Goal: Task Accomplishment & Management: Complete application form

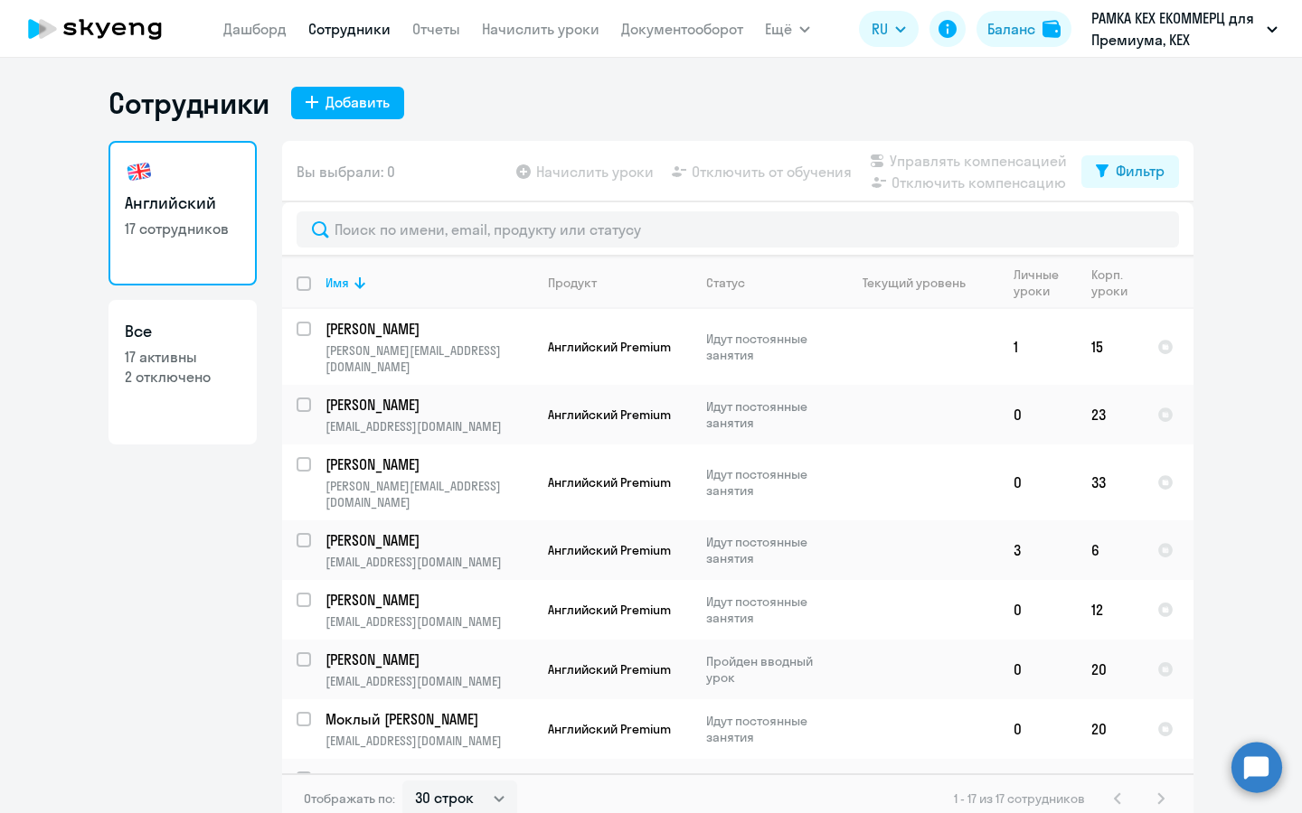
select select "30"
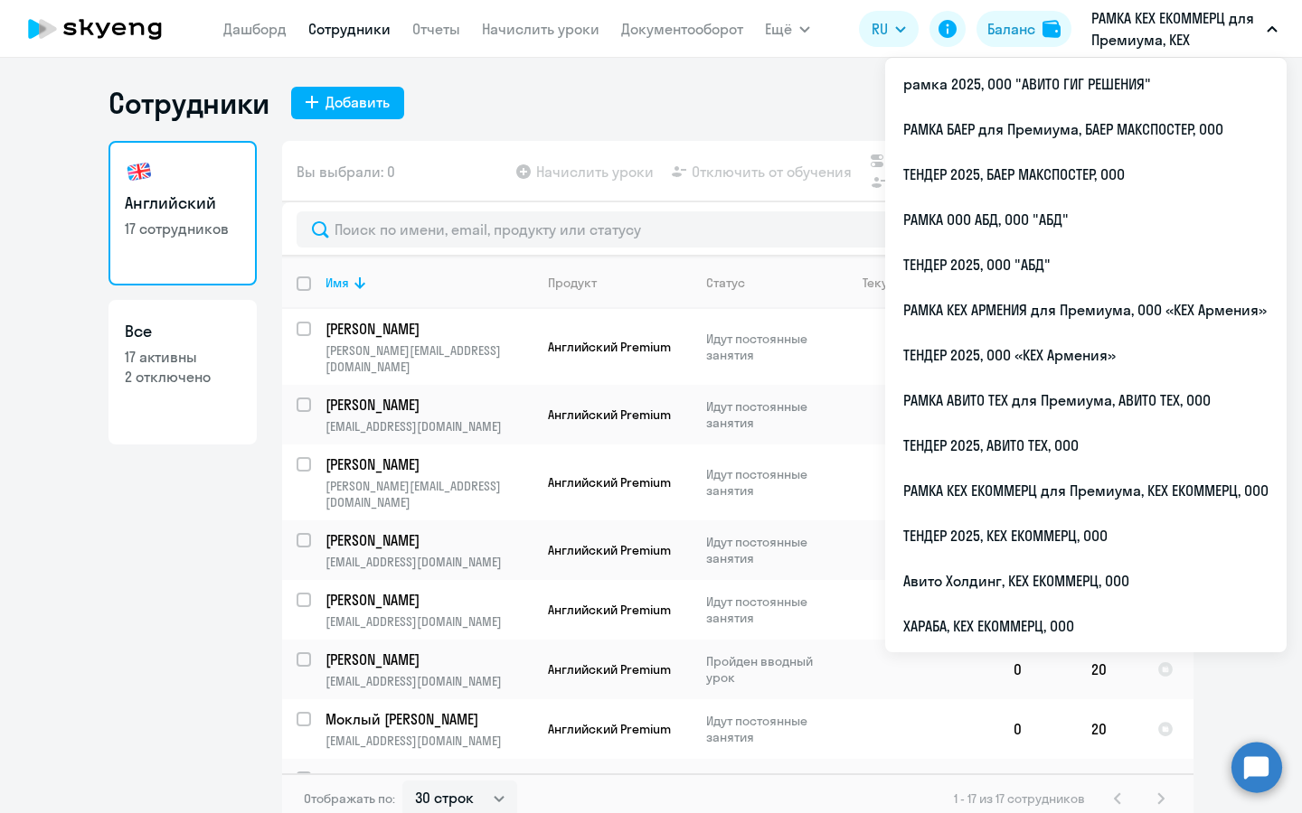
click at [1115, 40] on p "РАМКА КЕХ ЕКОММЕРЦ для Премиума, КЕХ ЕКОММЕРЦ, ООО" at bounding box center [1175, 28] width 168 height 43
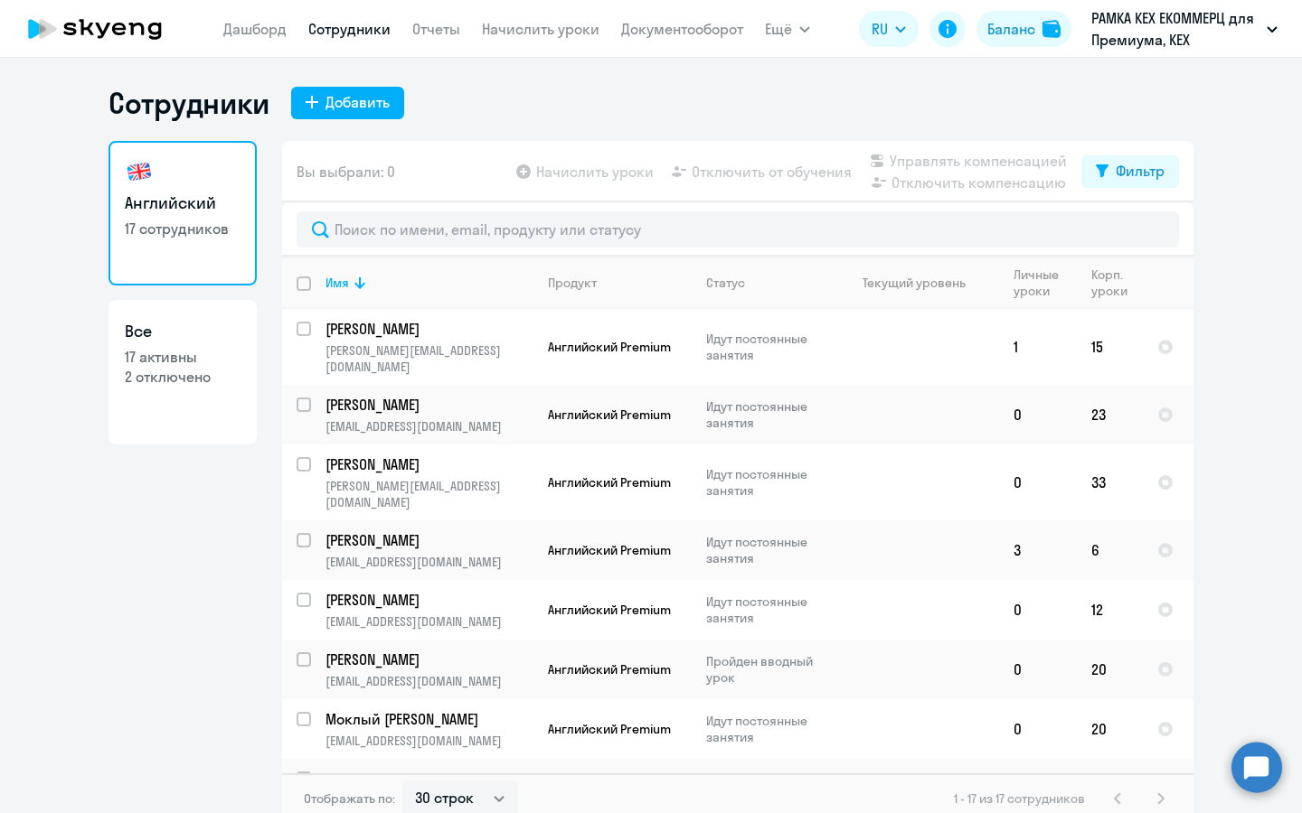
click at [1179, 39] on p "РАМКА КЕХ ЕКОММЕРЦ для Премиума, КЕХ ЕКОММЕРЦ, ООО" at bounding box center [1175, 28] width 168 height 43
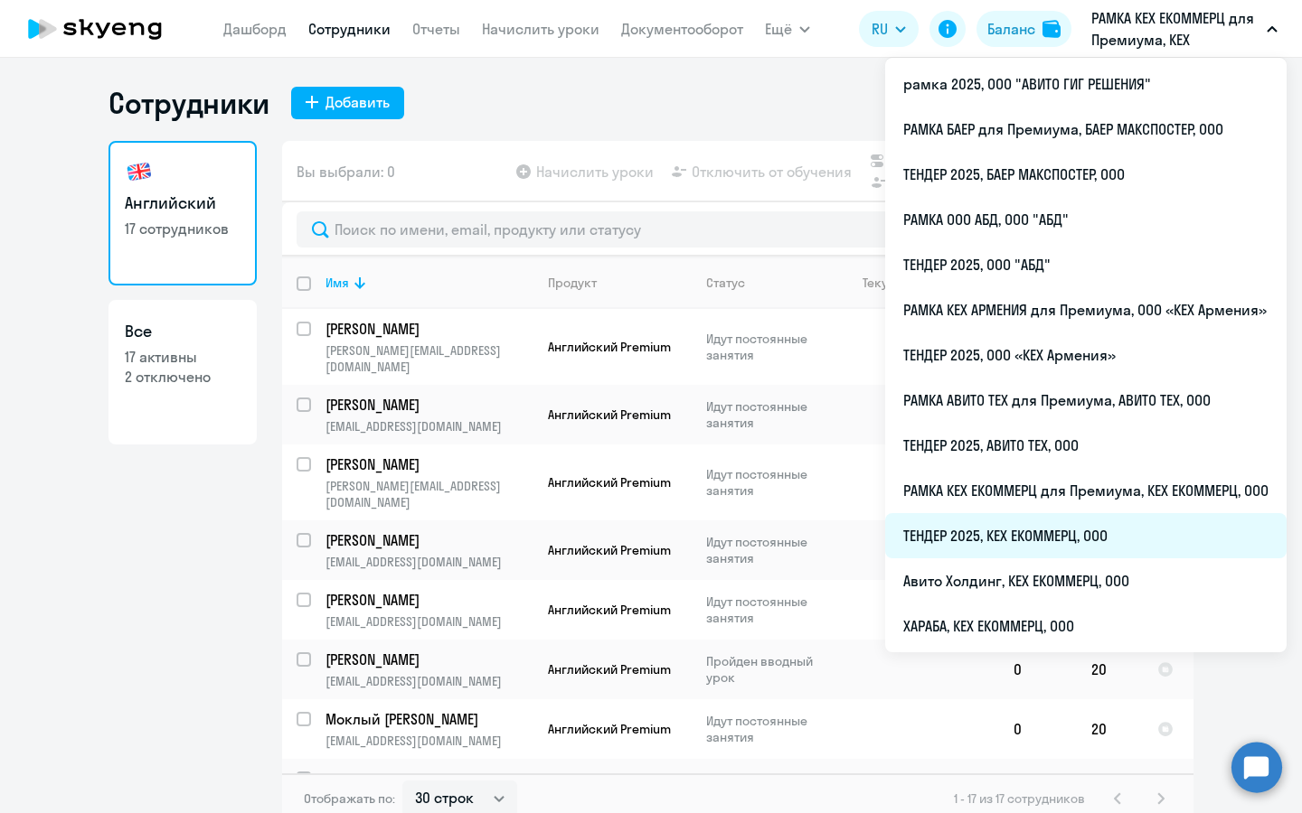
click at [1057, 537] on li "ТЕНДЕР 2025, КЕХ ЕКОММЕРЦ, ООО" at bounding box center [1085, 535] width 401 height 45
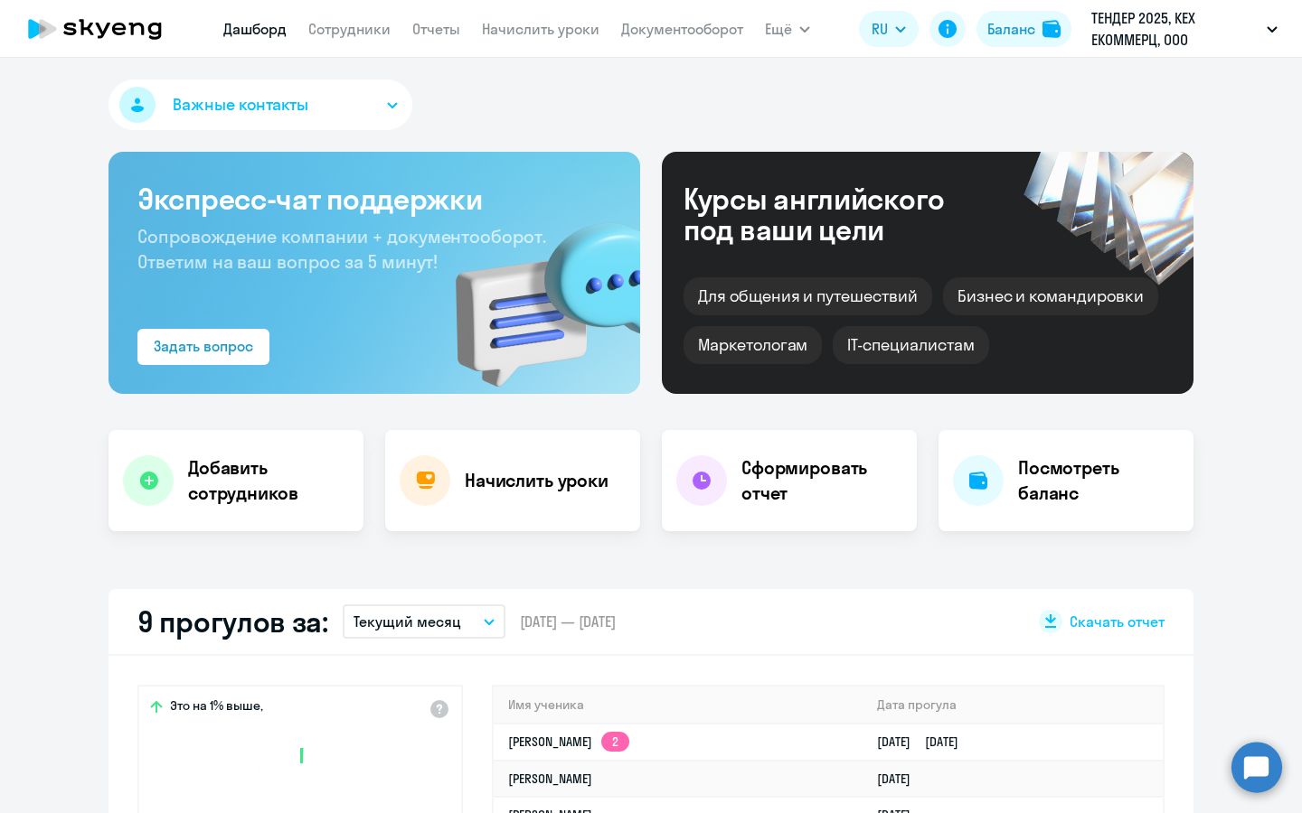
select select "30"
click at [324, 29] on link "Сотрудники" at bounding box center [349, 29] width 82 height 18
select select "30"
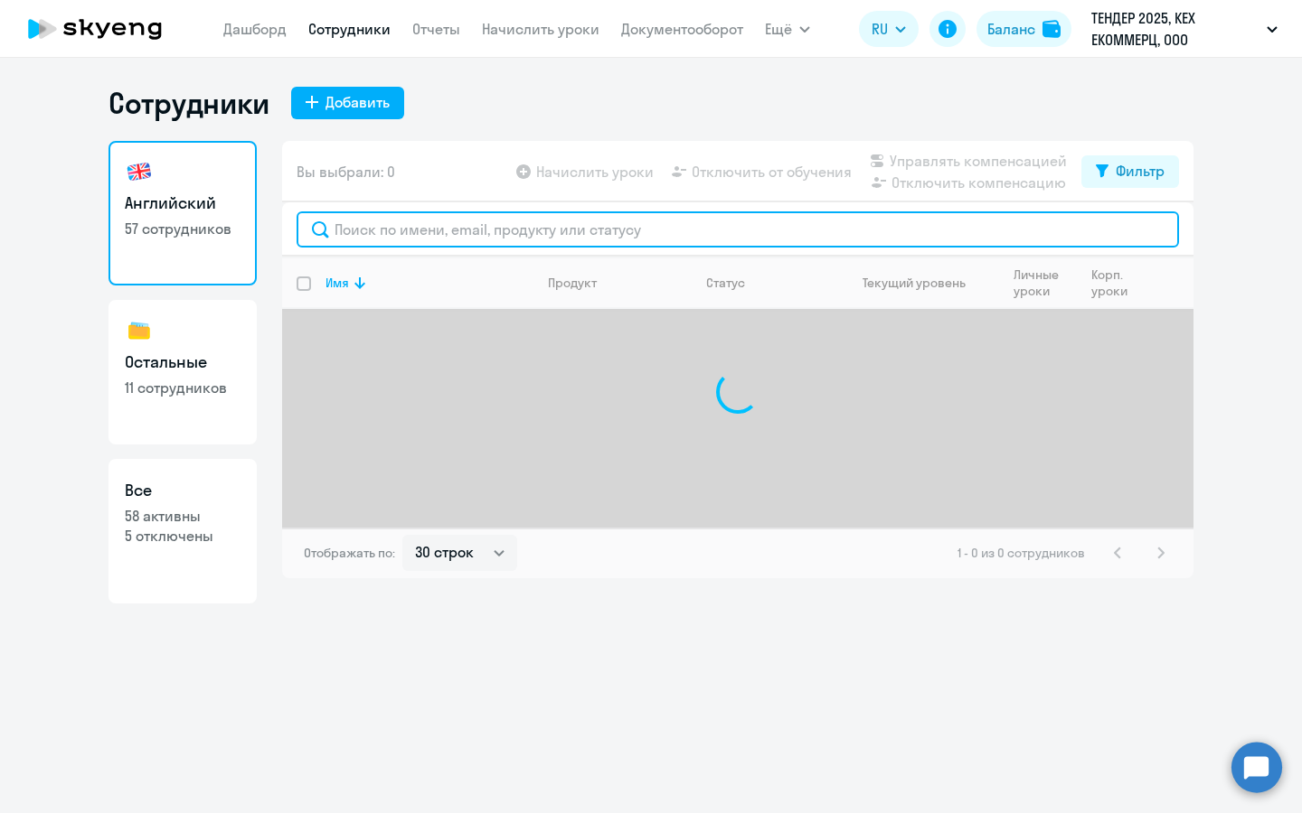
click at [565, 244] on input "text" at bounding box center [737, 229] width 882 height 36
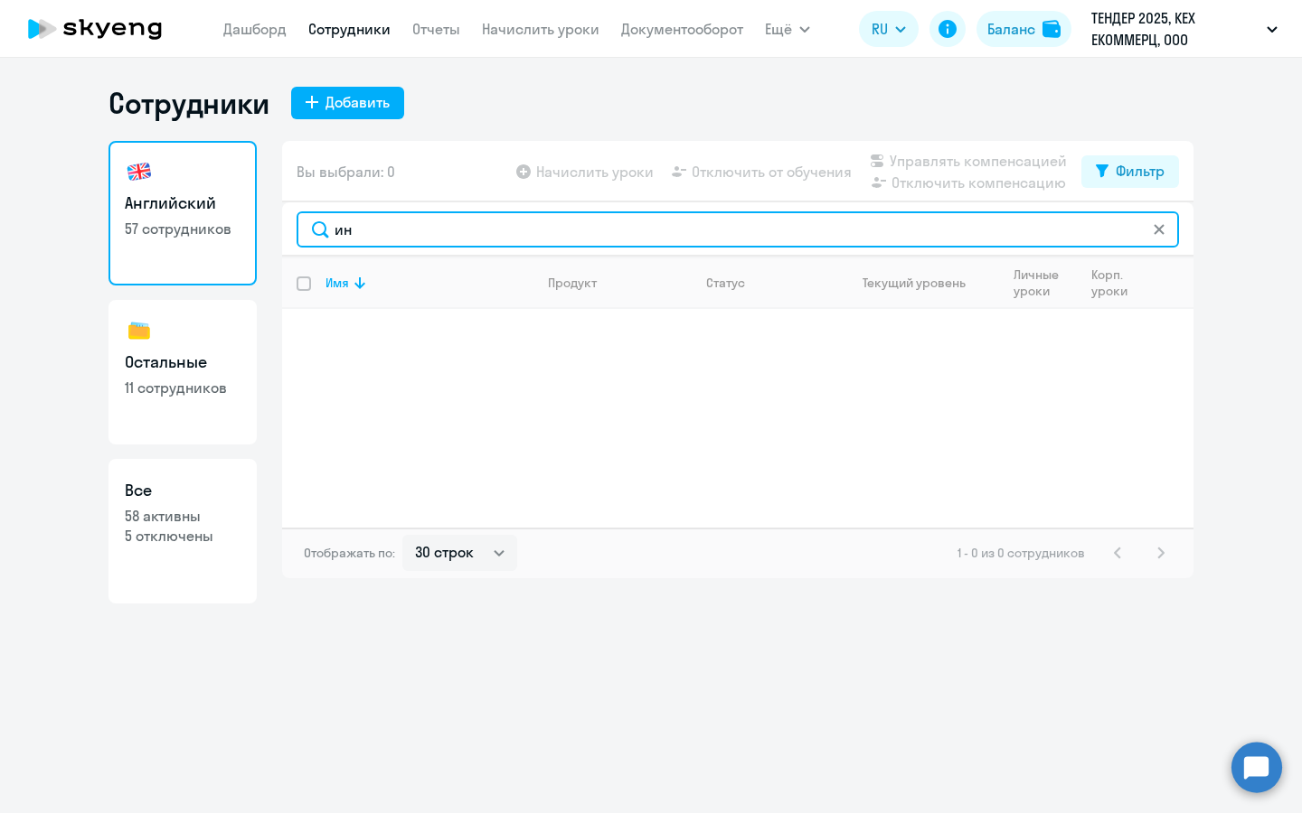
type input "и"
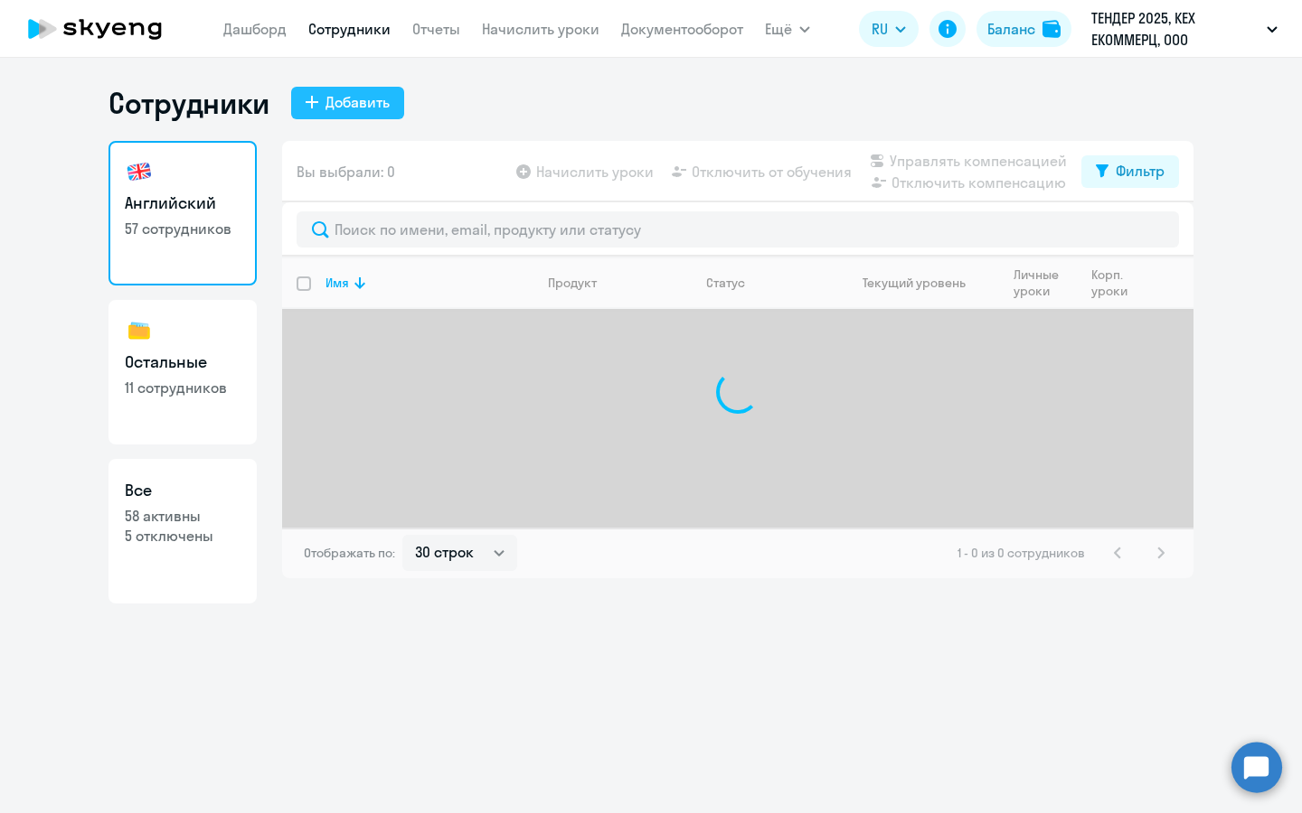
click at [357, 110] on div "Добавить" at bounding box center [357, 102] width 64 height 22
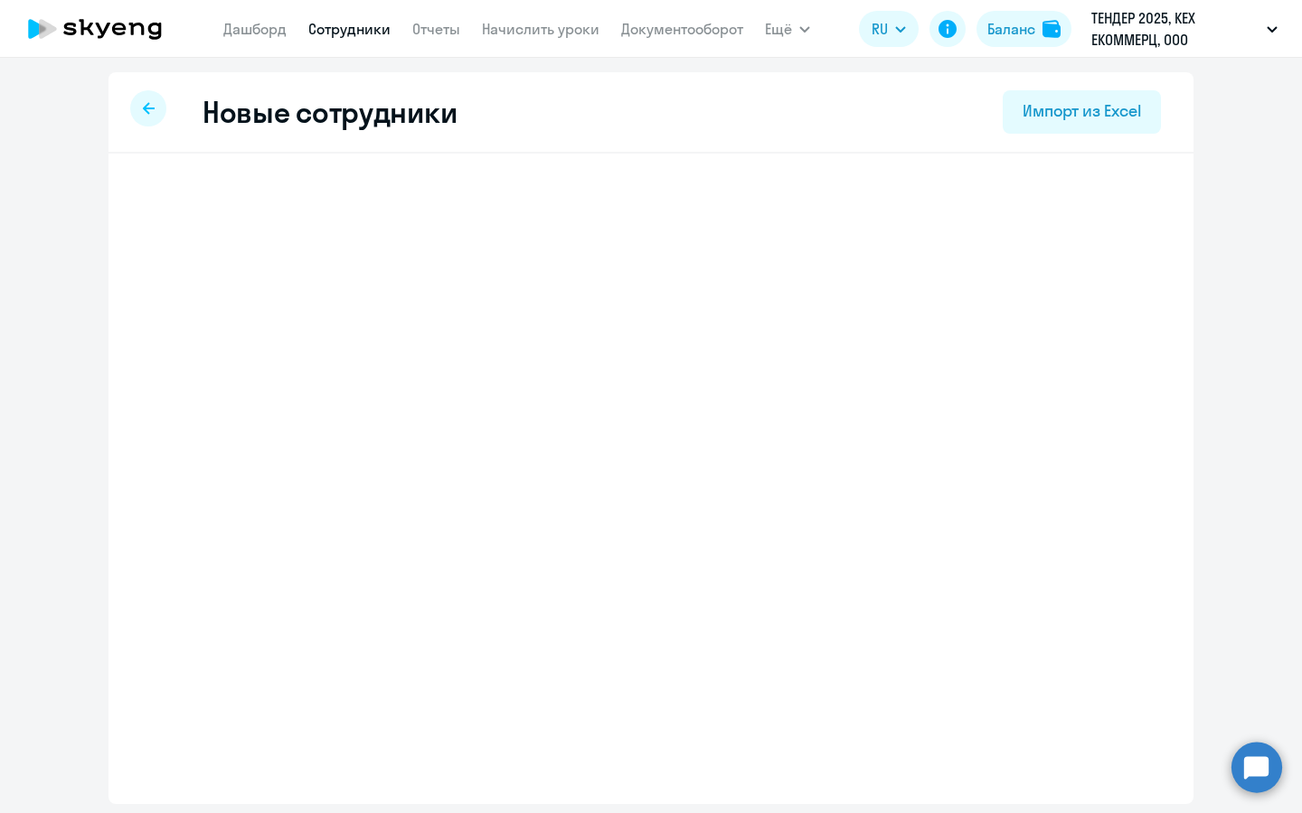
select select "english_adult_not_native_speaker"
select select "3"
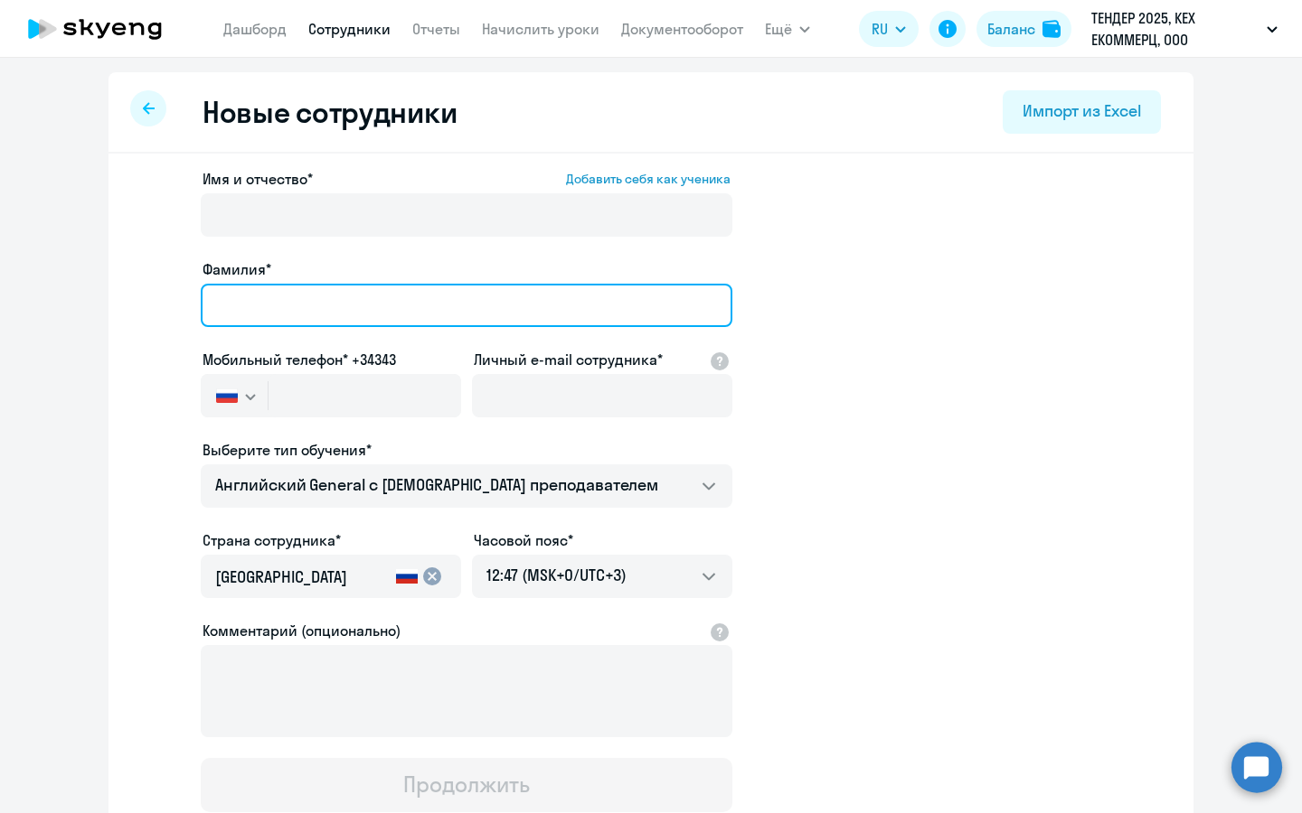
click at [311, 286] on input "Фамилия*" at bounding box center [466, 305] width 531 height 43
type input "Морозова"
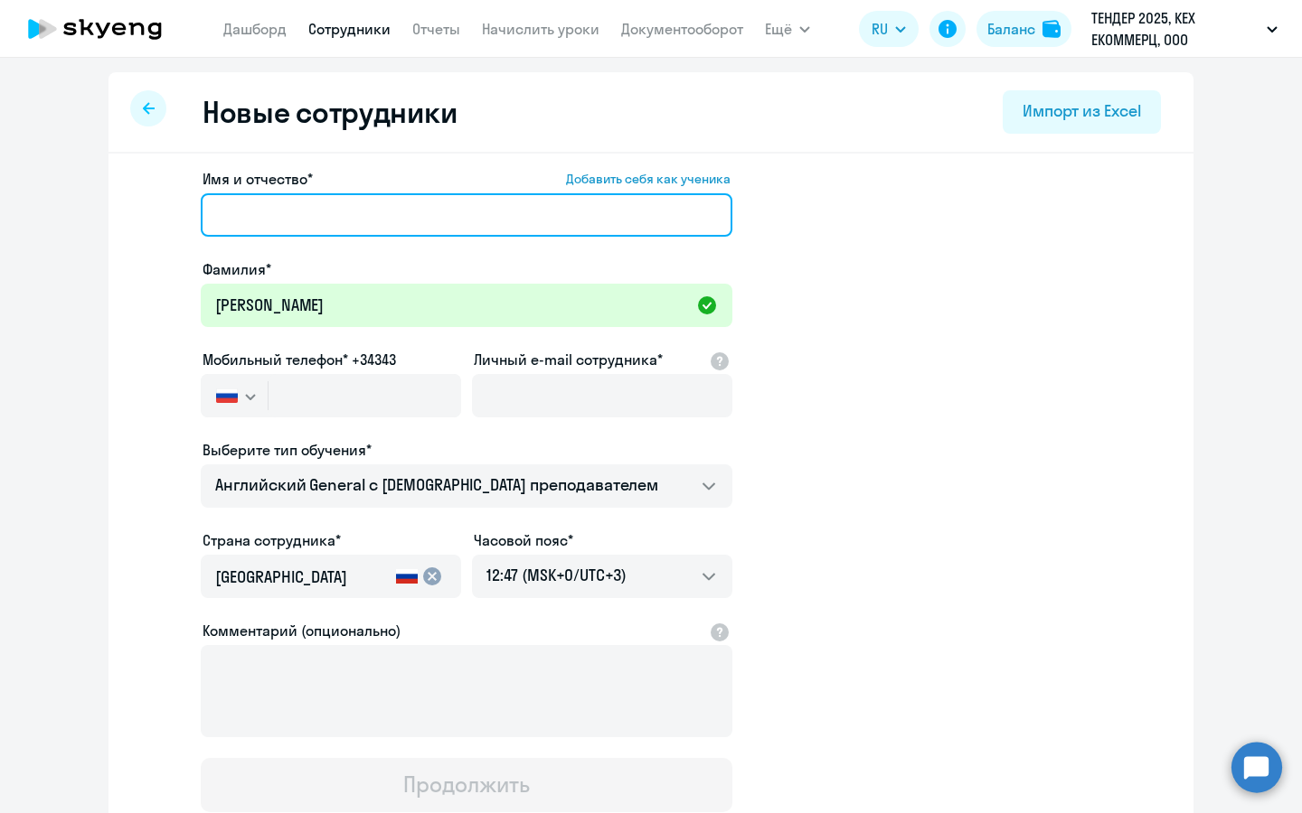
click at [493, 202] on input "Имя и отчество* Добавить себя как ученика" at bounding box center [466, 214] width 531 height 43
paste input "Инна Алексеевна"
click at [218, 219] on input "Инна Алексеевна" at bounding box center [466, 214] width 531 height 43
type input "Инна Алексеевна"
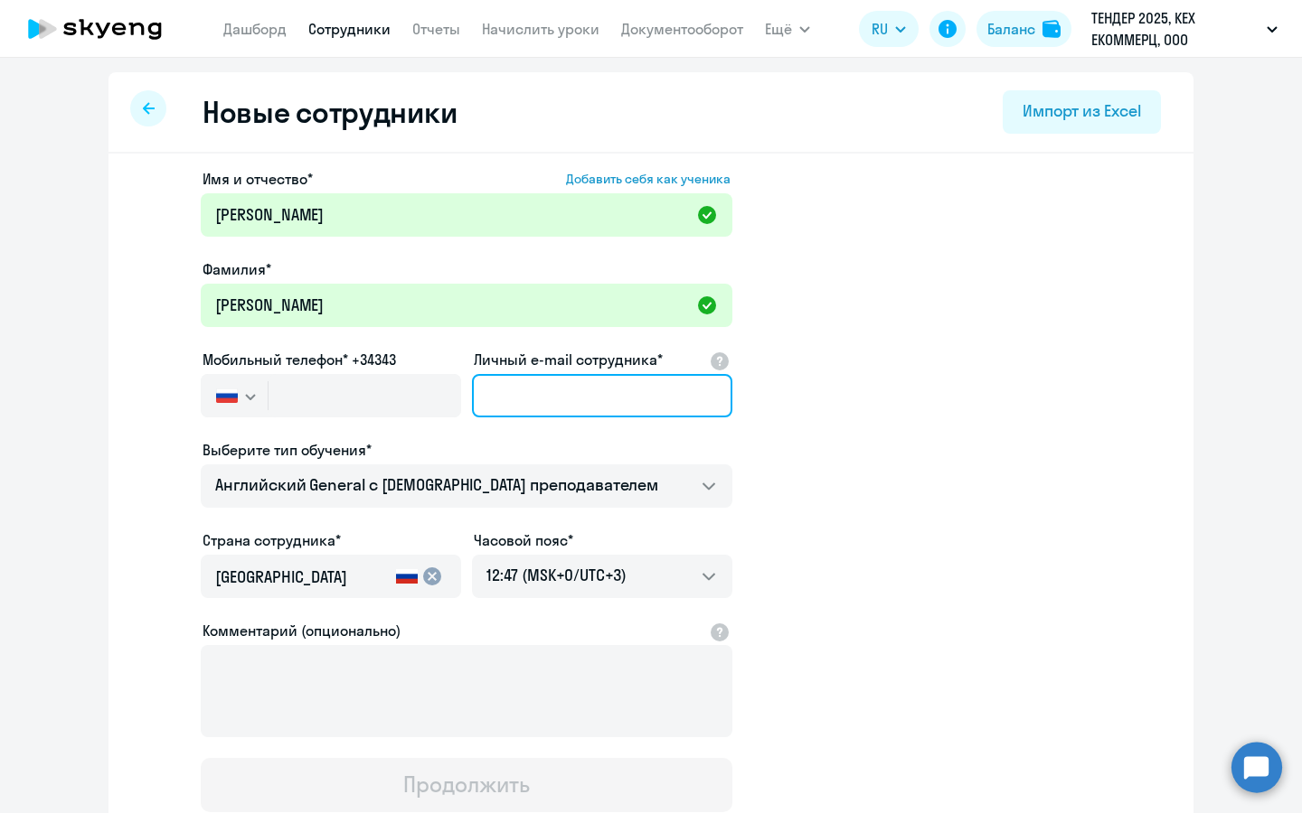
click at [554, 405] on input "Личный e-mail сотрудника*" at bounding box center [602, 395] width 260 height 43
paste input "iamorozova@avito.ru"
type input "iamorozova@avito.ru"
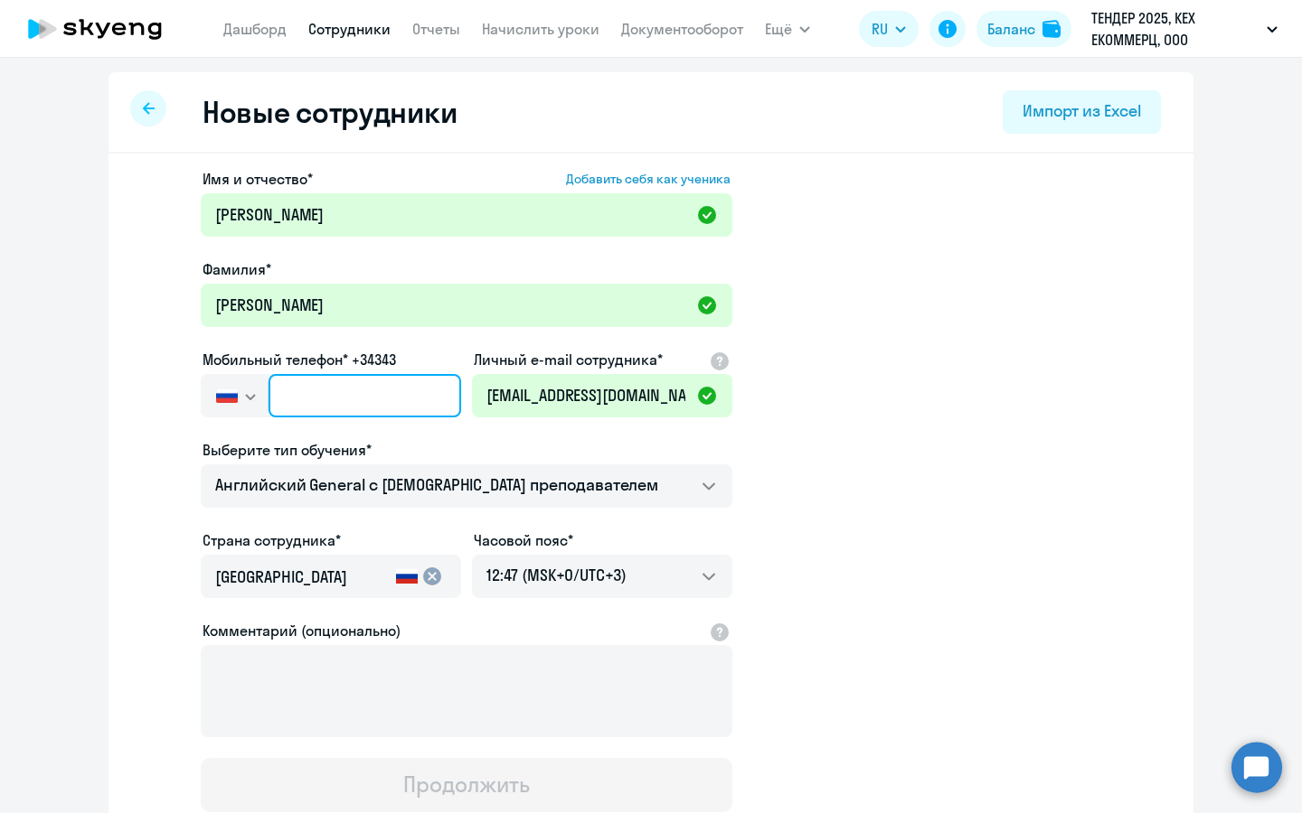
click at [348, 380] on input "text" at bounding box center [364, 395] width 193 height 43
paste input "+7 915 278-26-57"
type input "+7 915 278-26-57"
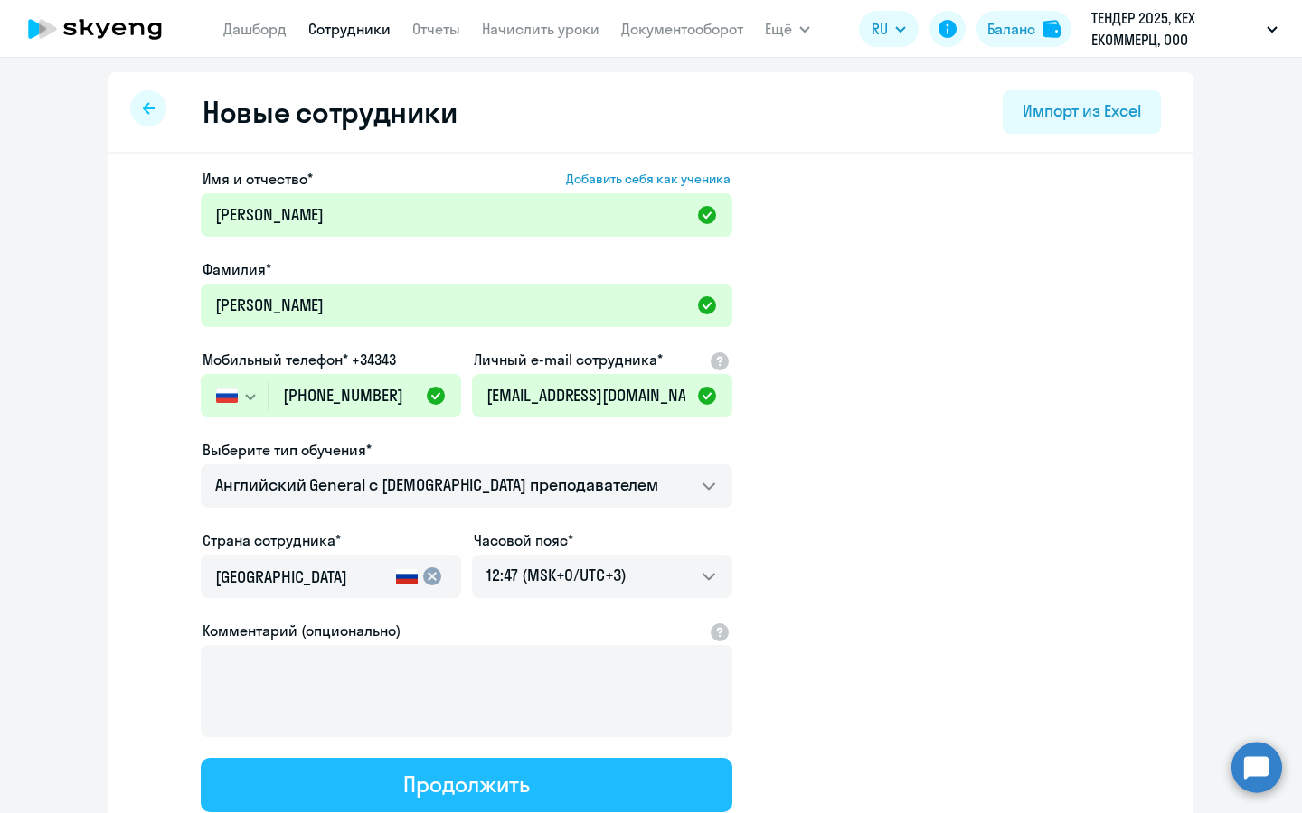
click at [500, 773] on div "Продолжить" at bounding box center [466, 784] width 126 height 29
select select "english_adult_not_native_speaker"
select select "3"
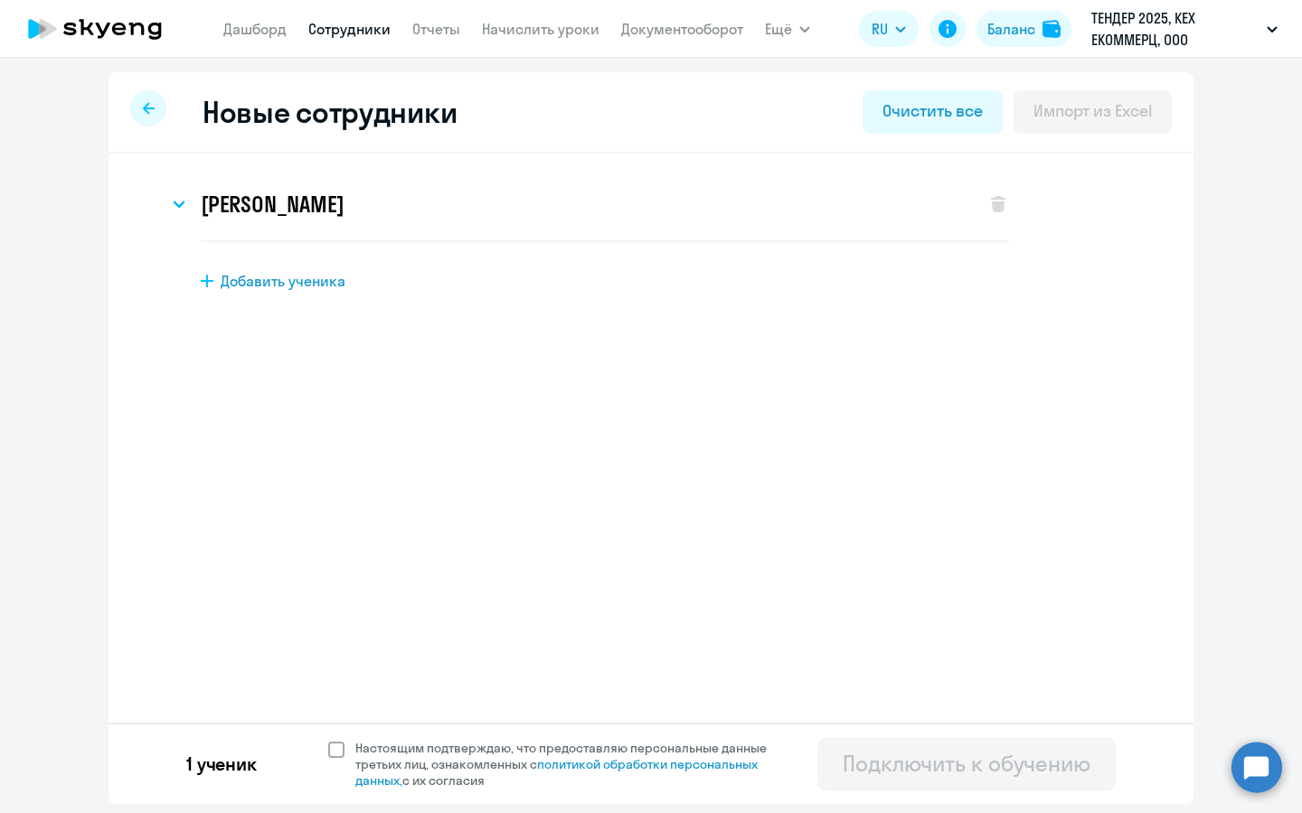
click at [481, 760] on span "Настоящим подтверждаю, что предоставляю персональные данные третьих лиц, ознако…" at bounding box center [571, 764] width 433 height 49
click at [328, 740] on input "Настоящим подтверждаю, что предоставляю персональные данные третьих лиц, ознако…" at bounding box center [327, 739] width 1 height 1
checkbox input "true"
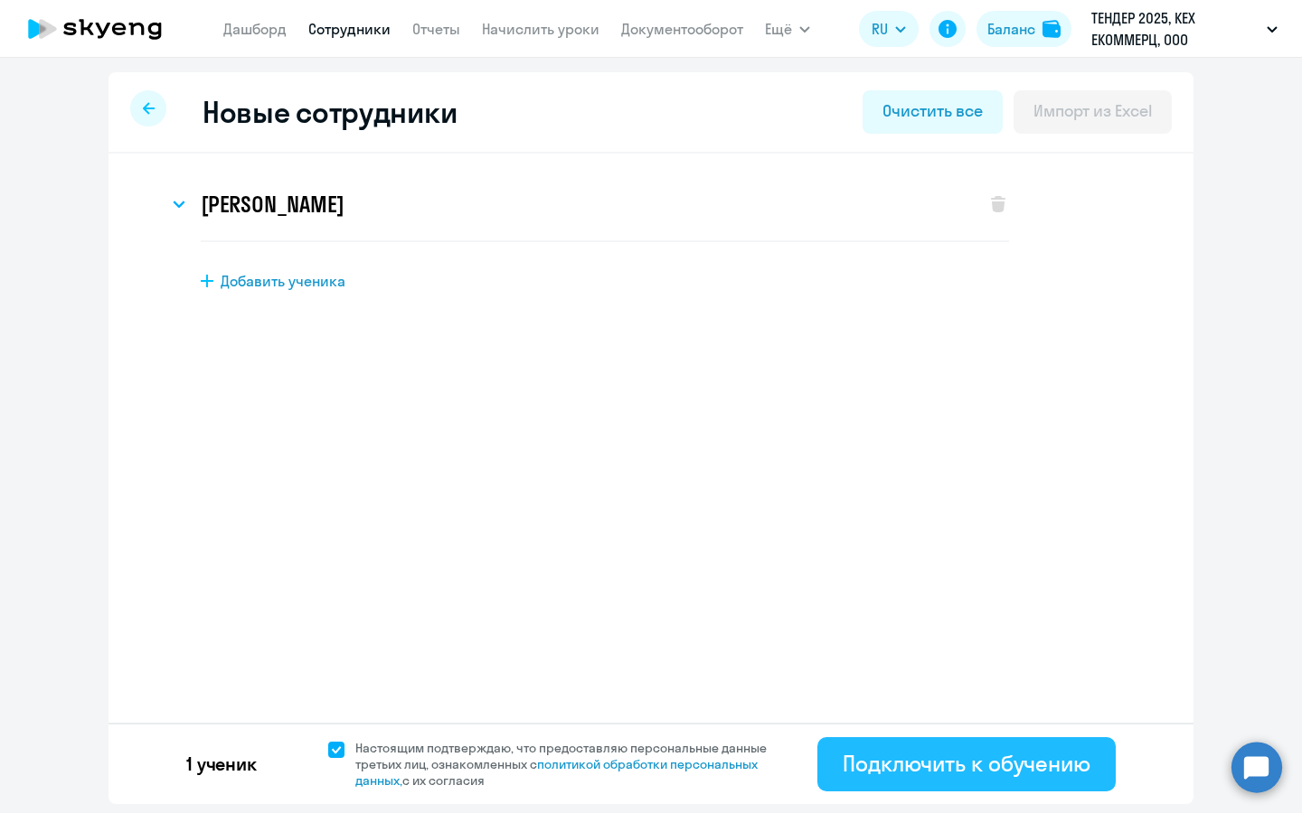
click at [963, 778] on button "Подключить к обучению" at bounding box center [966, 765] width 298 height 54
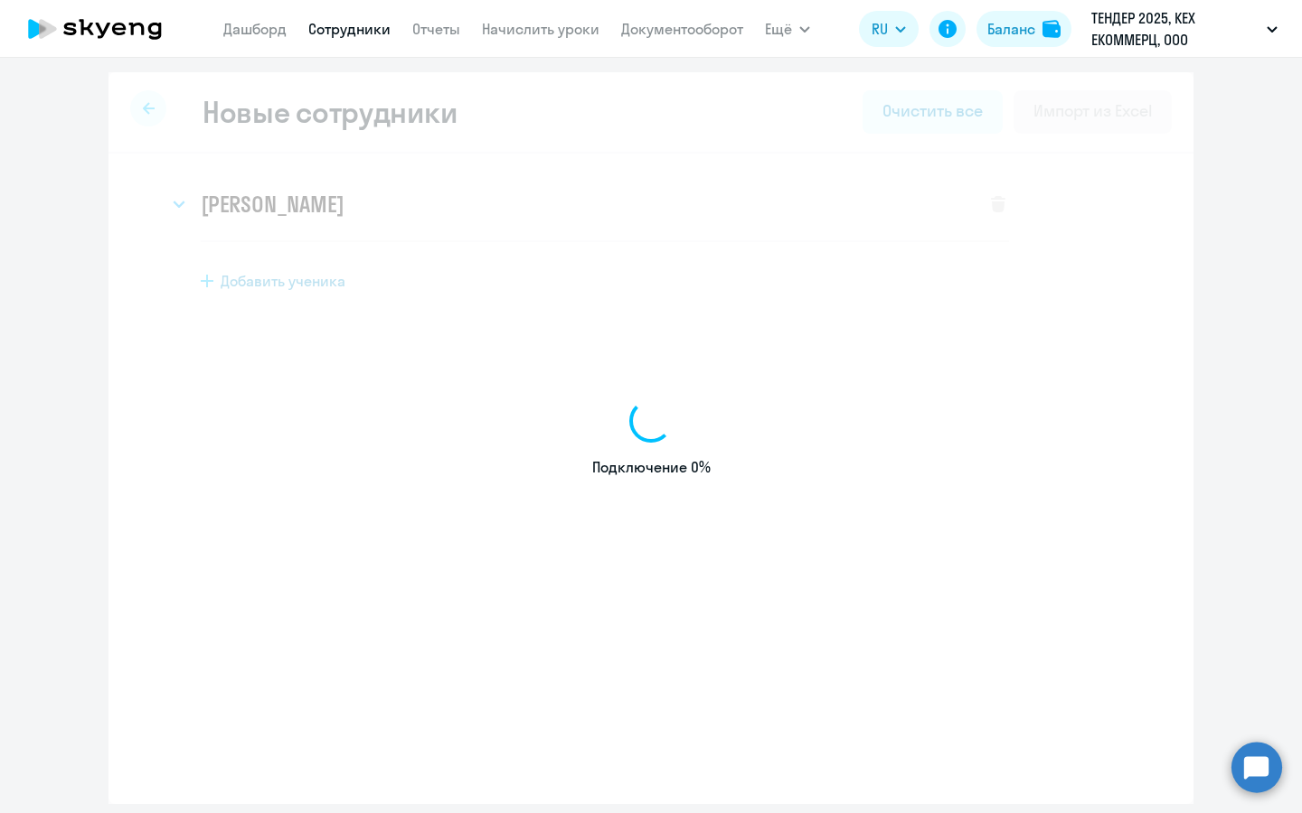
select select "english_adult_not_native_speaker"
select select "3"
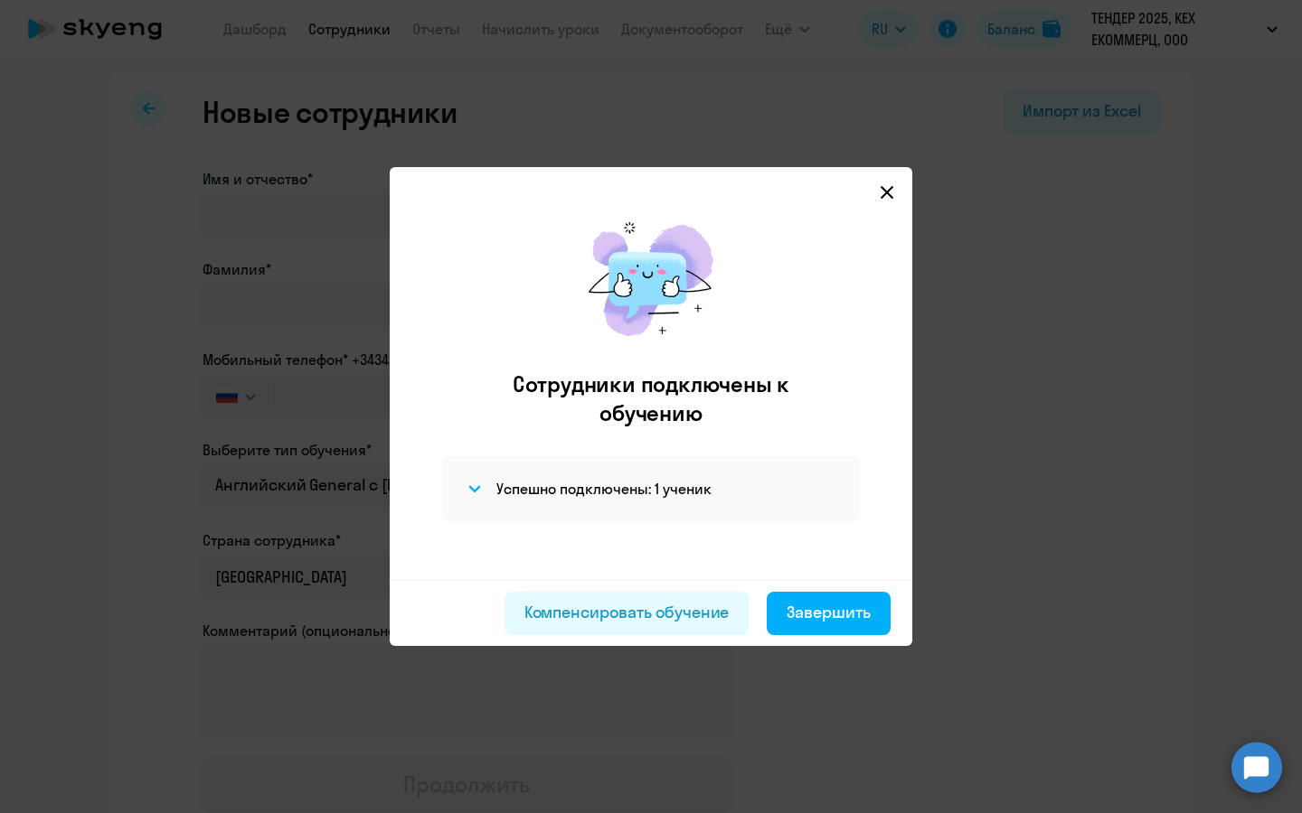
click at [892, 628] on div "Компенсировать обучение Завершить" at bounding box center [651, 612] width 522 height 67
click at [842, 621] on div "Завершить" at bounding box center [828, 612] width 84 height 23
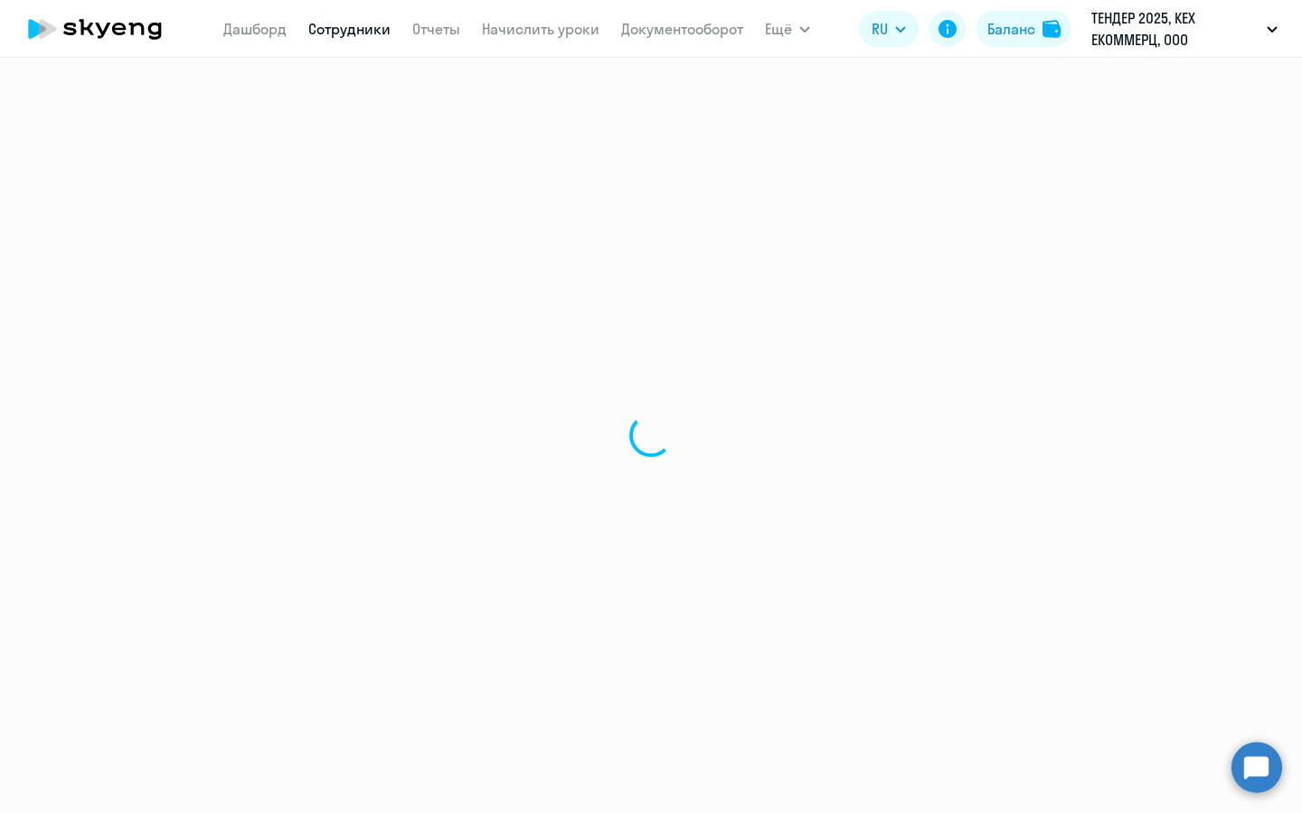
select select "30"
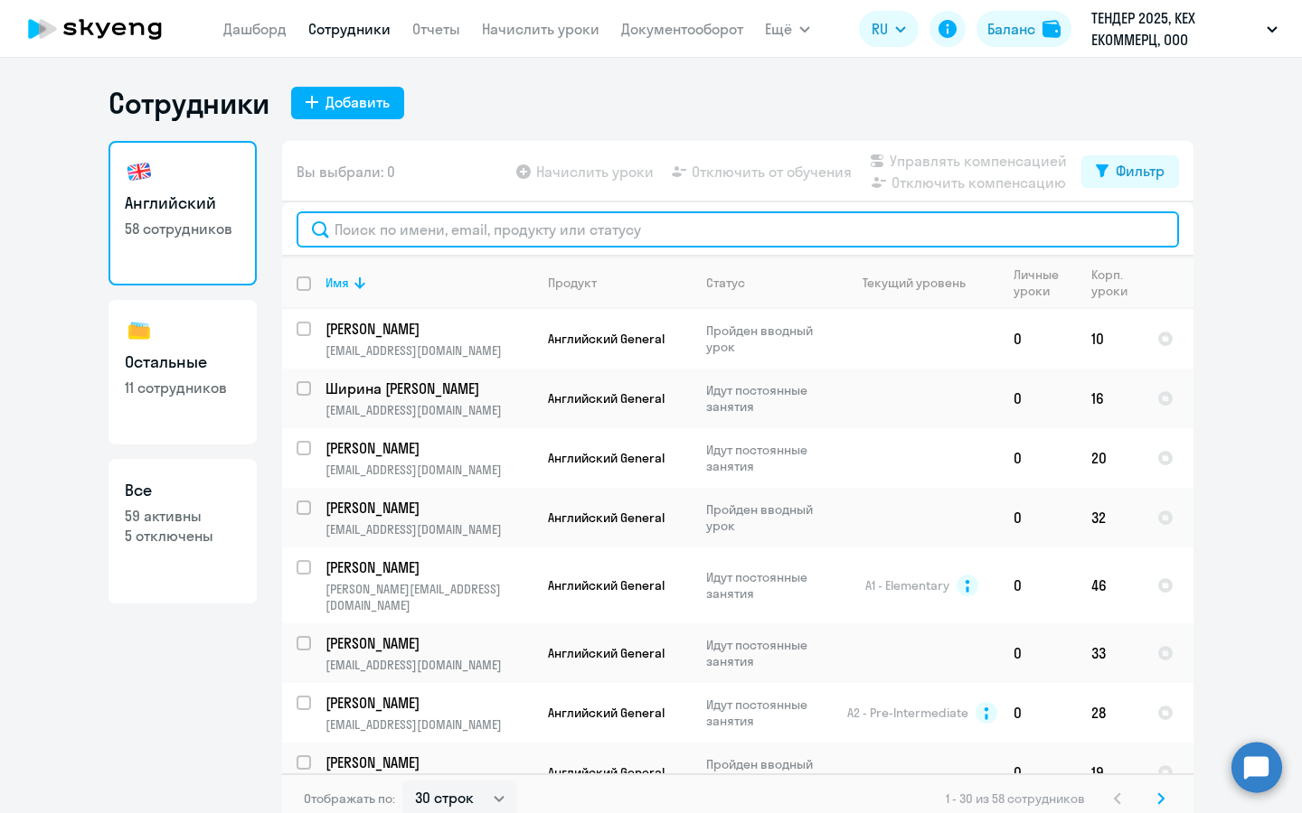
click at [632, 233] on input "text" at bounding box center [737, 229] width 882 height 36
type input "м"
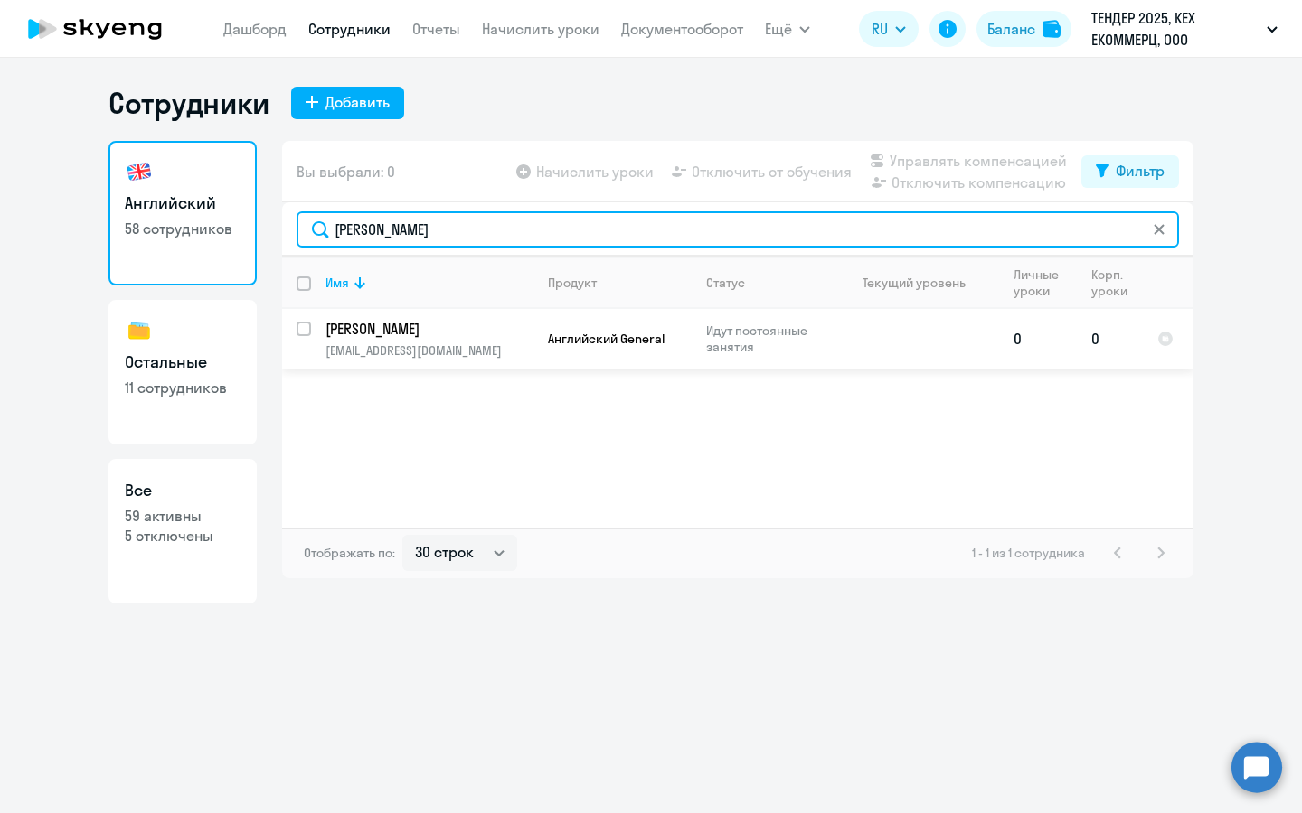
type input "инна"
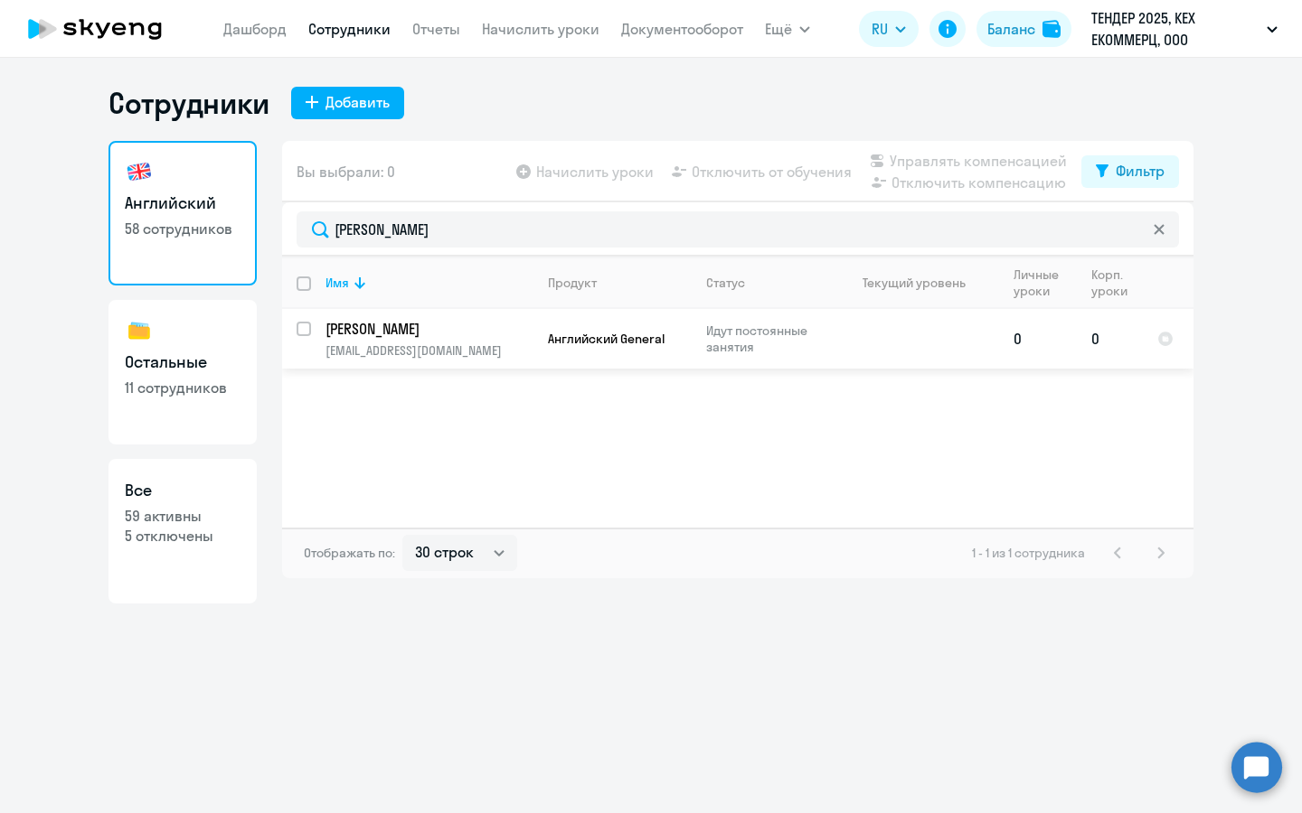
click at [571, 350] on td "Английский General" at bounding box center [612, 339] width 158 height 60
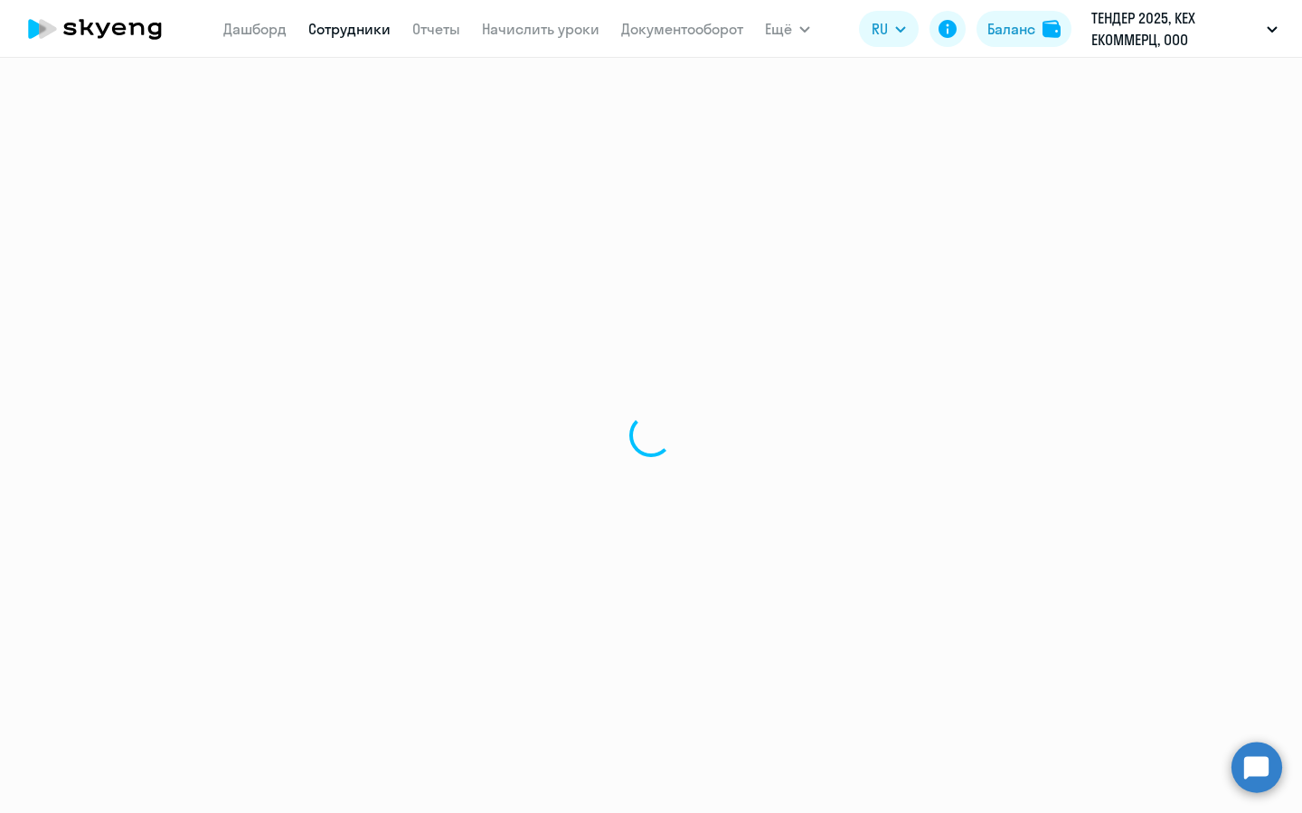
select select "english"
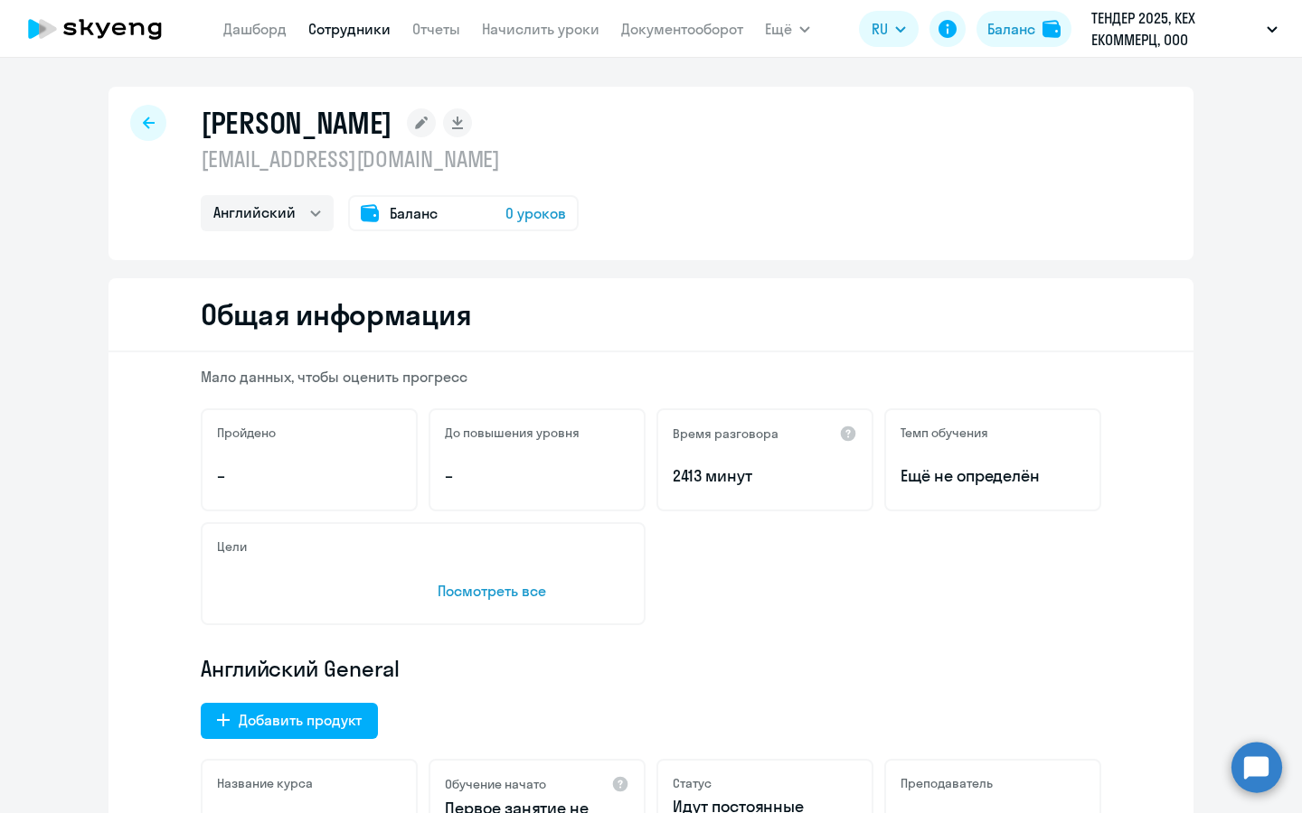
click at [522, 183] on div "Морозова Инна innasolodova@yandex.ru Английский Баланс 0 уроков" at bounding box center [390, 168] width 378 height 127
click at [522, 207] on span "0 уроков" at bounding box center [535, 213] width 61 height 22
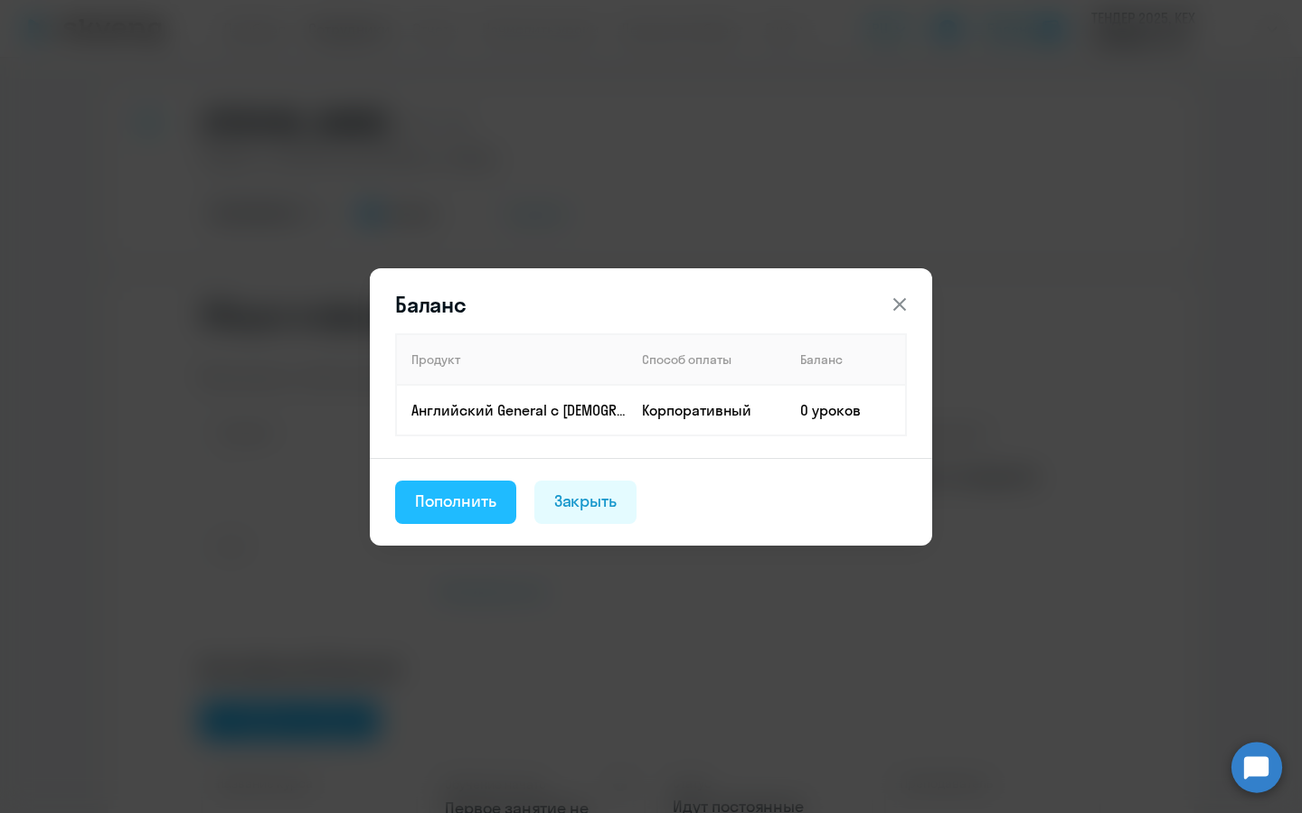
click at [452, 493] on div "Пополнить" at bounding box center [455, 501] width 81 height 23
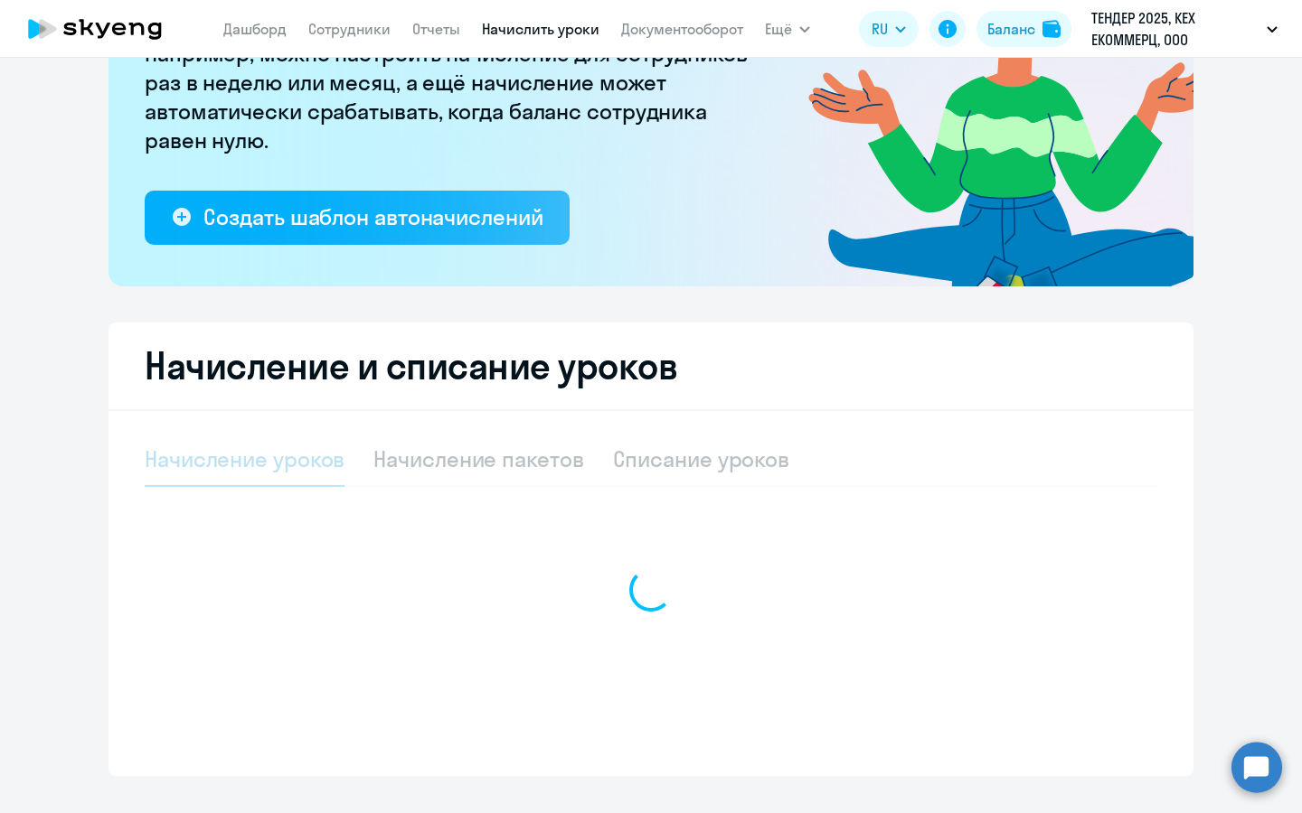
select select "10"
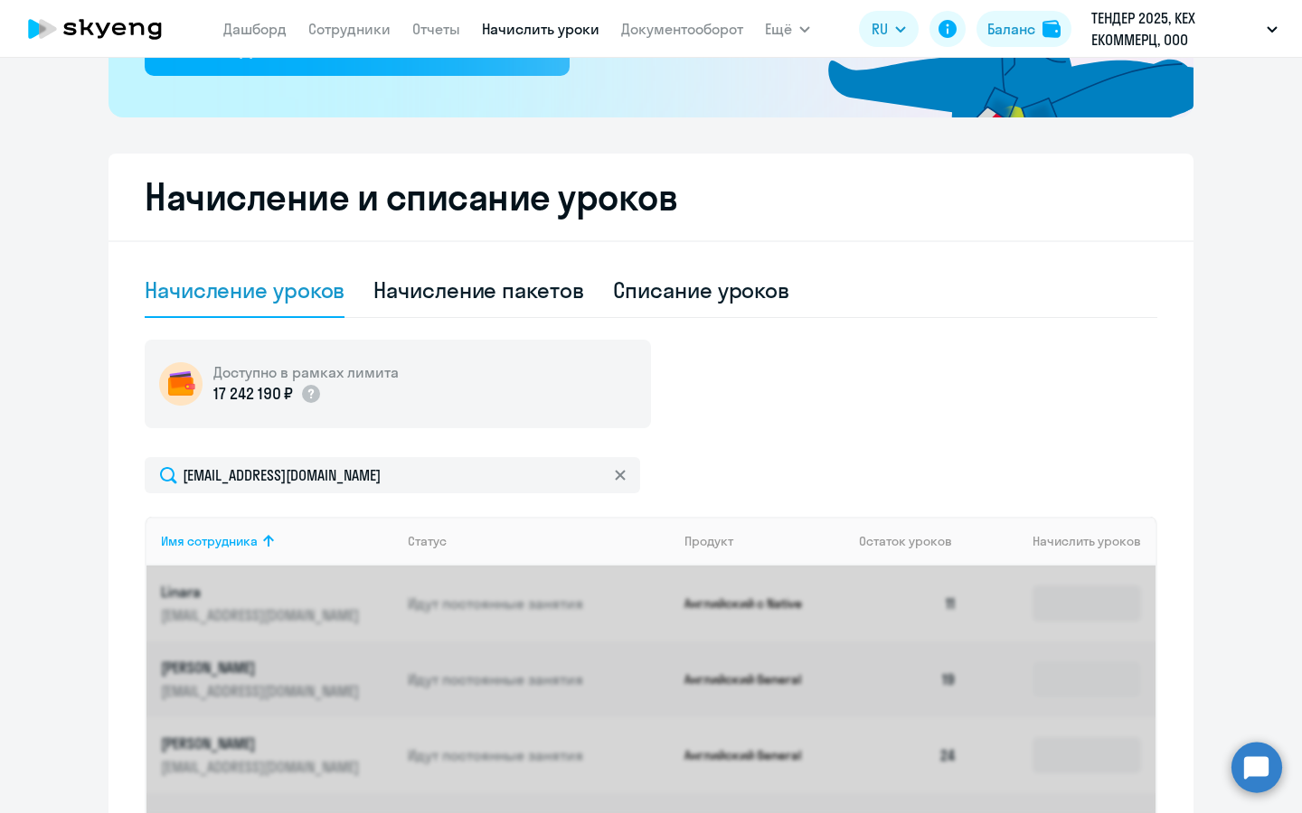
scroll to position [403, 0]
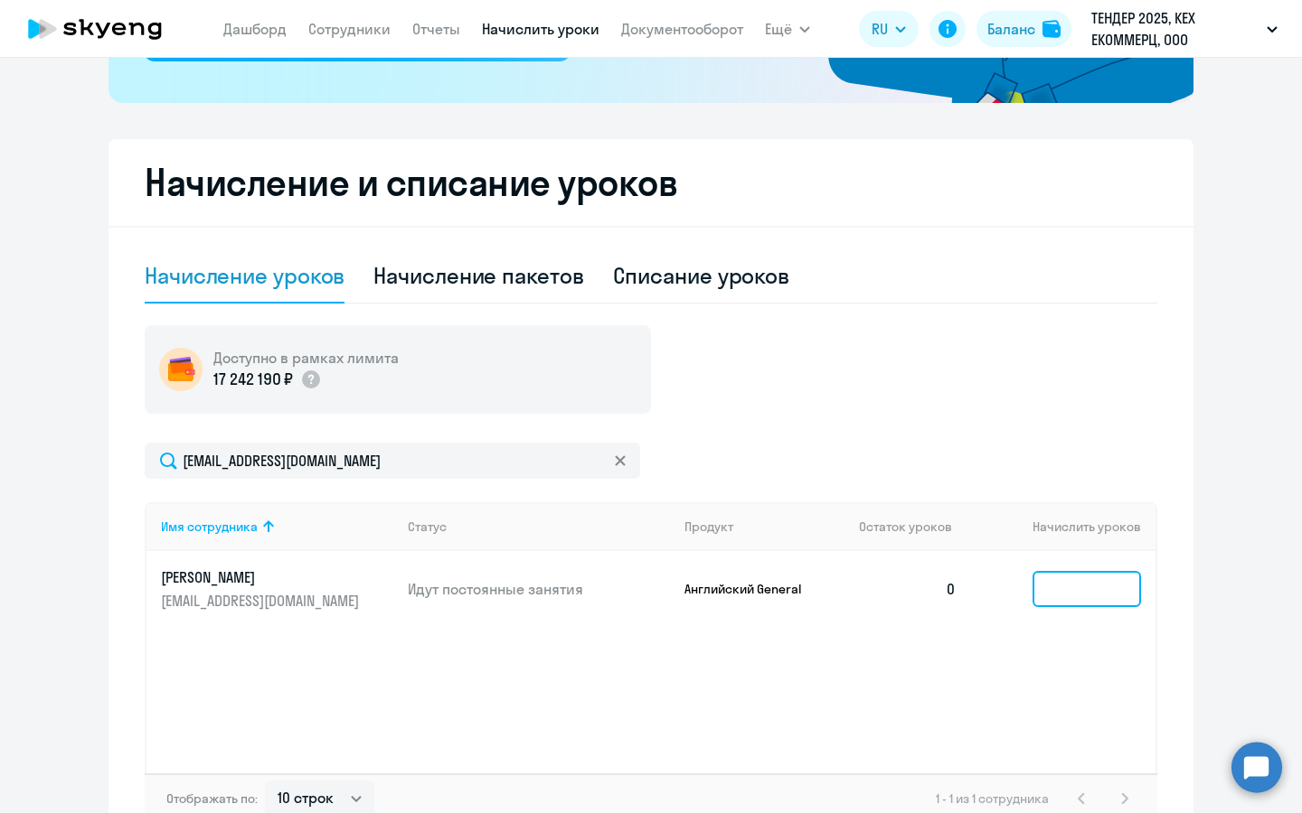
click at [1060, 588] on input at bounding box center [1086, 589] width 108 height 36
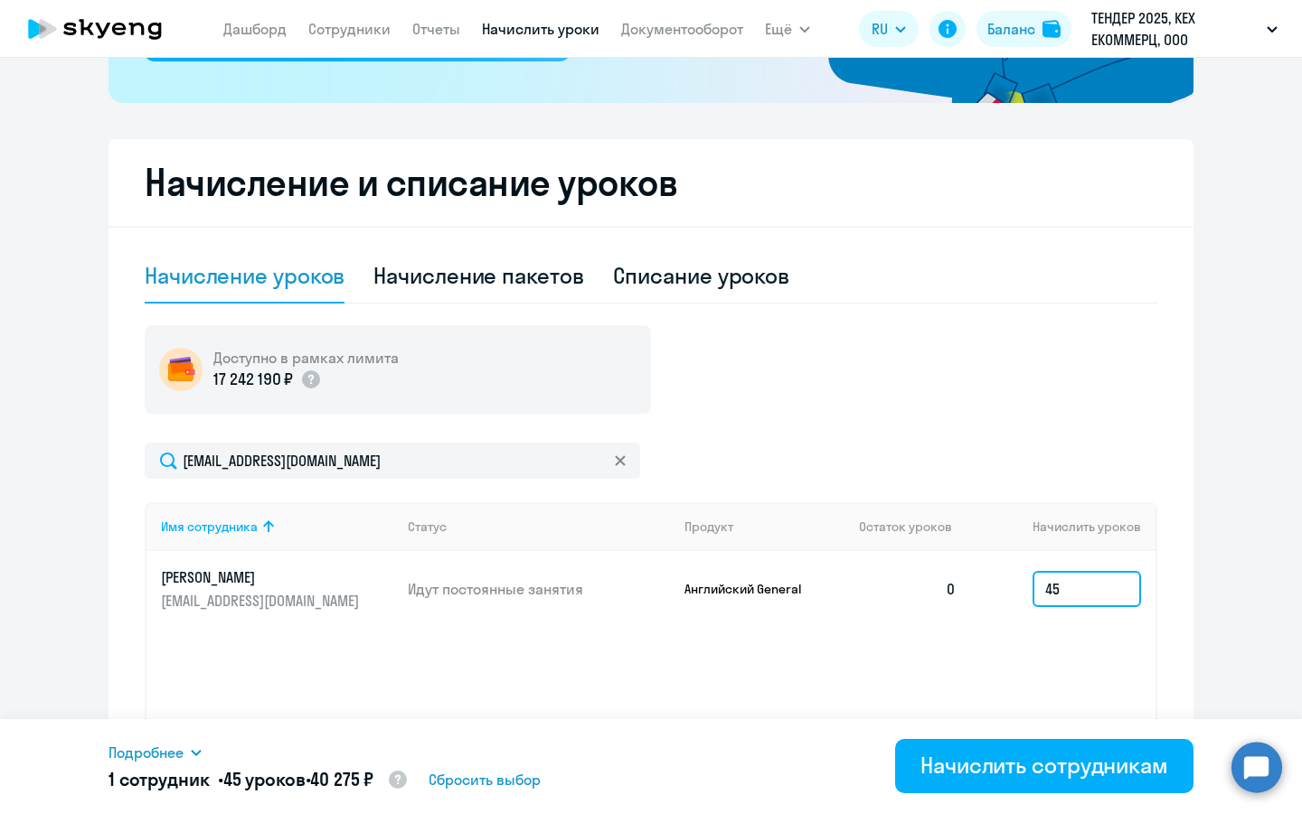
type input "4"
type input "50"
drag, startPoint x: 381, startPoint y: 775, endPoint x: 335, endPoint y: 774, distance: 45.2
click at [335, 774] on span "44 750 ₽" at bounding box center [342, 779] width 63 height 23
copy span "44 750"
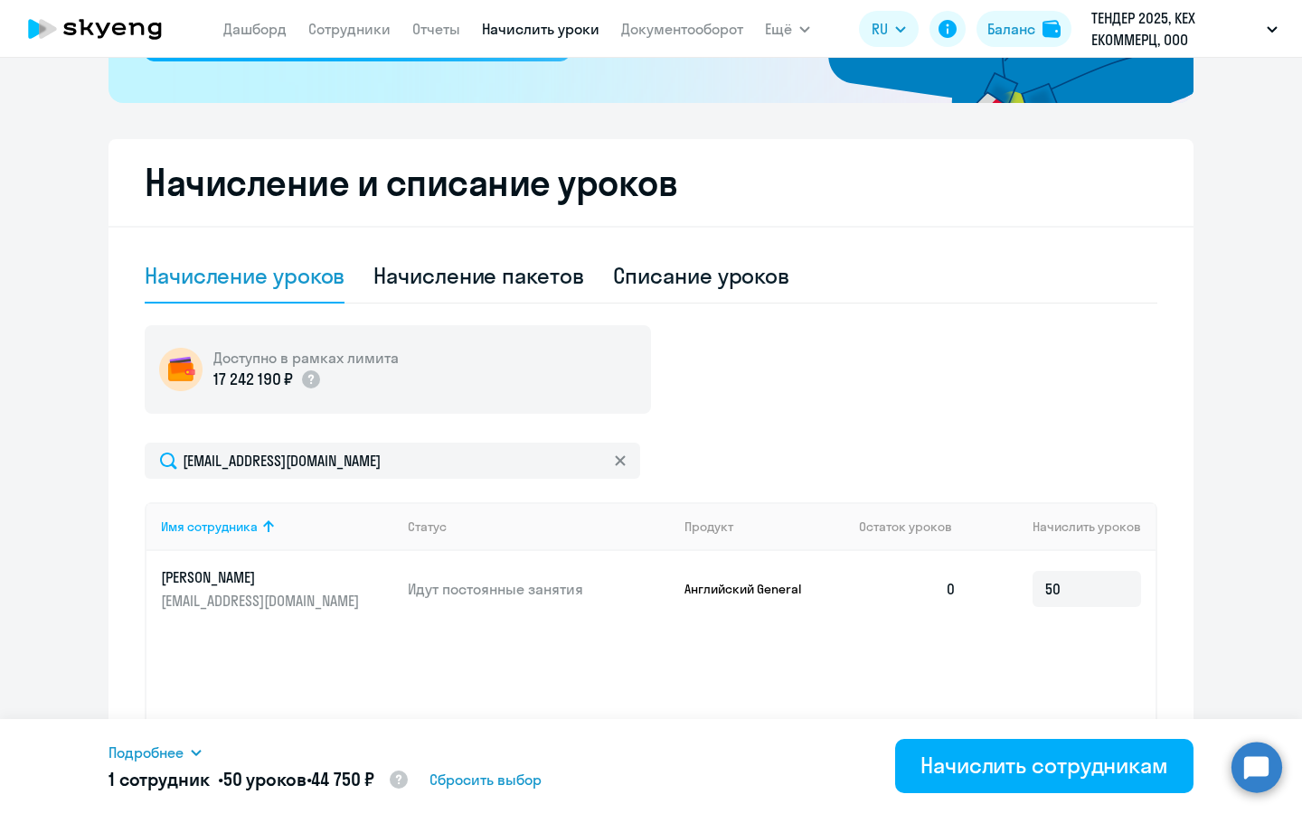
click at [680, 641] on div "Имя сотрудника Статус Продукт Остаток уроков Начислить уроков Морозова Инна inn…" at bounding box center [651, 638] width 1012 height 271
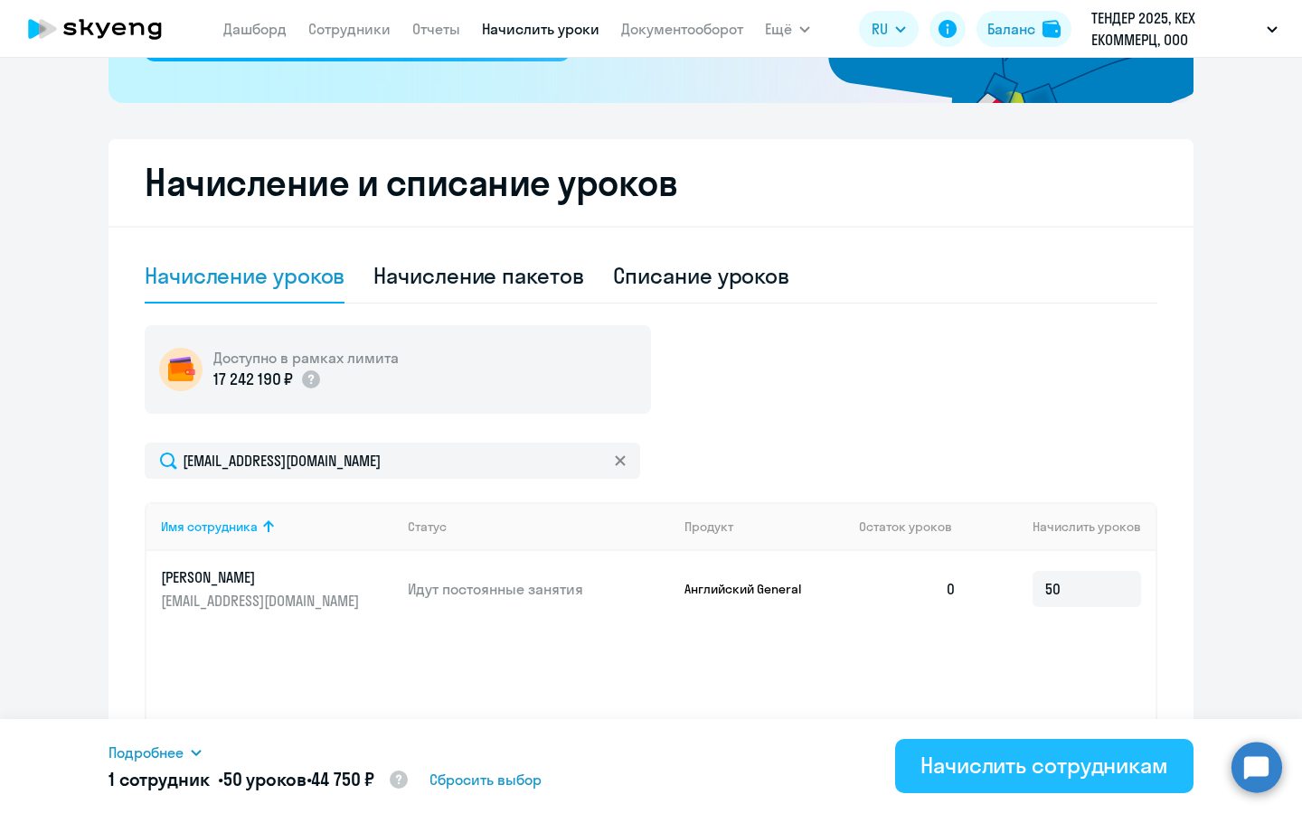
click at [1058, 781] on button "Начислить сотрудникам" at bounding box center [1044, 766] width 298 height 54
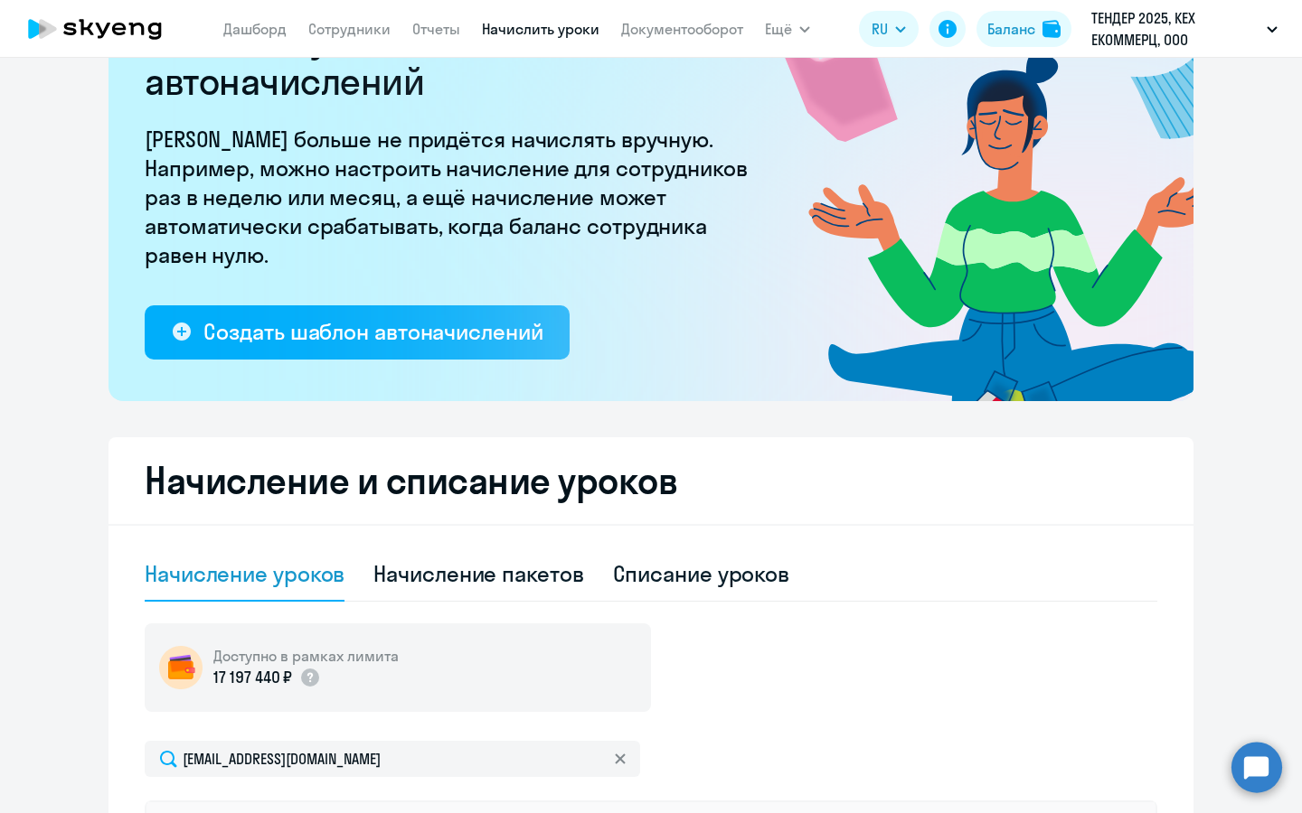
scroll to position [0, 0]
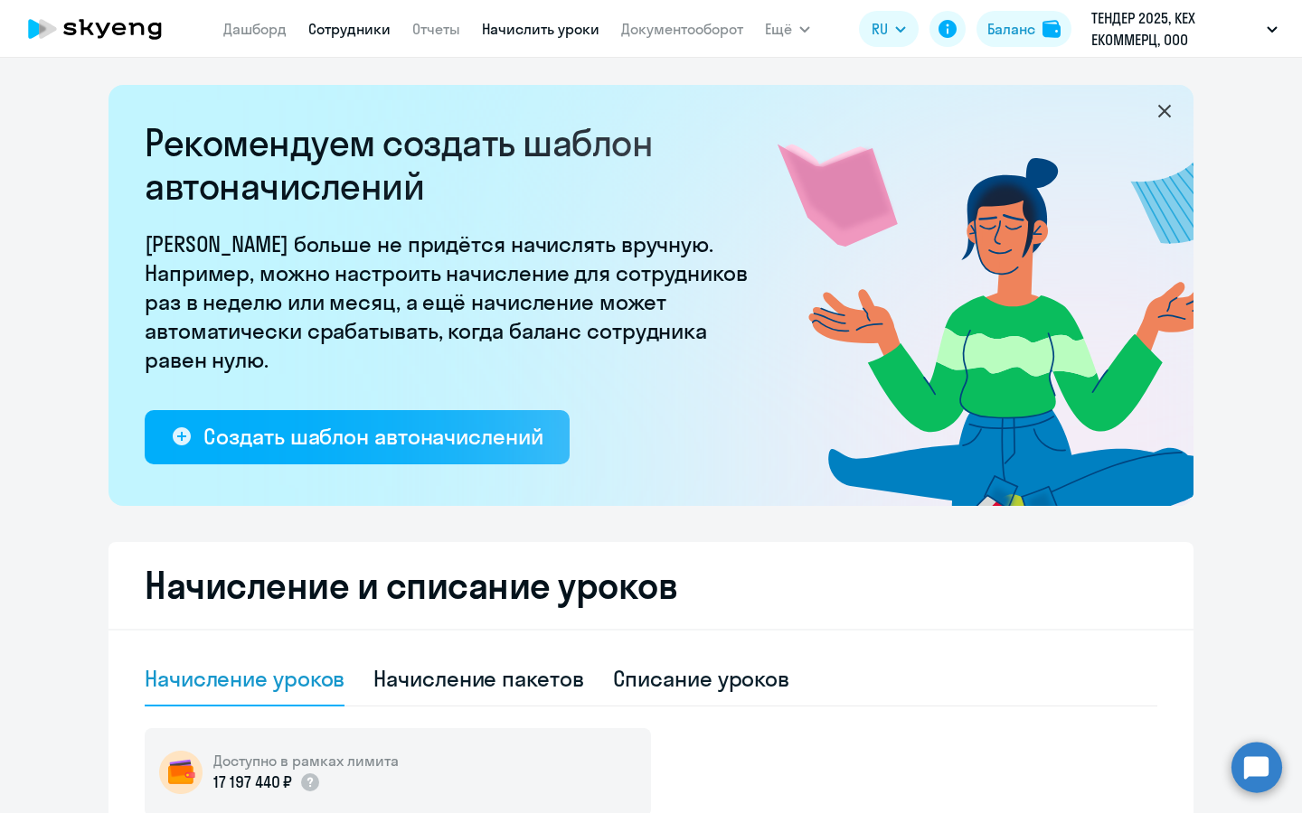
click at [327, 20] on link "Сотрудники" at bounding box center [349, 29] width 82 height 18
select select "30"
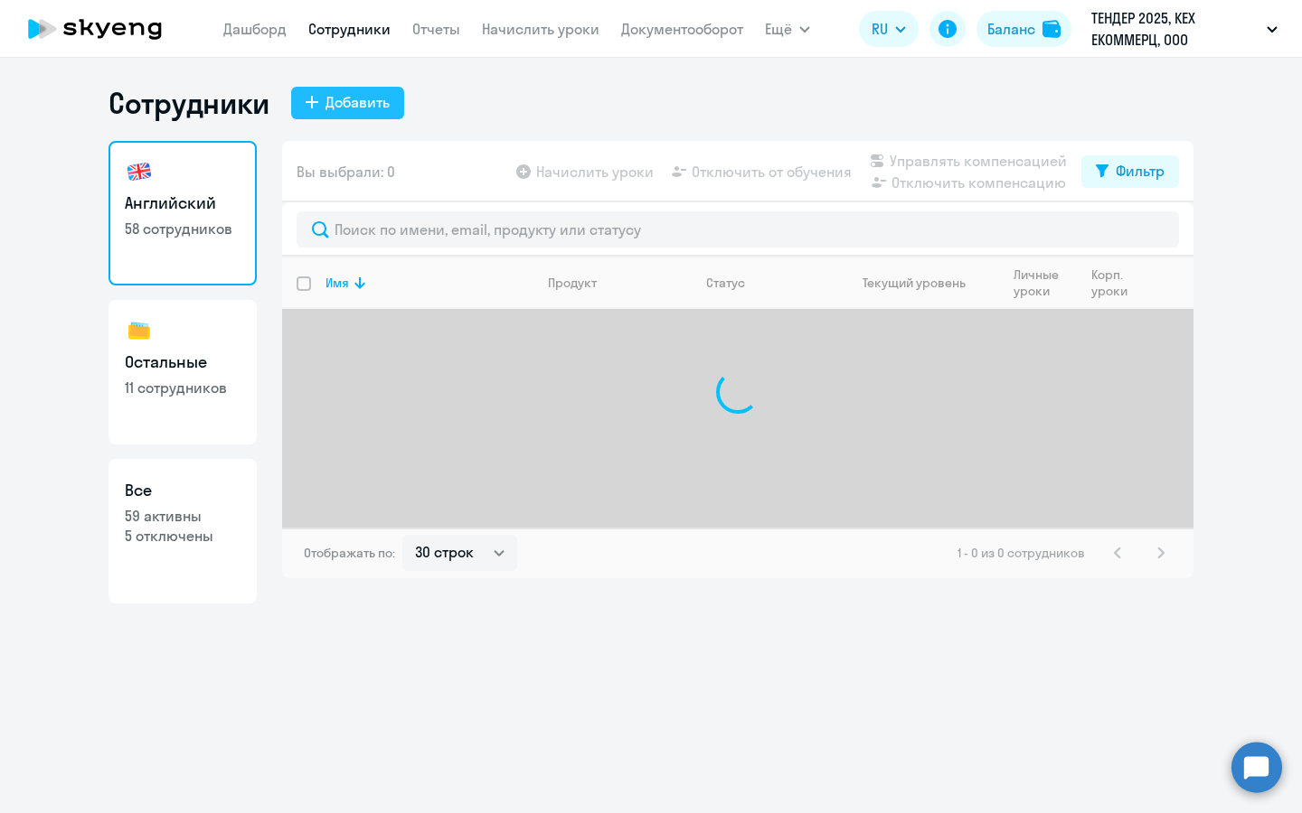
click at [306, 103] on icon at bounding box center [311, 102] width 13 height 13
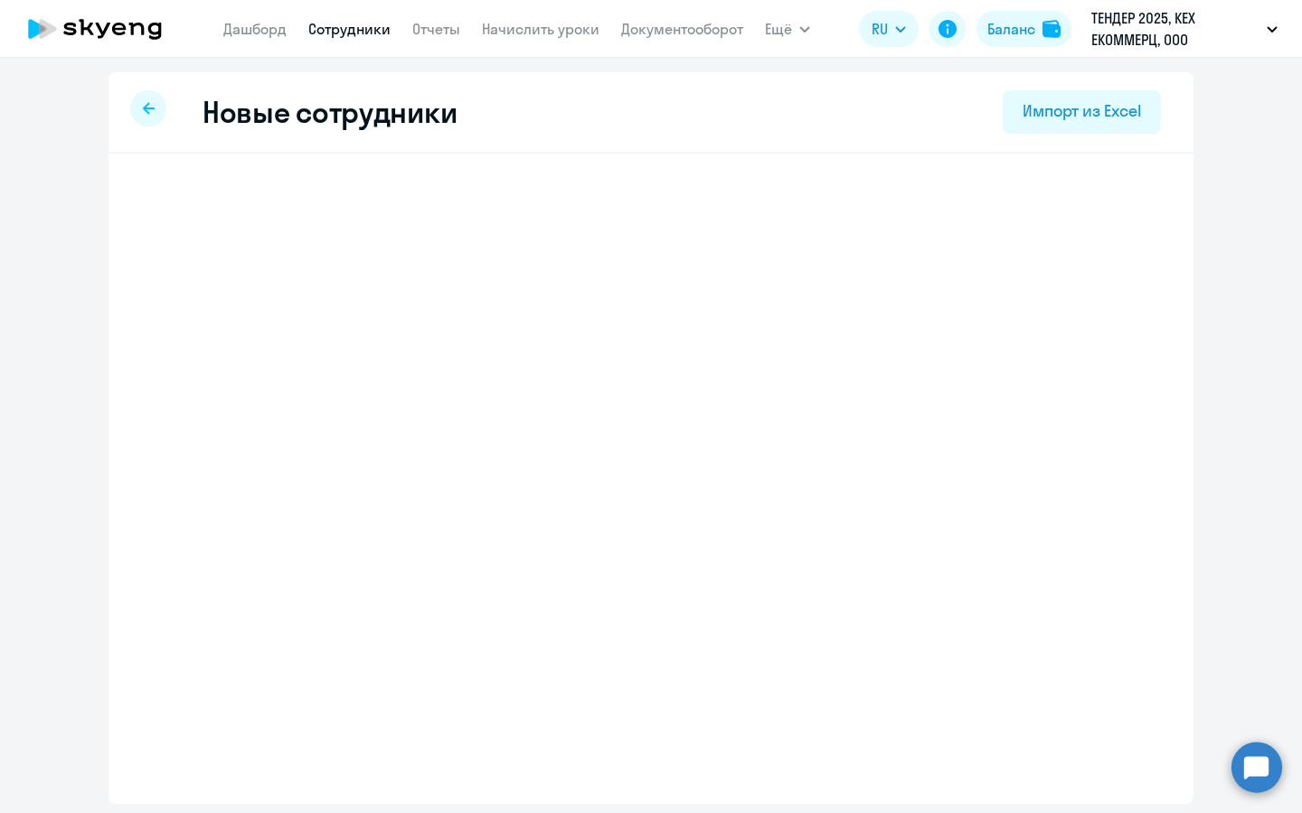
select select "english_adult_not_native_speaker"
select select "3"
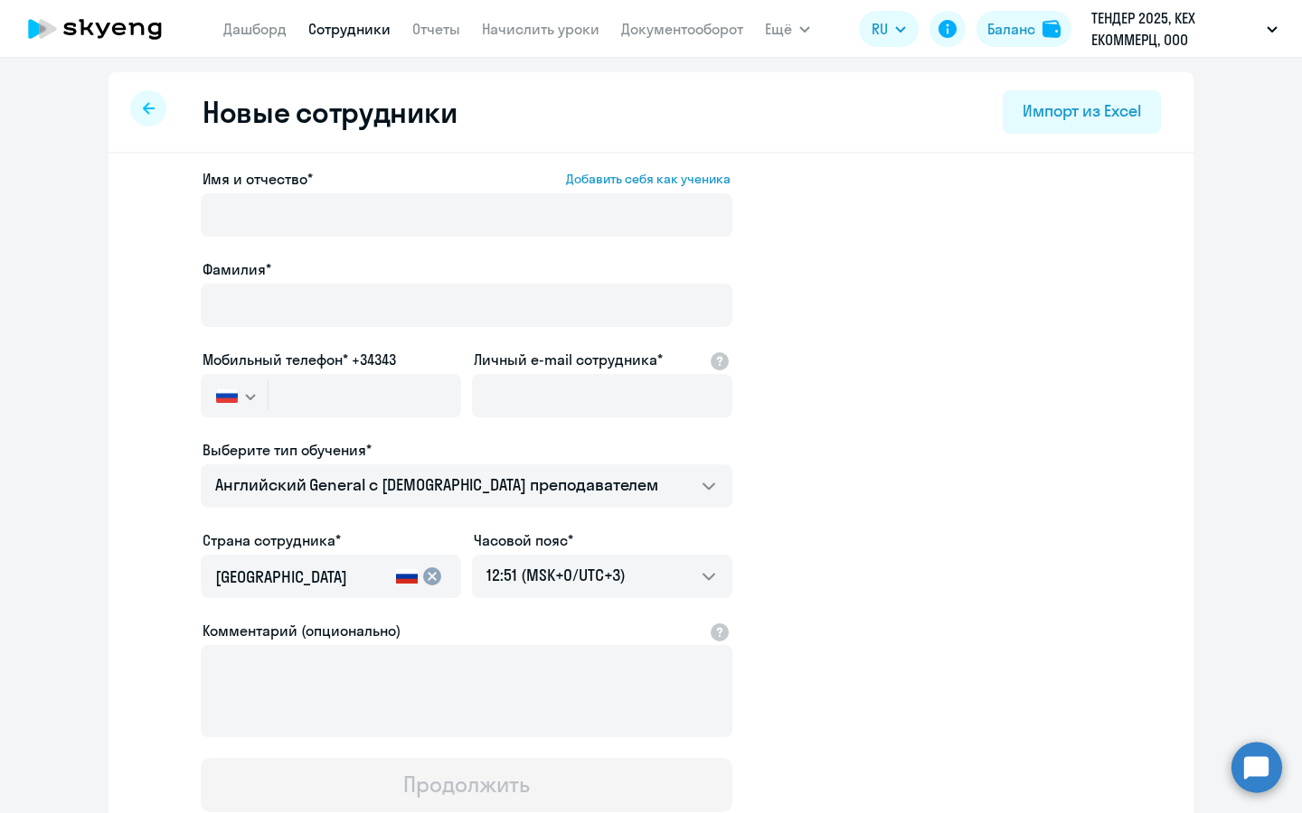
click at [394, 334] on div "Имя и отчество* Добавить себя как ученика Фамилия* Мобильный телефон* +34343 Ро…" at bounding box center [466, 490] width 531 height 644
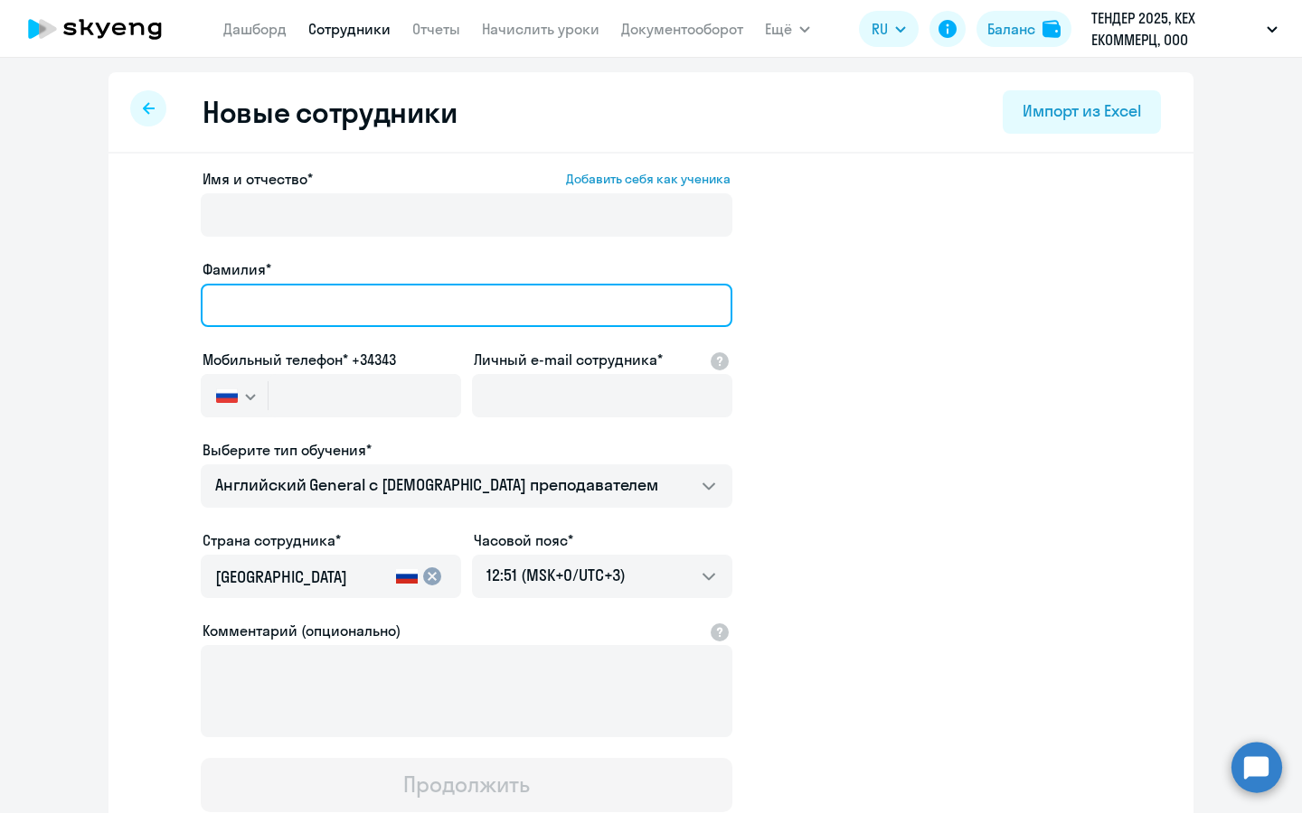
click at [394, 305] on input "Фамилия*" at bounding box center [466, 305] width 531 height 43
type input "Холмов"
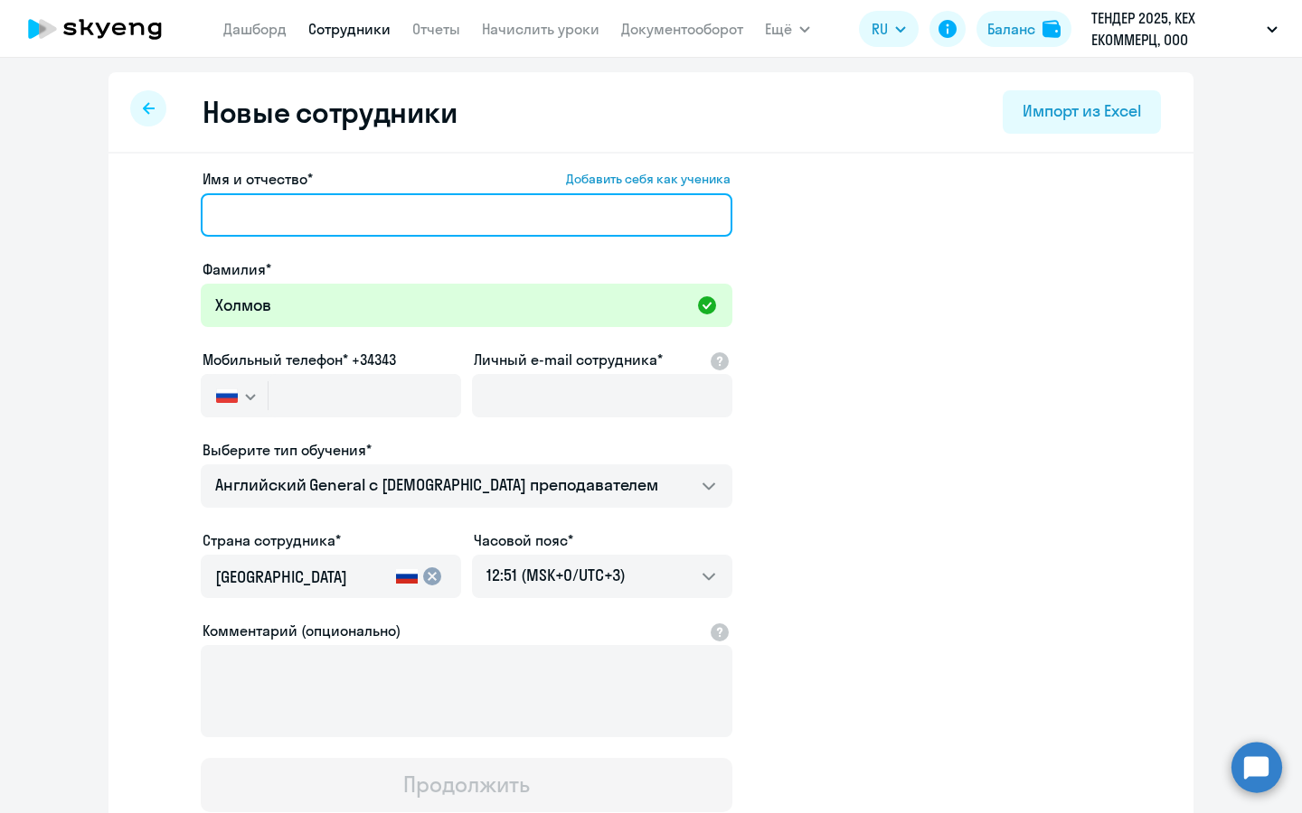
click at [323, 219] on input "Имя и отчество* Добавить себя как ученика" at bounding box center [466, 214] width 531 height 43
paste input "Виталий Андреевич"
type input "Виталий Андреевич"
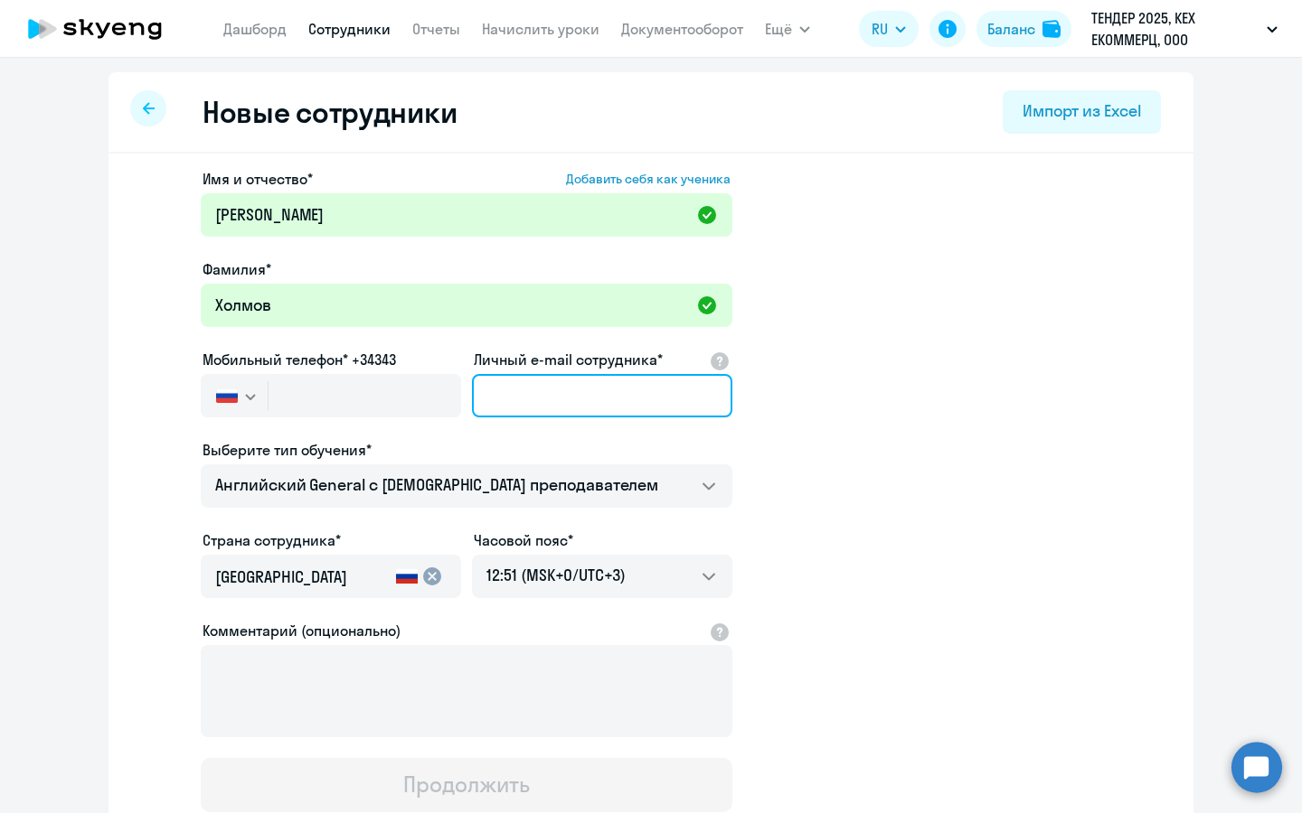
click at [553, 406] on input "Личный e-mail сотрудника*" at bounding box center [602, 395] width 260 height 43
paste input "vakholmov@avito.ru"
type input "vakholmov@avito.ru"
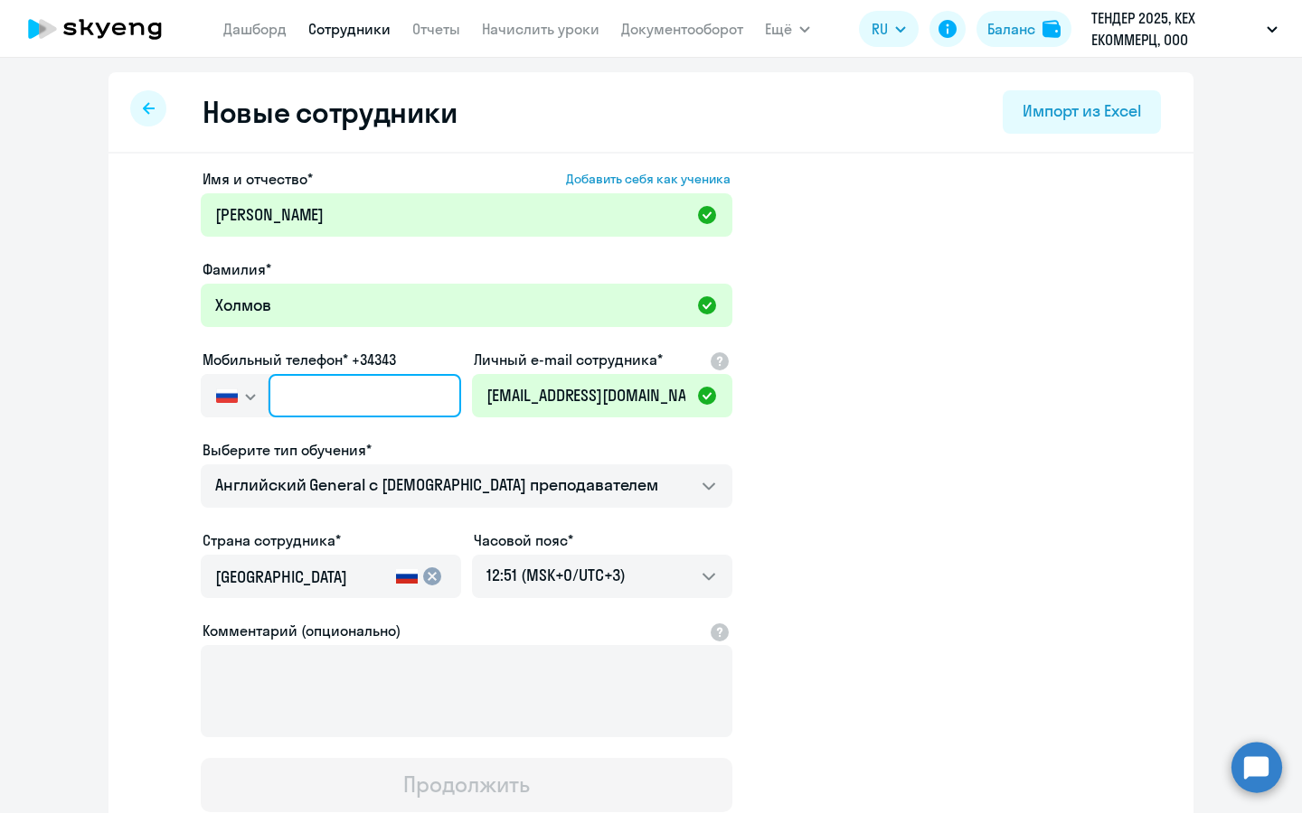
click at [355, 409] on input "text" at bounding box center [364, 395] width 193 height 43
paste input "+7 921 872-52-62"
type input "+7 921 872-52-62"
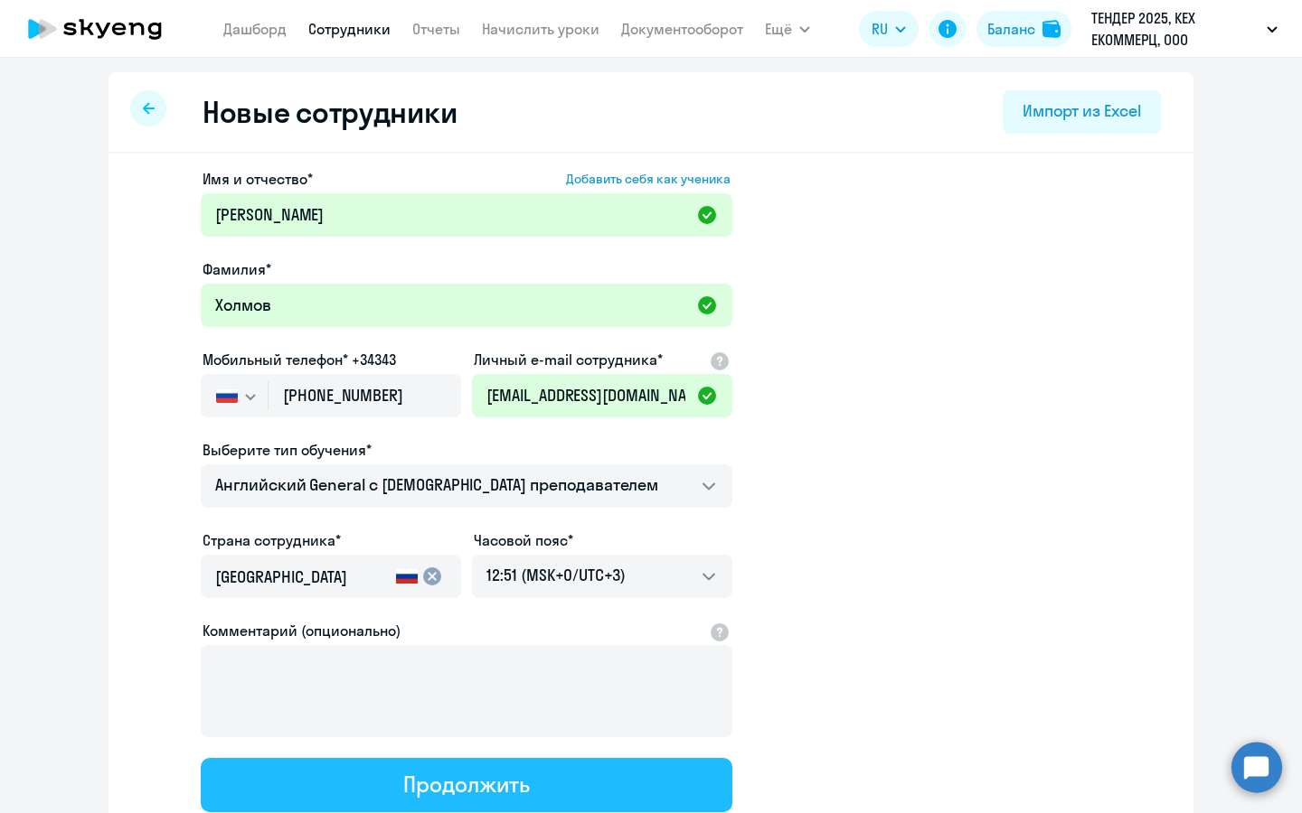
click at [458, 773] on div "Продолжить" at bounding box center [466, 784] width 126 height 29
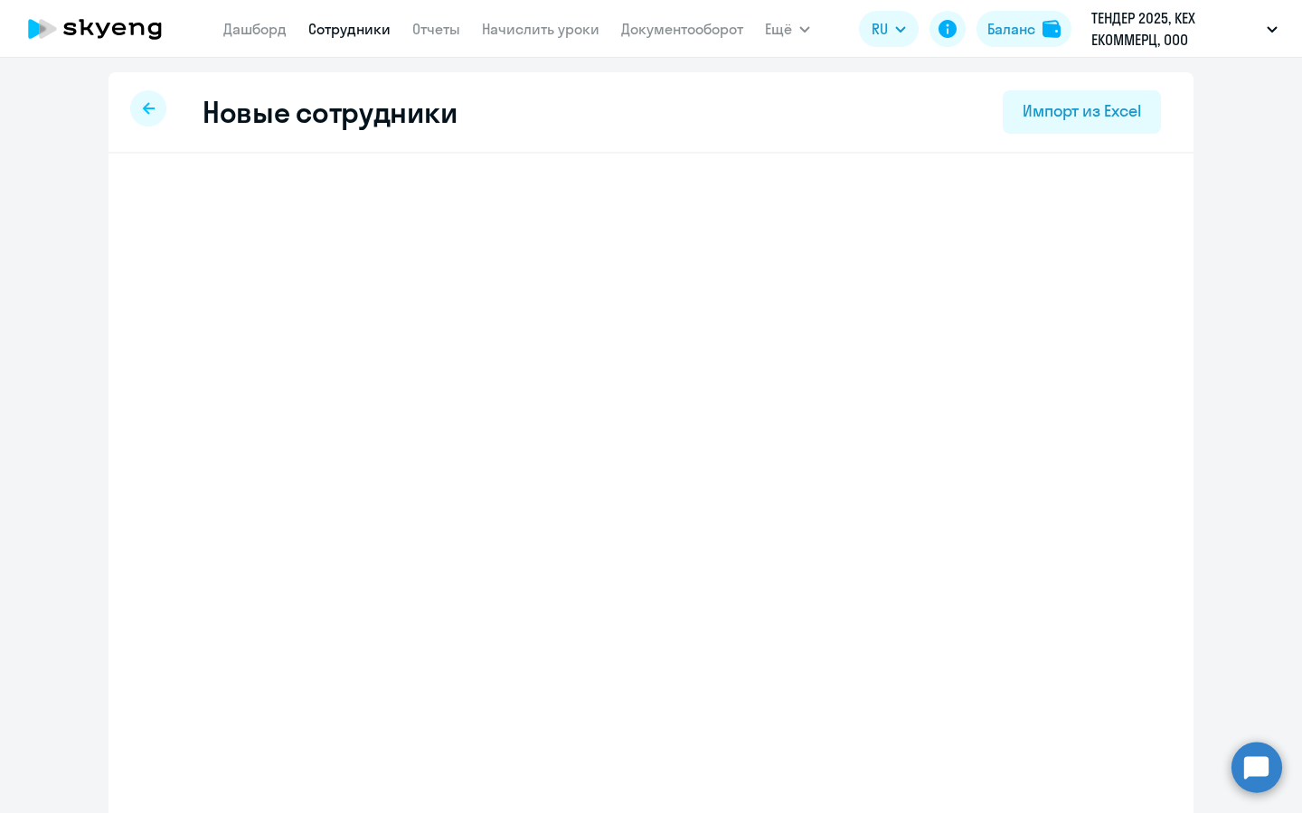
select select "english_adult_not_native_speaker"
select select "3"
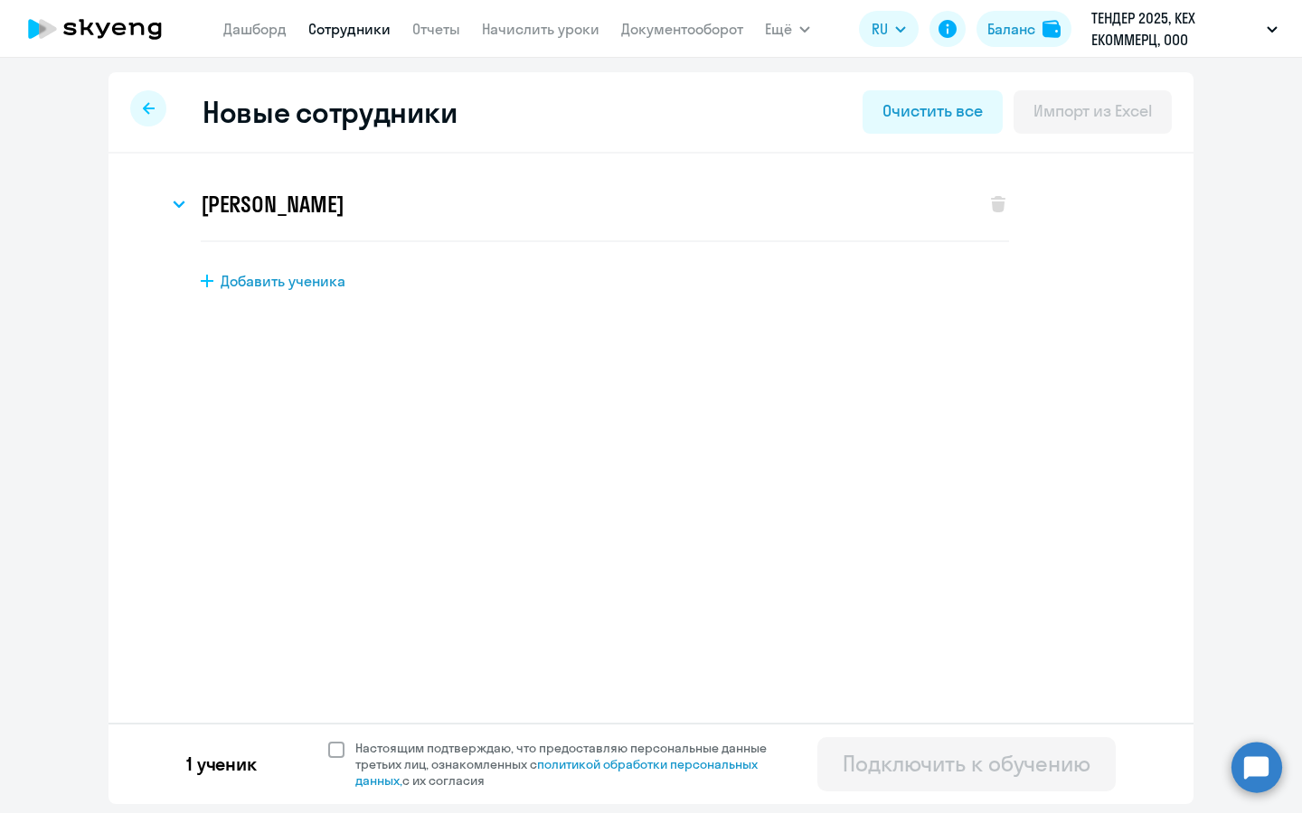
click at [493, 746] on span "Настоящим подтверждаю, что предоставляю персональные данные третьих лиц, ознако…" at bounding box center [571, 764] width 433 height 49
click at [328, 740] on input "Настоящим подтверждаю, что предоставляю персональные данные третьих лиц, ознако…" at bounding box center [327, 739] width 1 height 1
checkbox input "true"
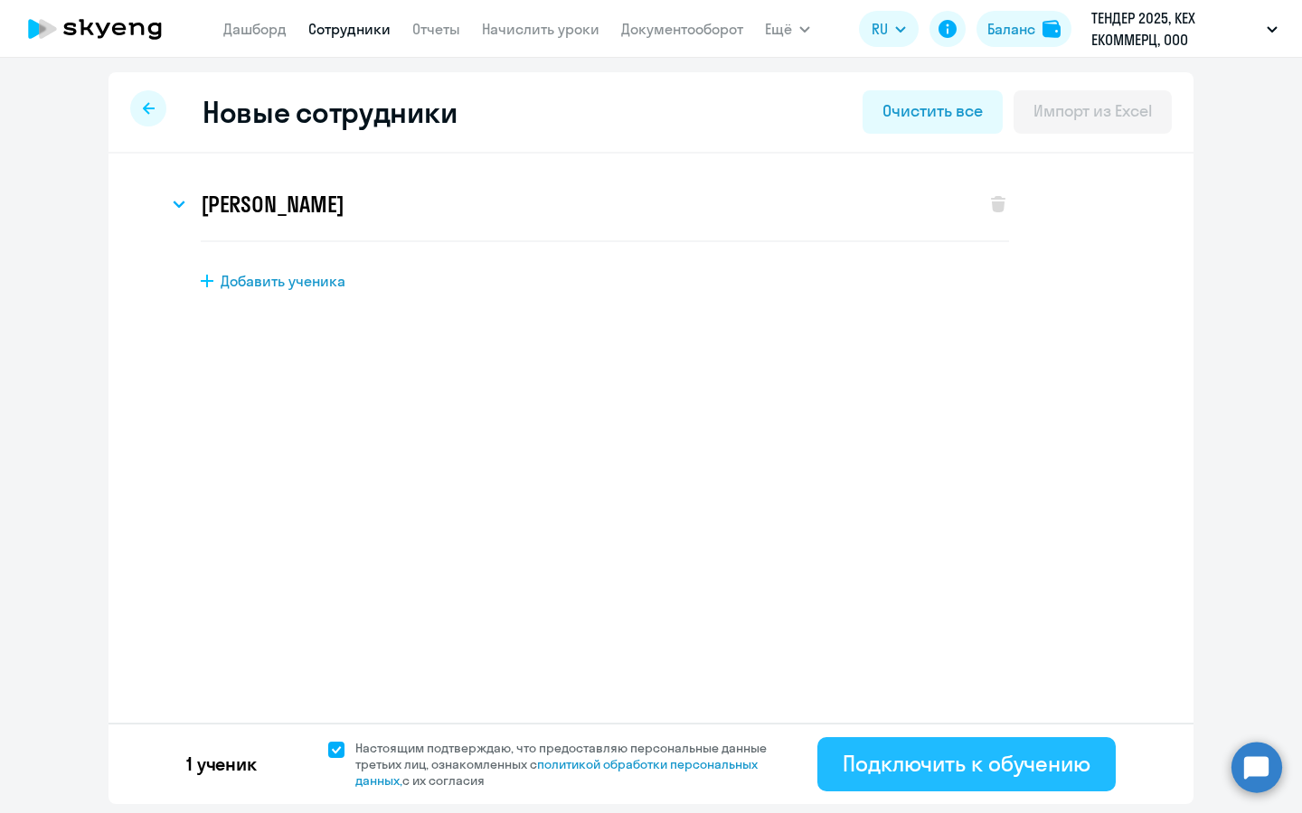
click at [898, 781] on button "Подключить к обучению" at bounding box center [966, 765] width 298 height 54
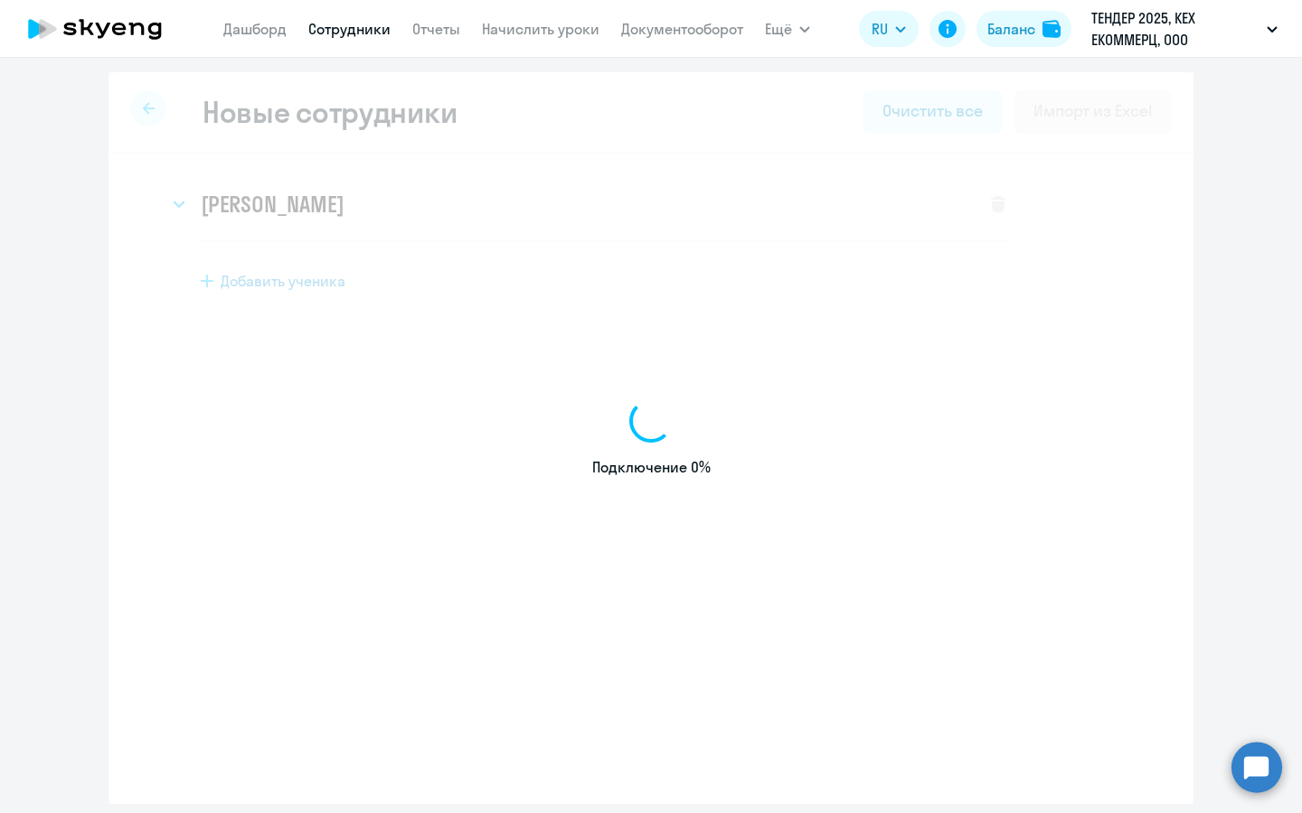
select select "english_adult_not_native_speaker"
select select "3"
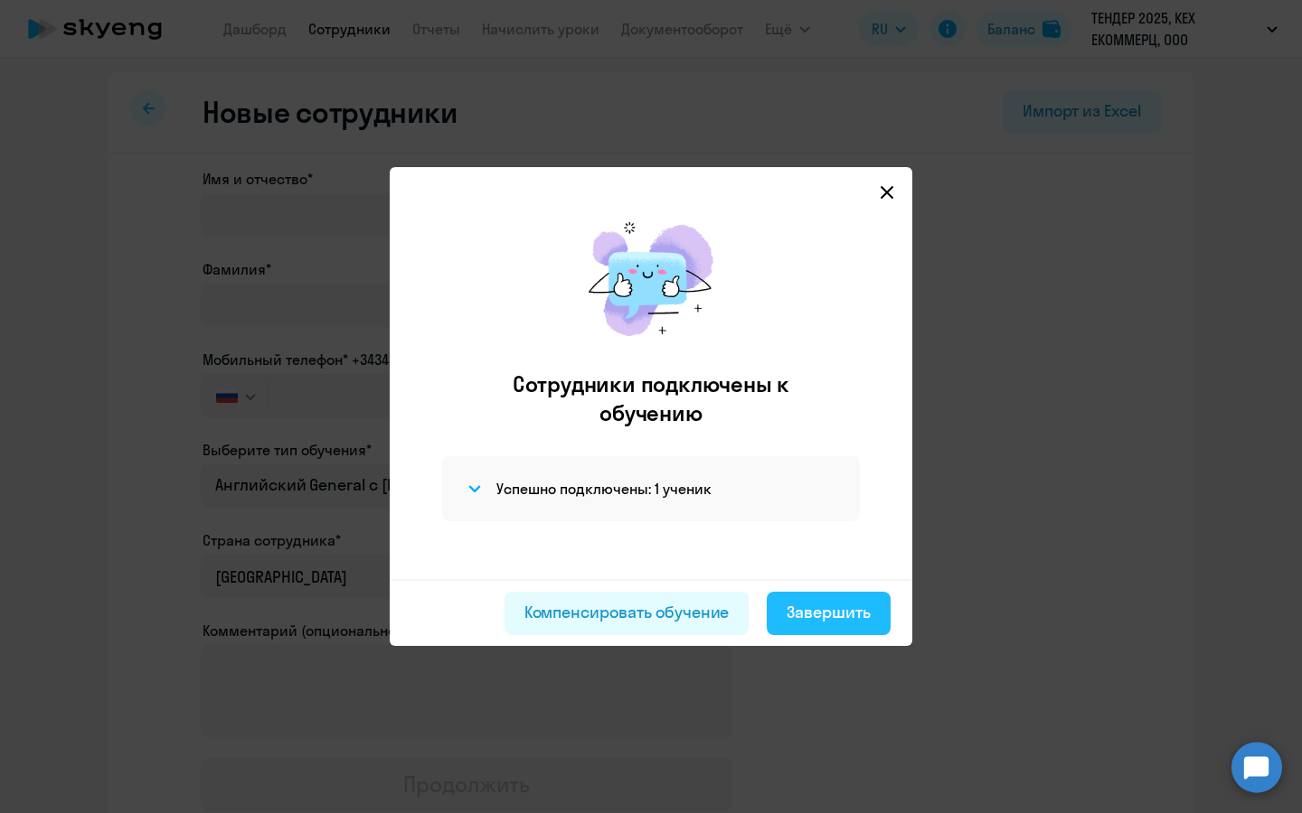
click at [832, 629] on button "Завершить" at bounding box center [828, 613] width 124 height 43
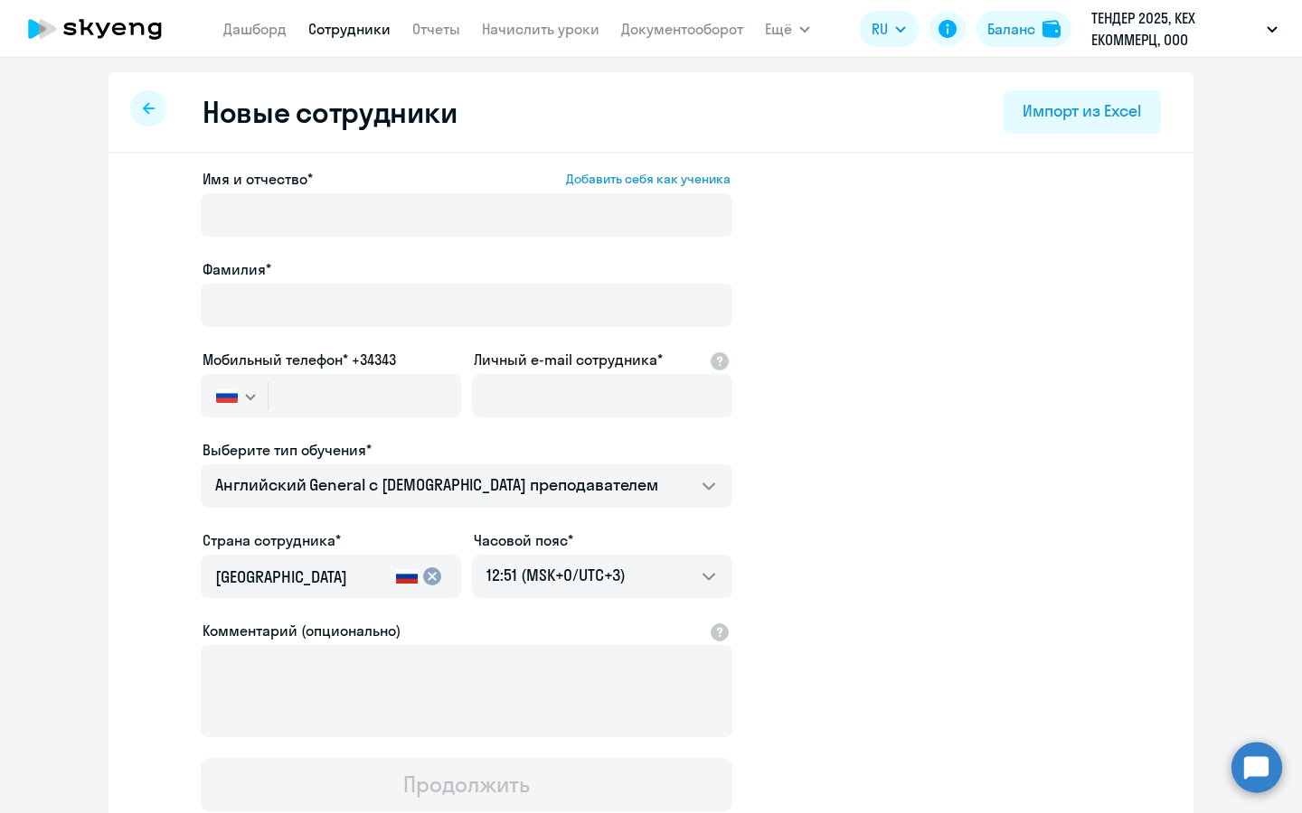
select select "30"
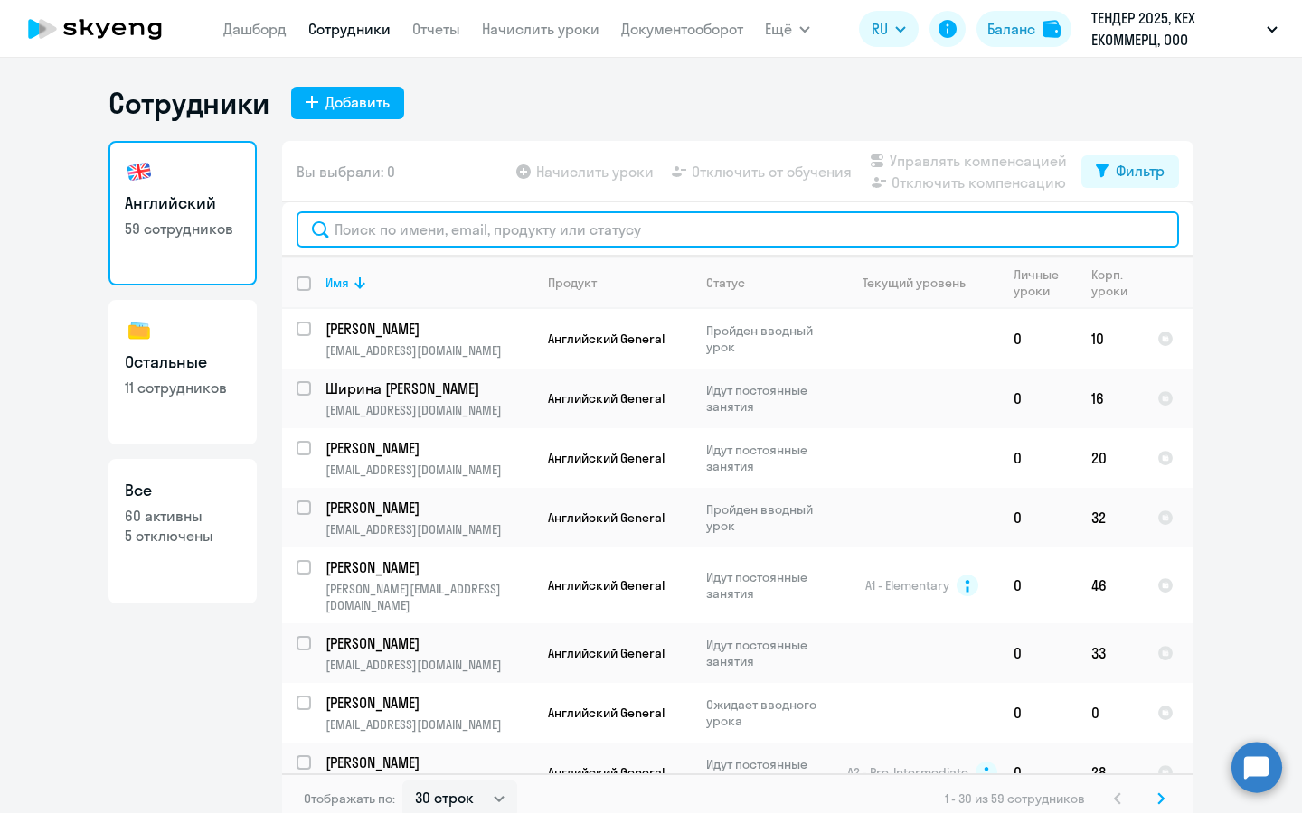
click at [490, 240] on input "text" at bounding box center [737, 229] width 882 height 36
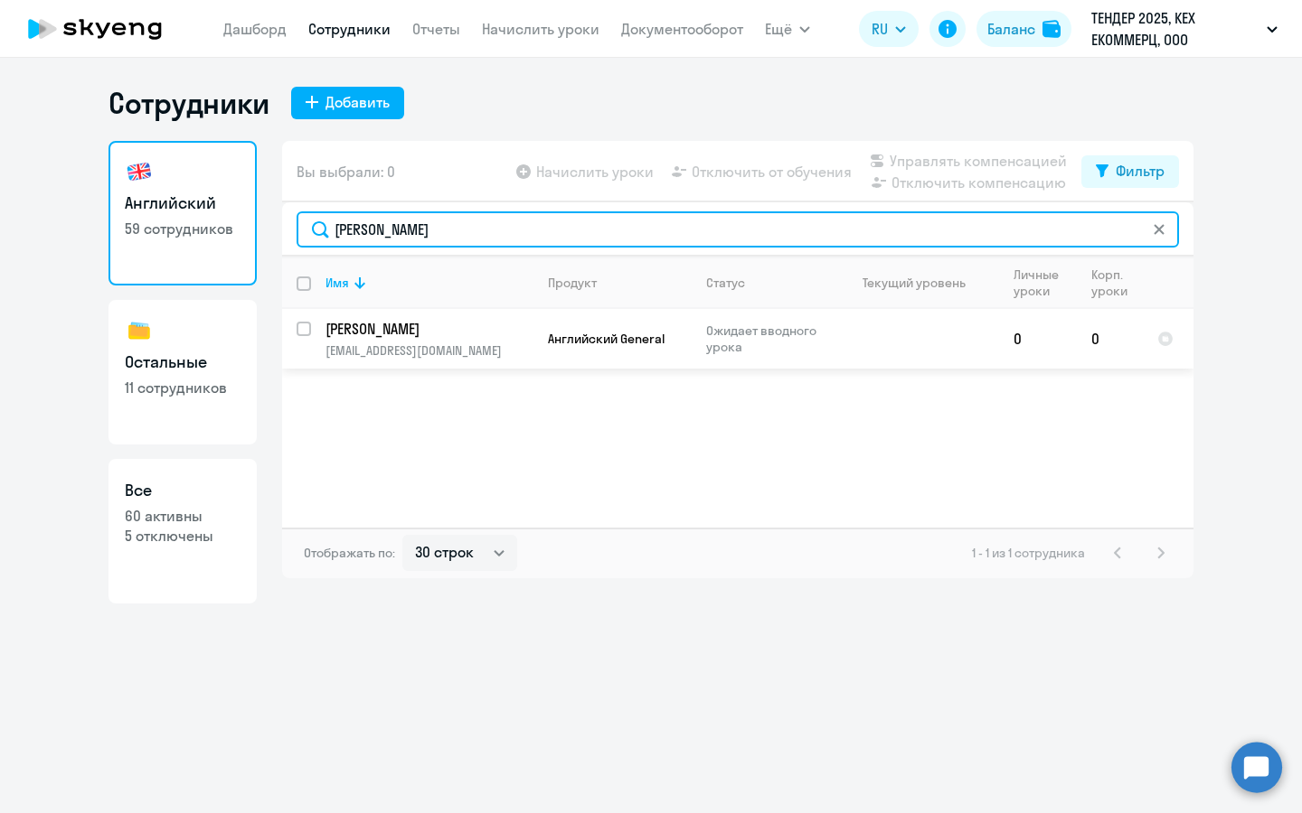
type input "виталий"
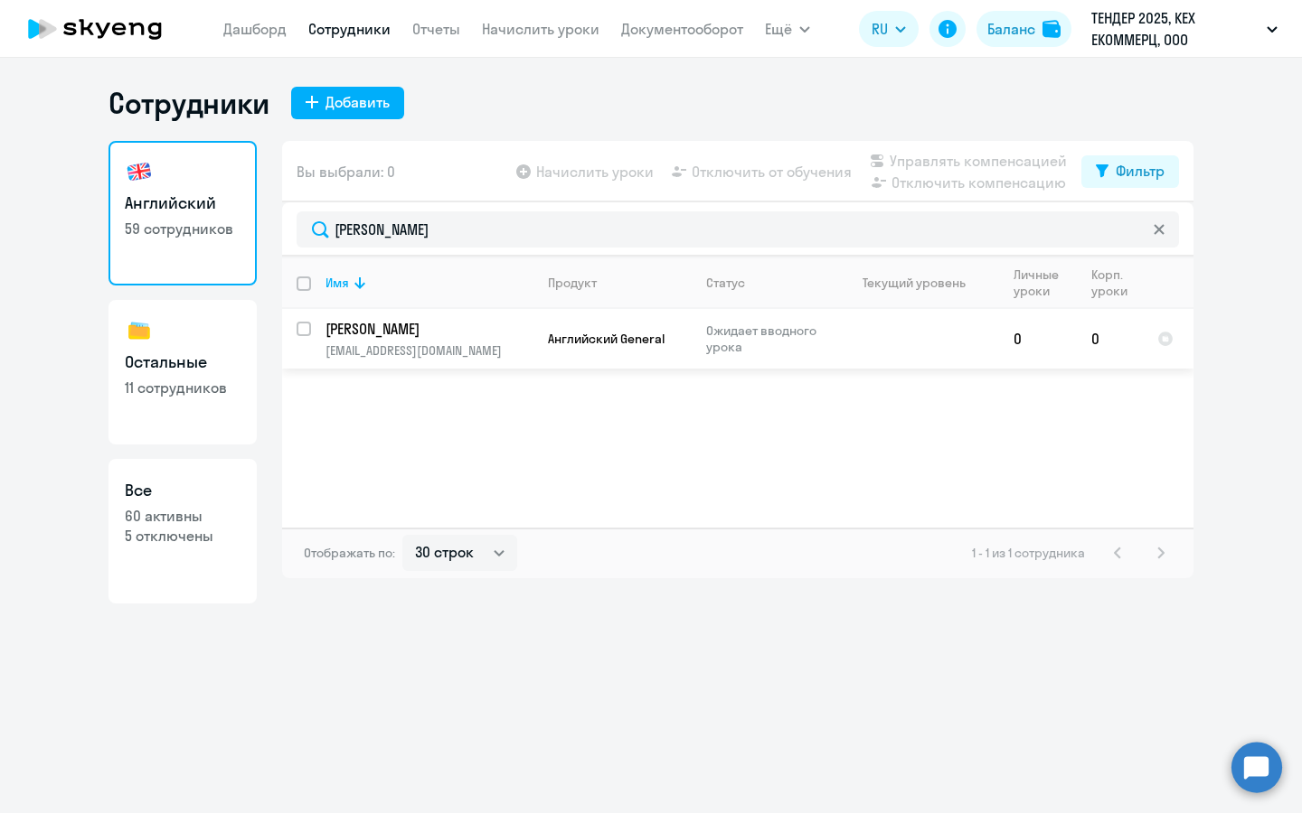
click at [457, 337] on p "Холмов Виталий Андреевич" at bounding box center [427, 329] width 204 height 20
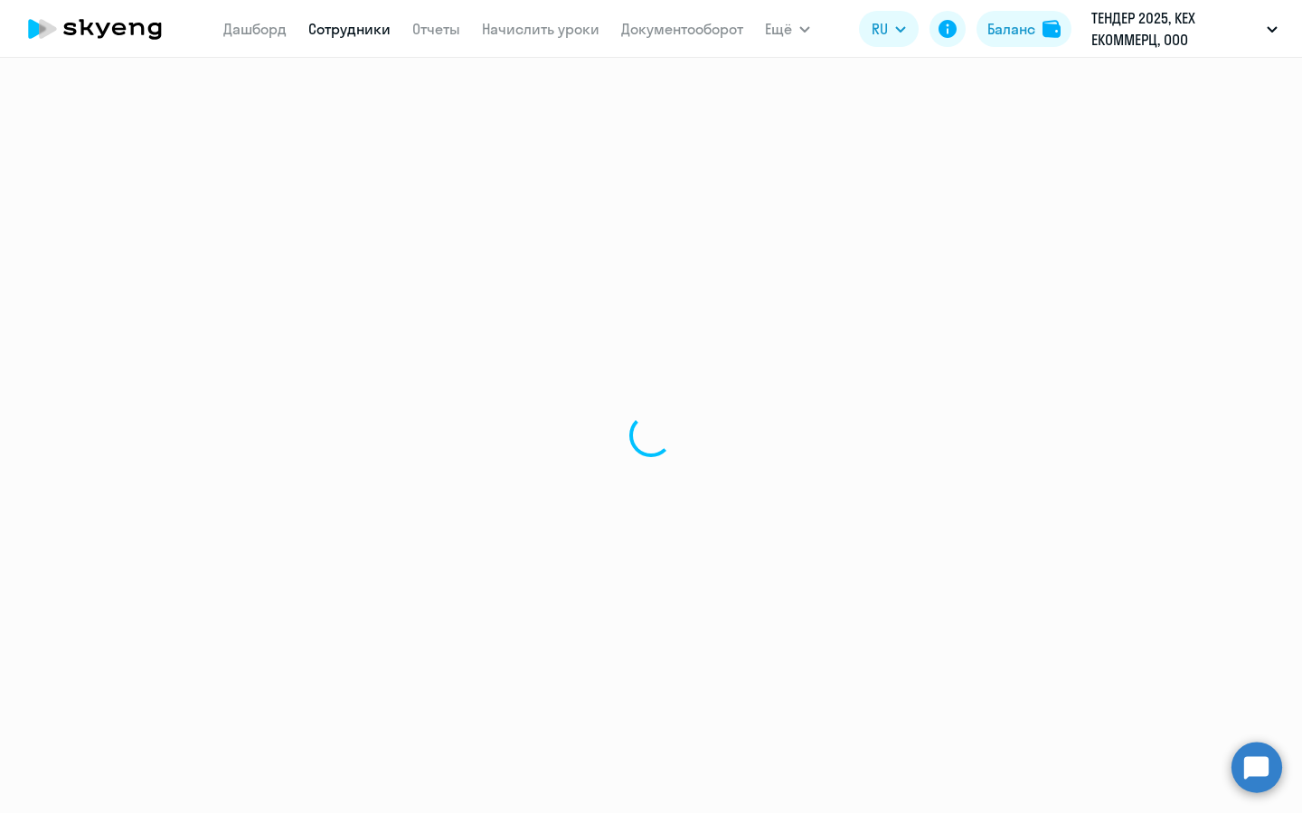
select select "english"
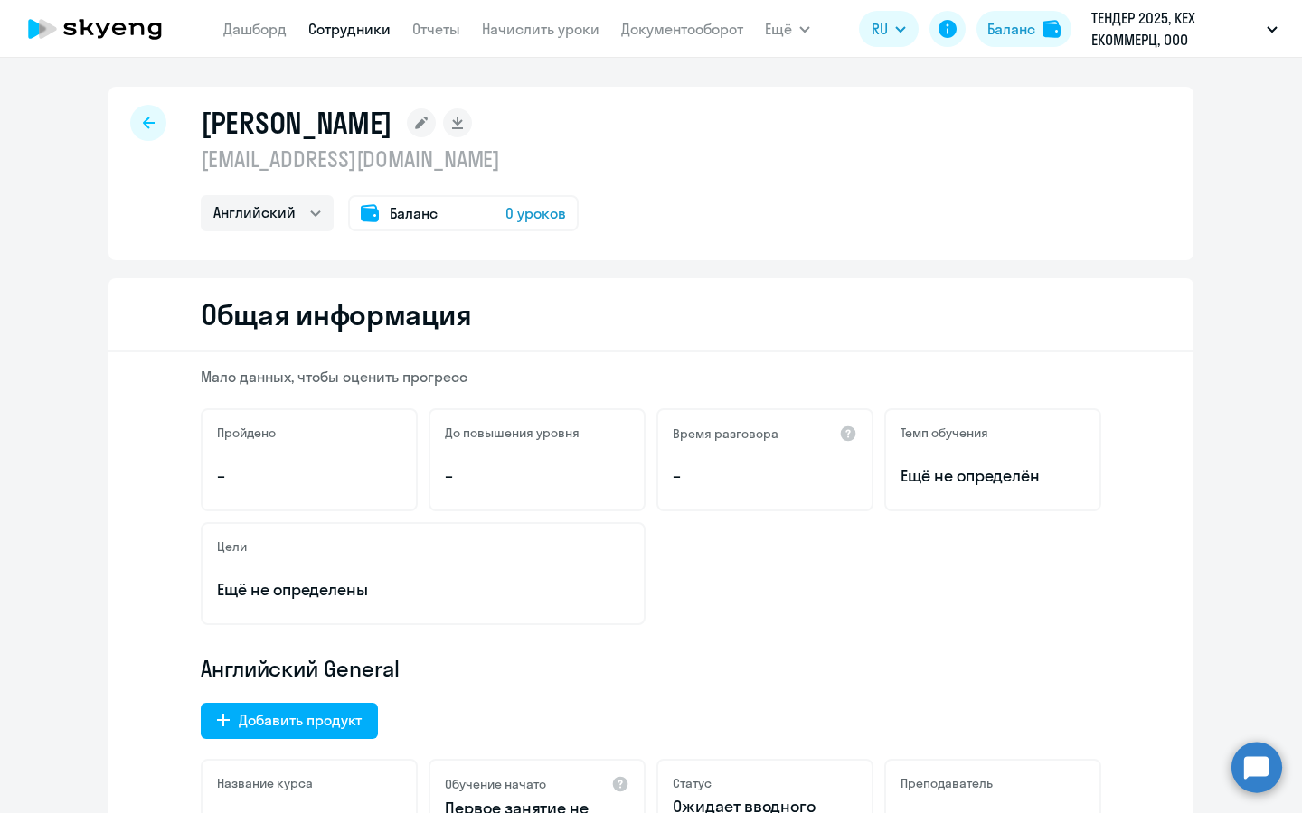
click at [529, 193] on div "Холмов Виталий Андреевич vakholmov@avito.ru Английский Баланс 0 уроков" at bounding box center [390, 168] width 378 height 127
click at [522, 220] on span "0 уроков" at bounding box center [535, 213] width 61 height 22
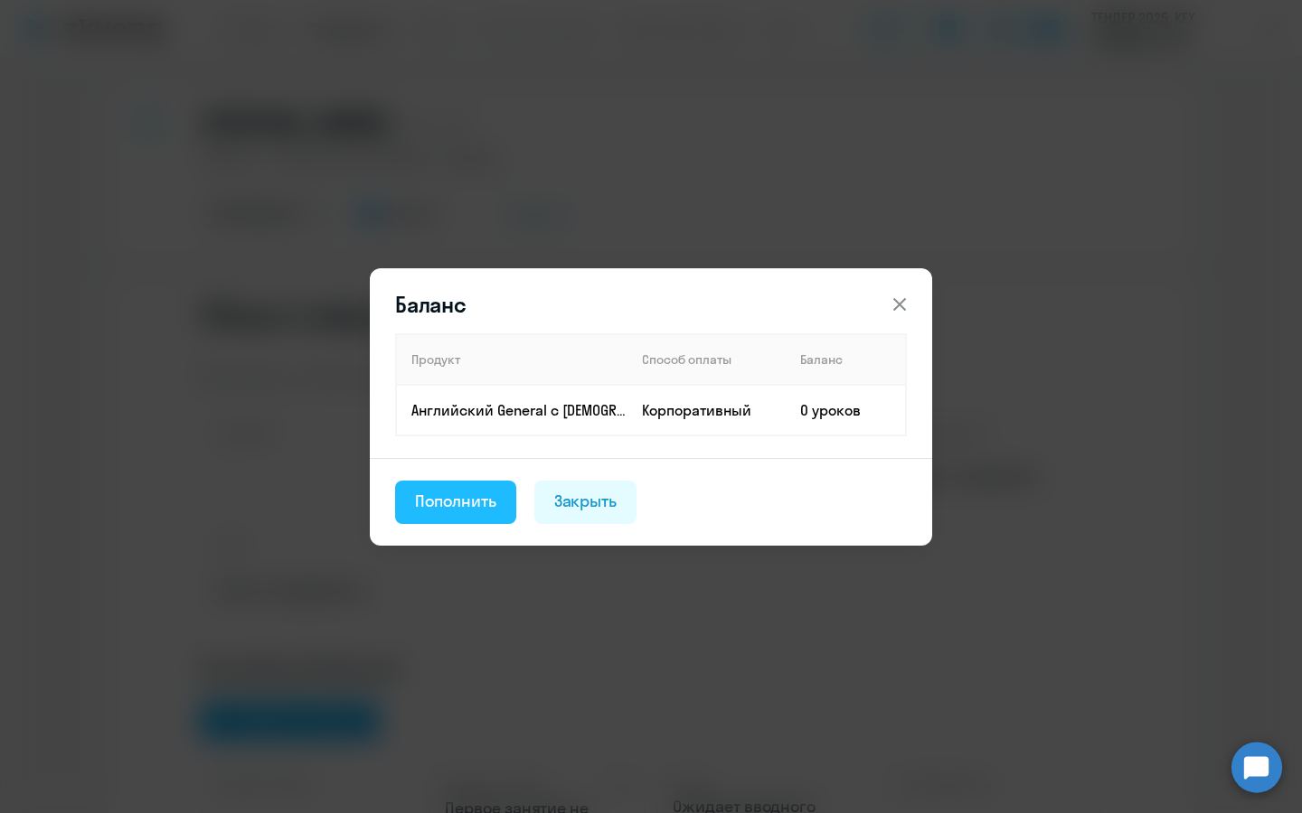
click at [465, 481] on button "Пополнить" at bounding box center [455, 502] width 121 height 43
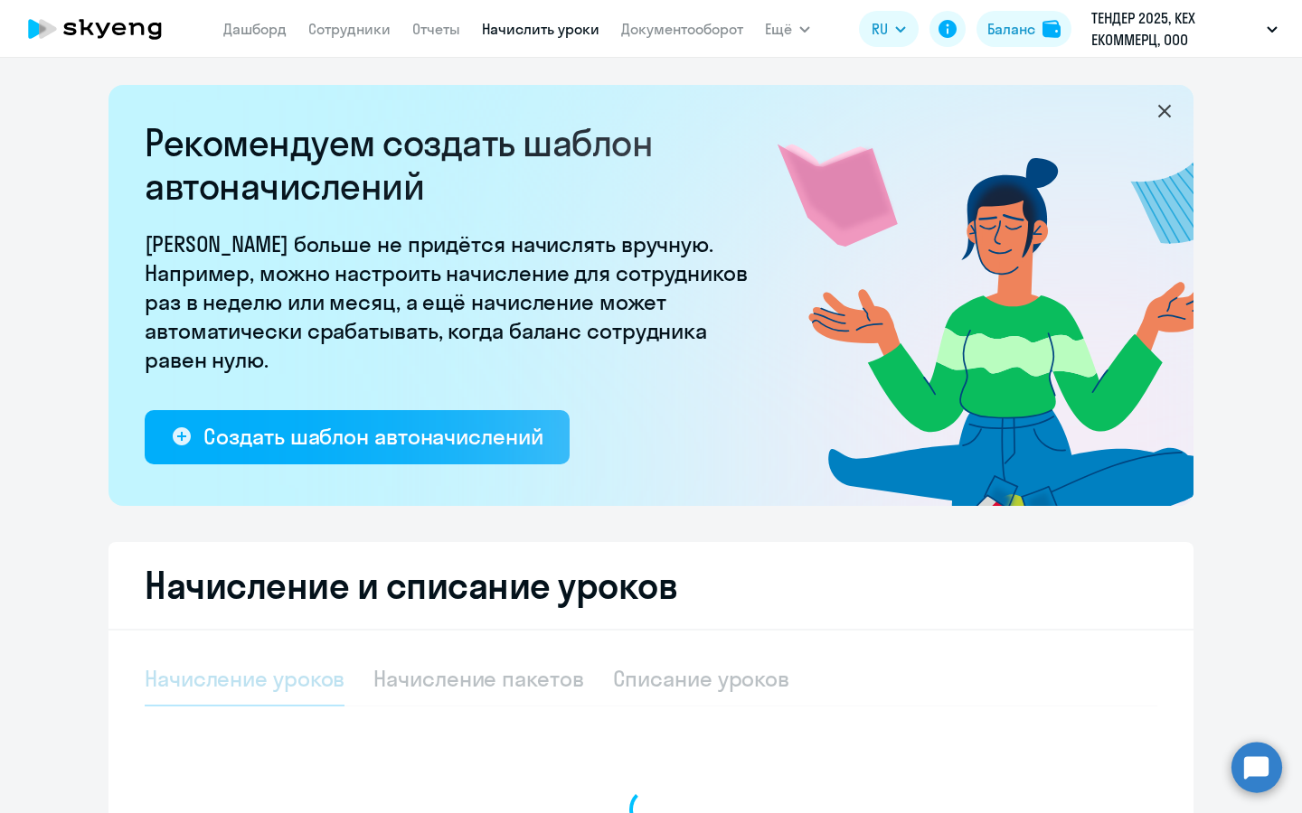
select select "10"
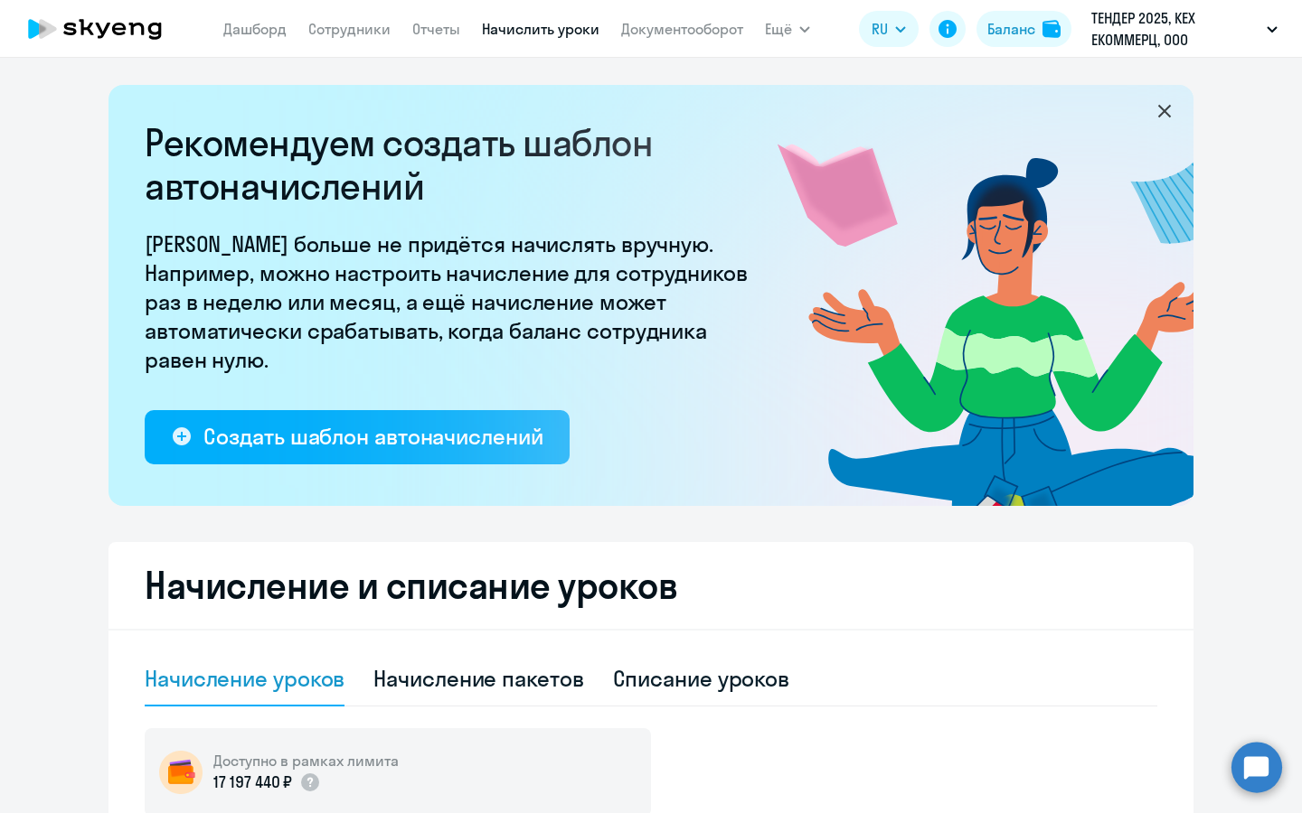
scroll to position [394, 0]
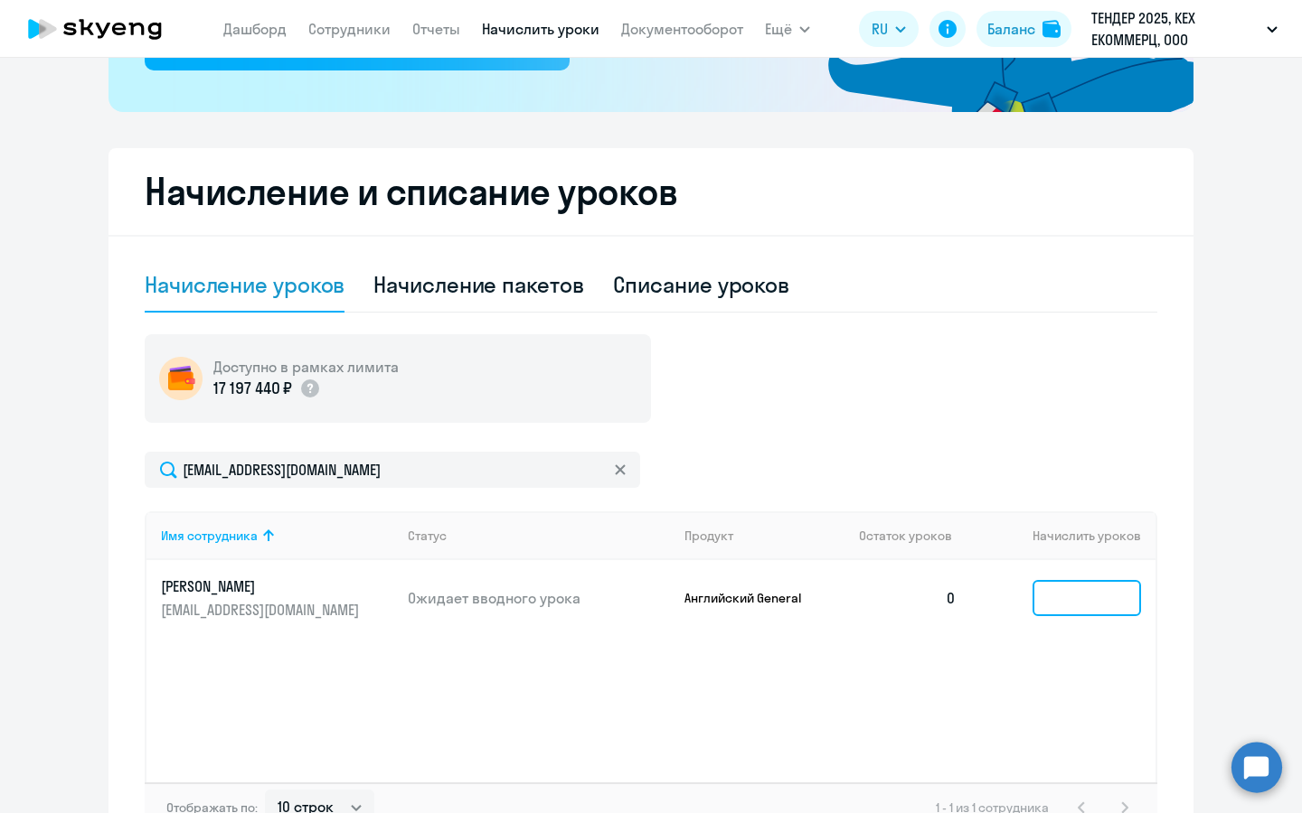
click at [1068, 593] on input at bounding box center [1086, 598] width 108 height 36
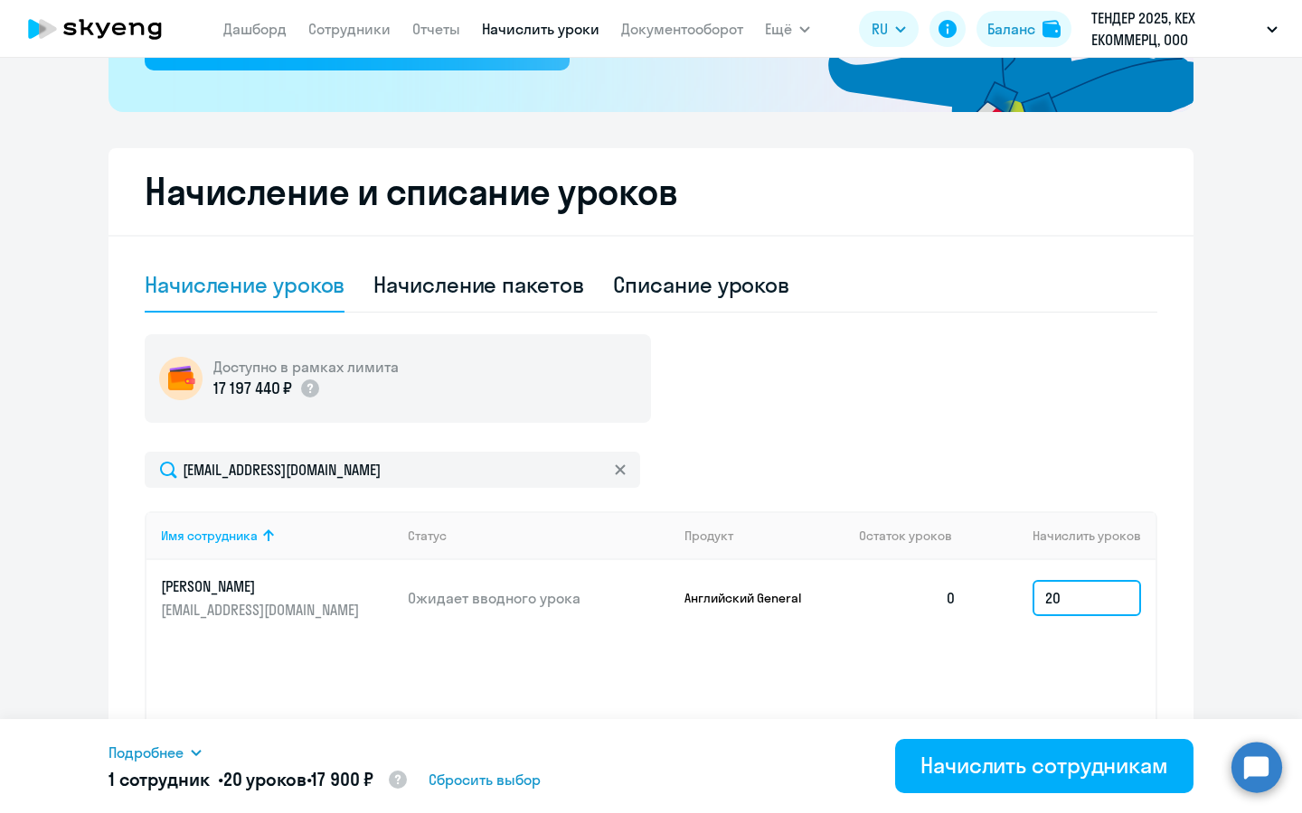
type input "2"
type input "3"
type input "26"
drag, startPoint x: 336, startPoint y: 781, endPoint x: 379, endPoint y: 781, distance: 42.5
click at [374, 781] on span "23 270 ₽" at bounding box center [342, 779] width 63 height 23
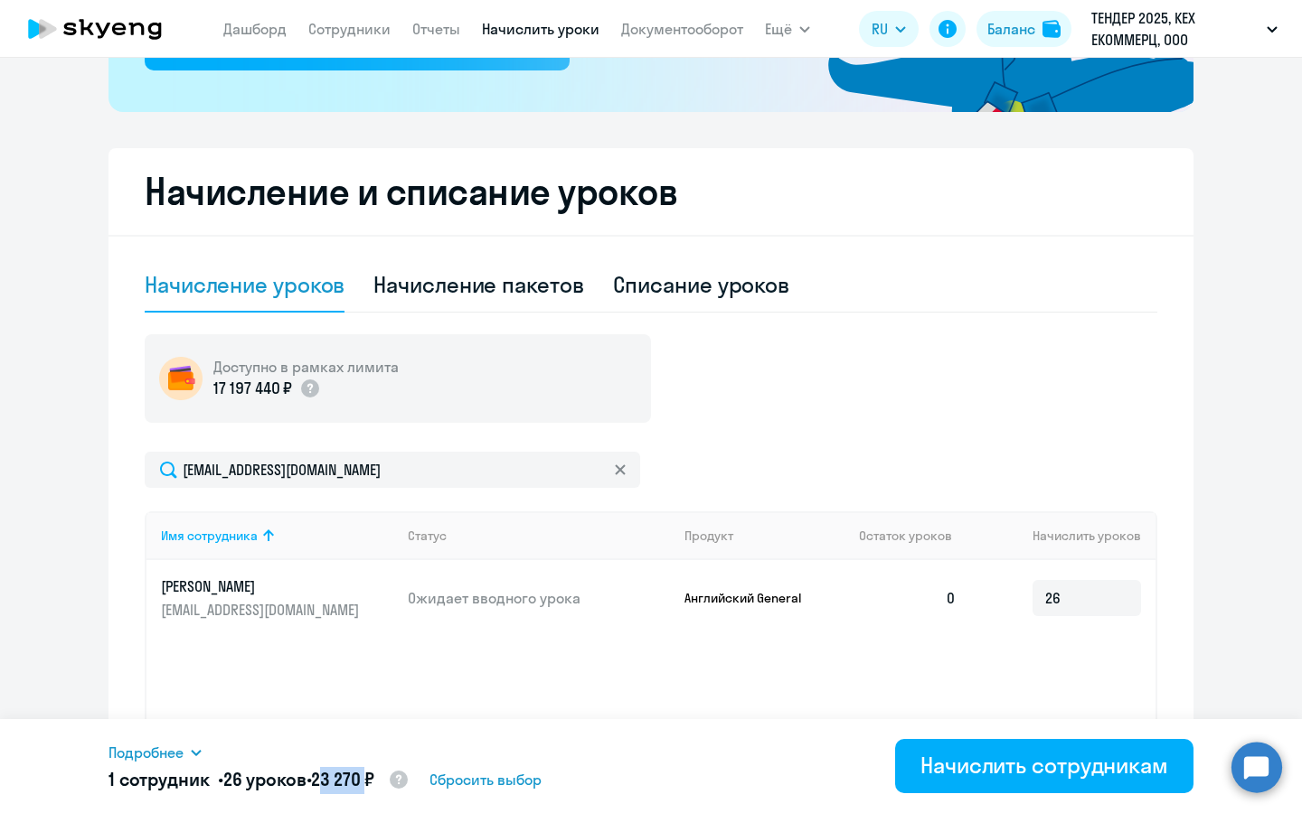
copy span "23 270"
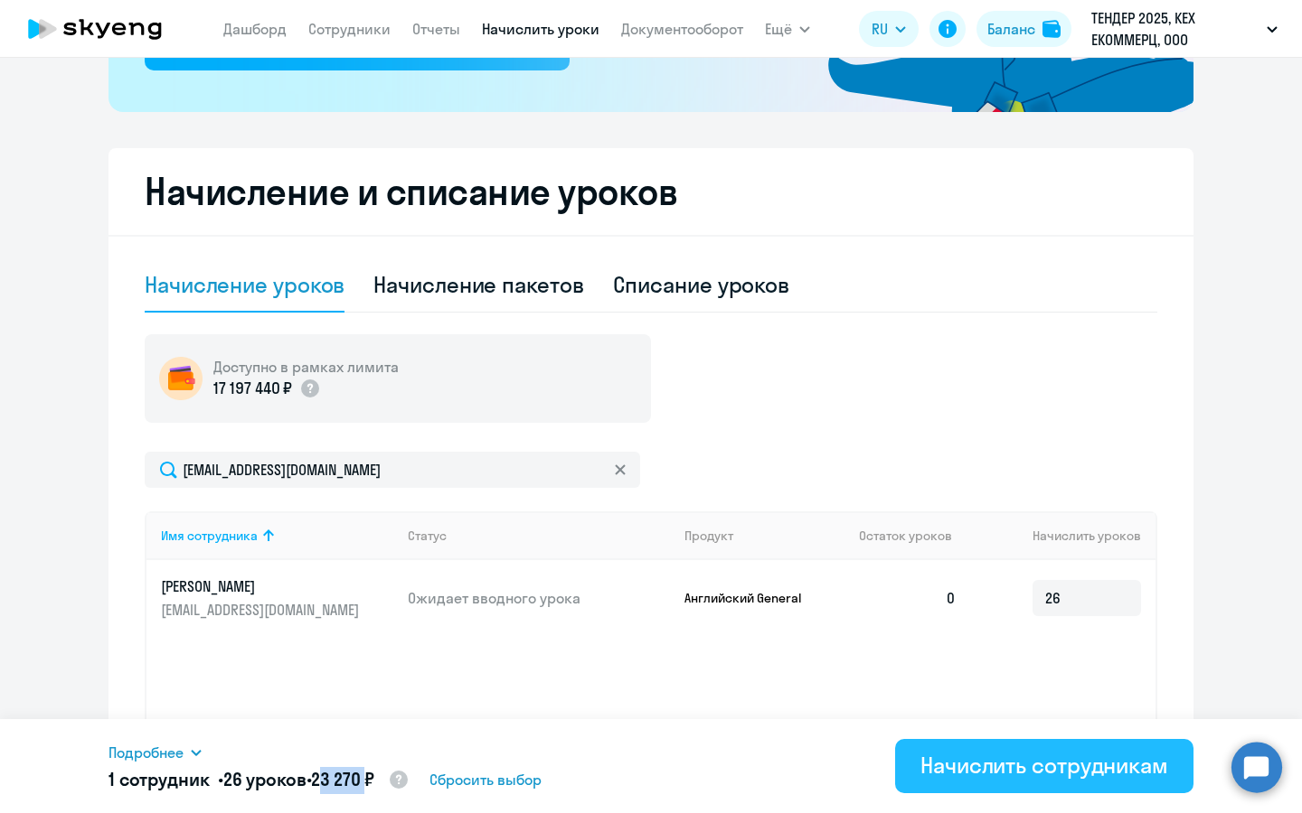
click at [1029, 780] on button "Начислить сотрудникам" at bounding box center [1044, 766] width 298 height 54
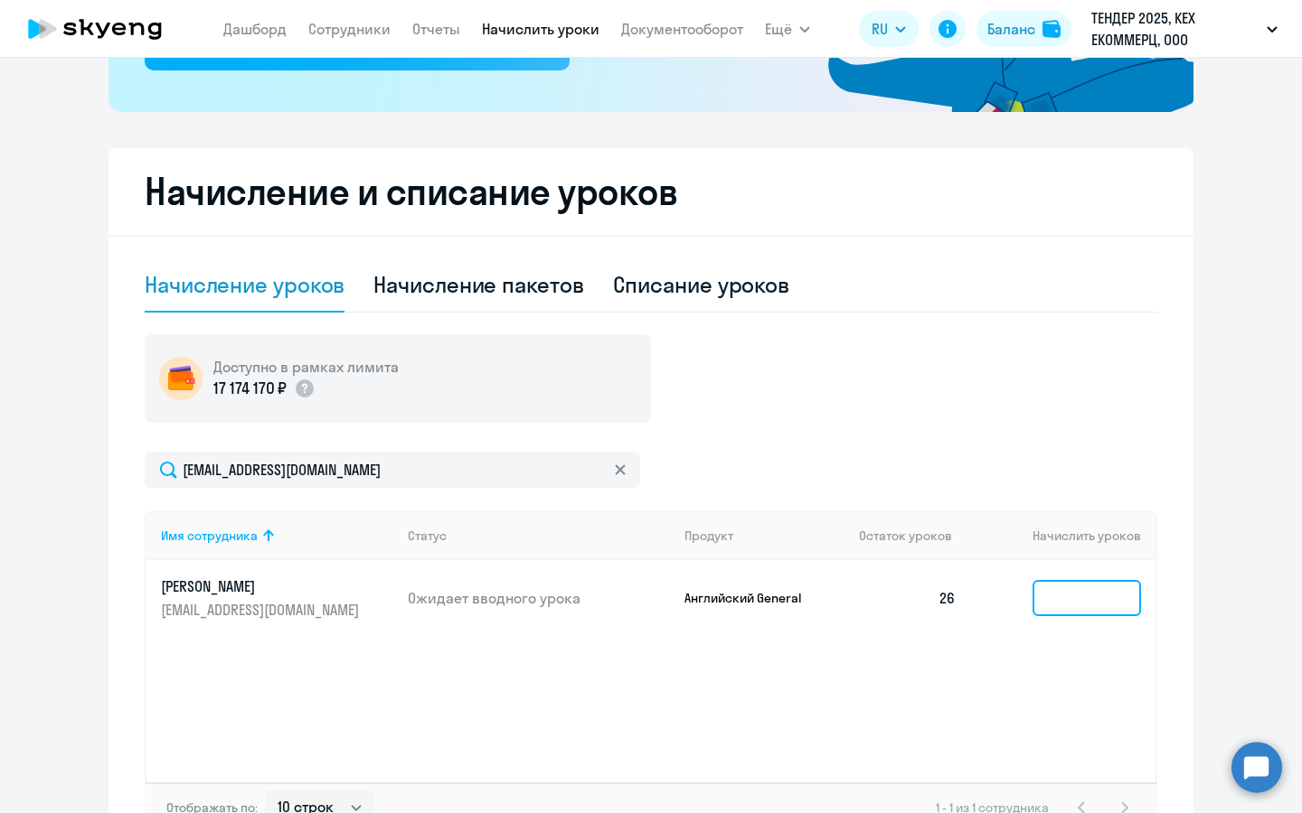
click at [1066, 588] on input at bounding box center [1086, 598] width 108 height 36
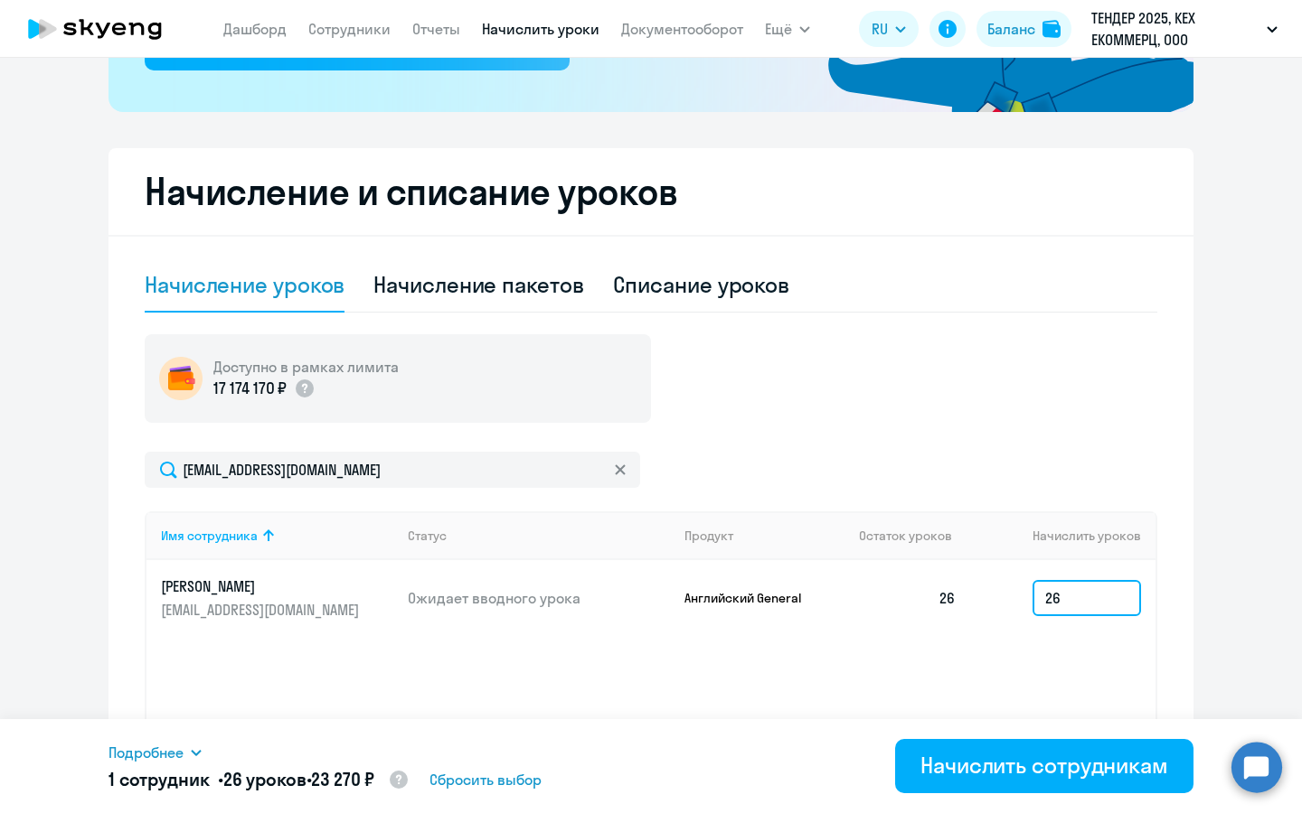
type input "2"
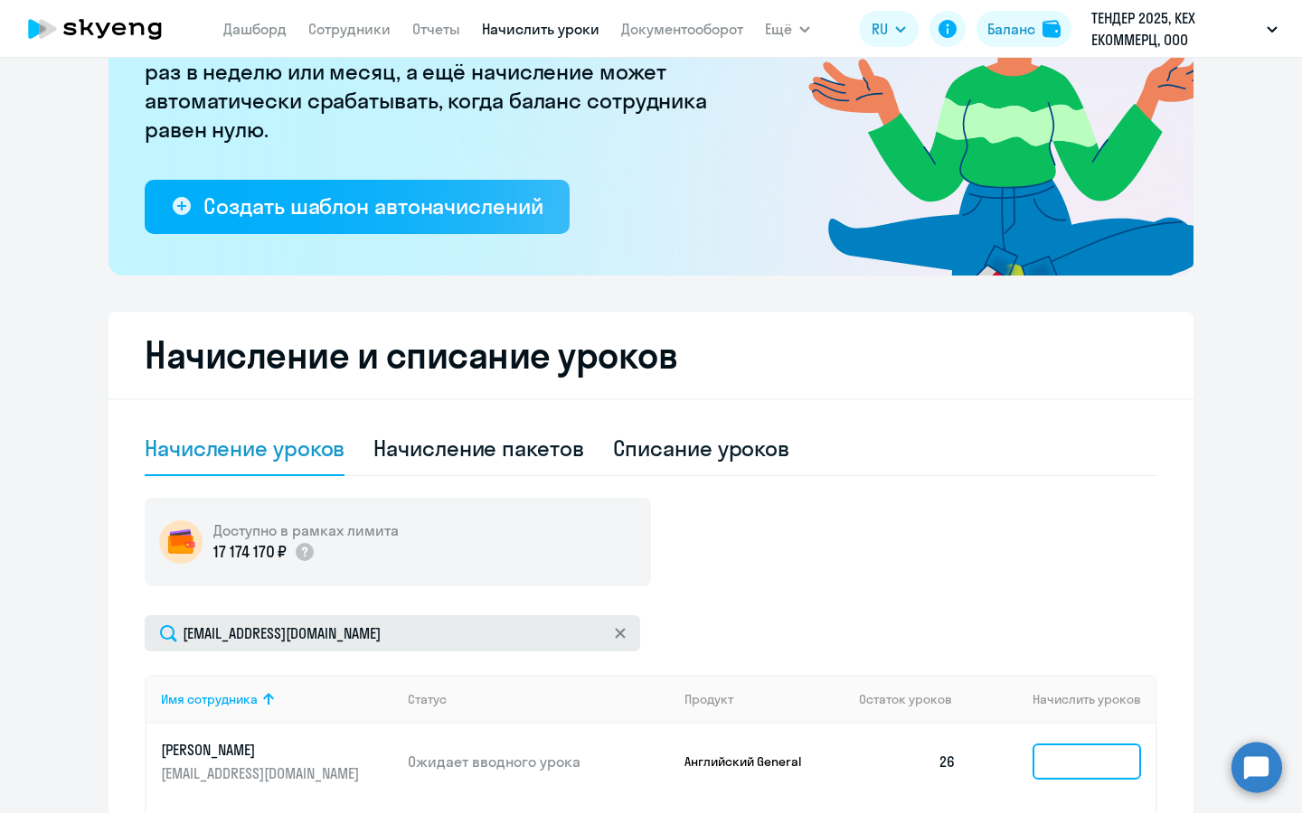
scroll to position [0, 0]
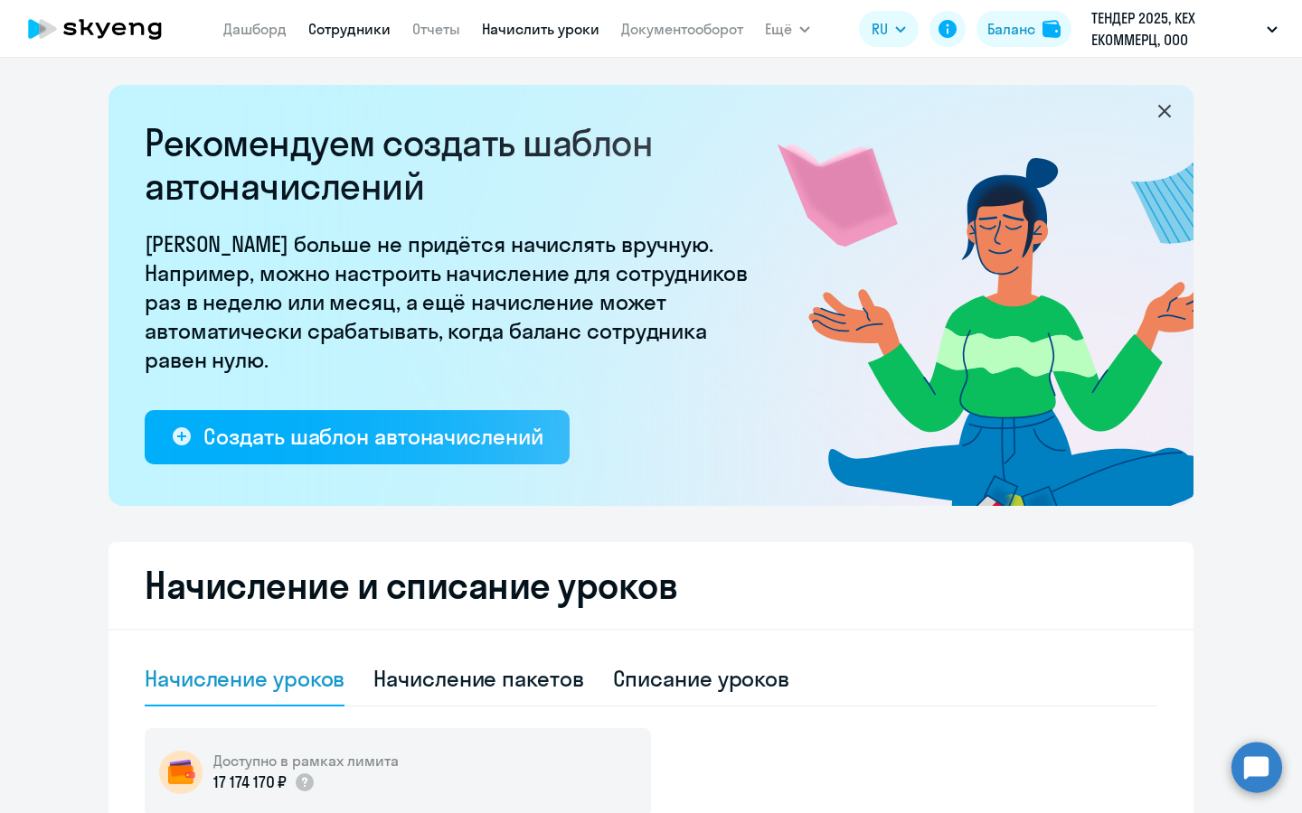
click at [362, 30] on link "Сотрудники" at bounding box center [349, 29] width 82 height 18
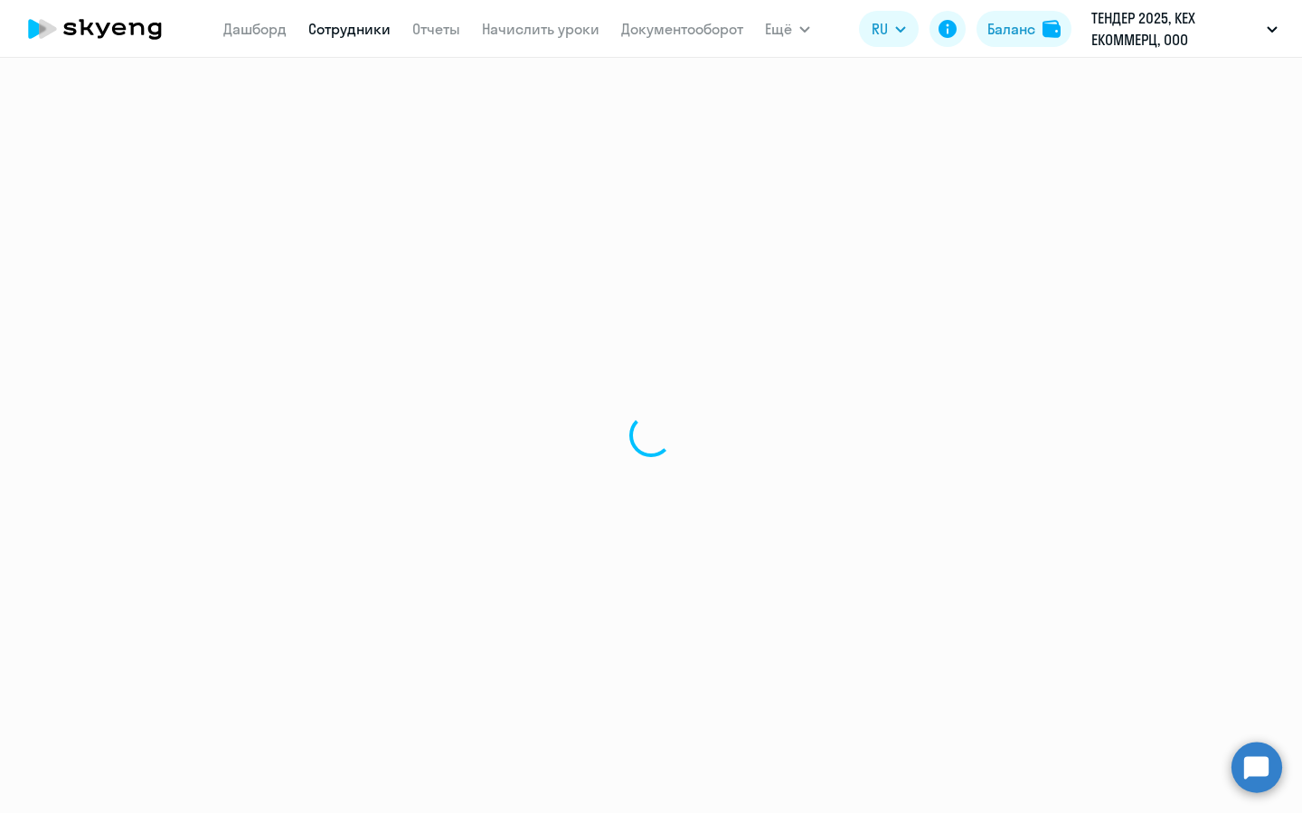
select select "30"
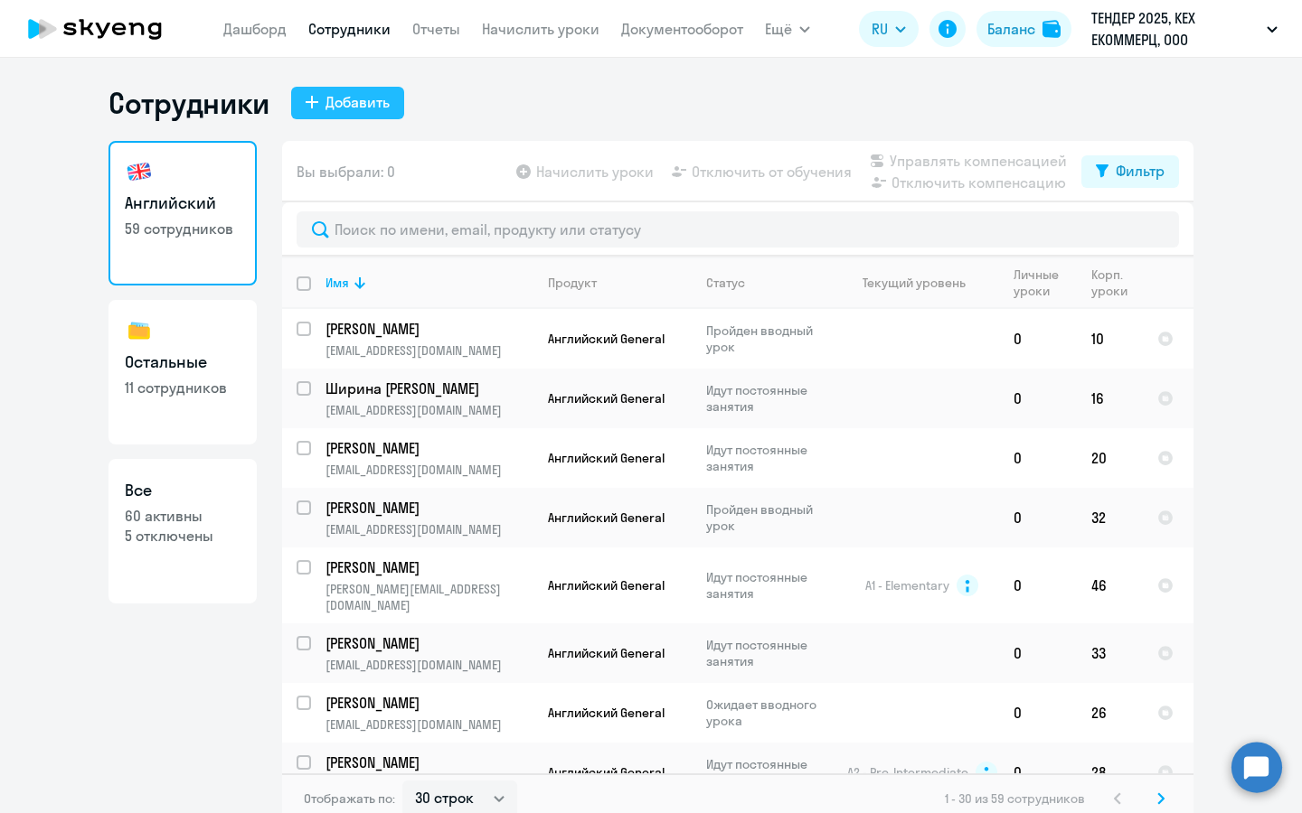
click at [374, 108] on div "Добавить" at bounding box center [357, 102] width 64 height 22
select select "english_adult_not_native_speaker"
select select "3"
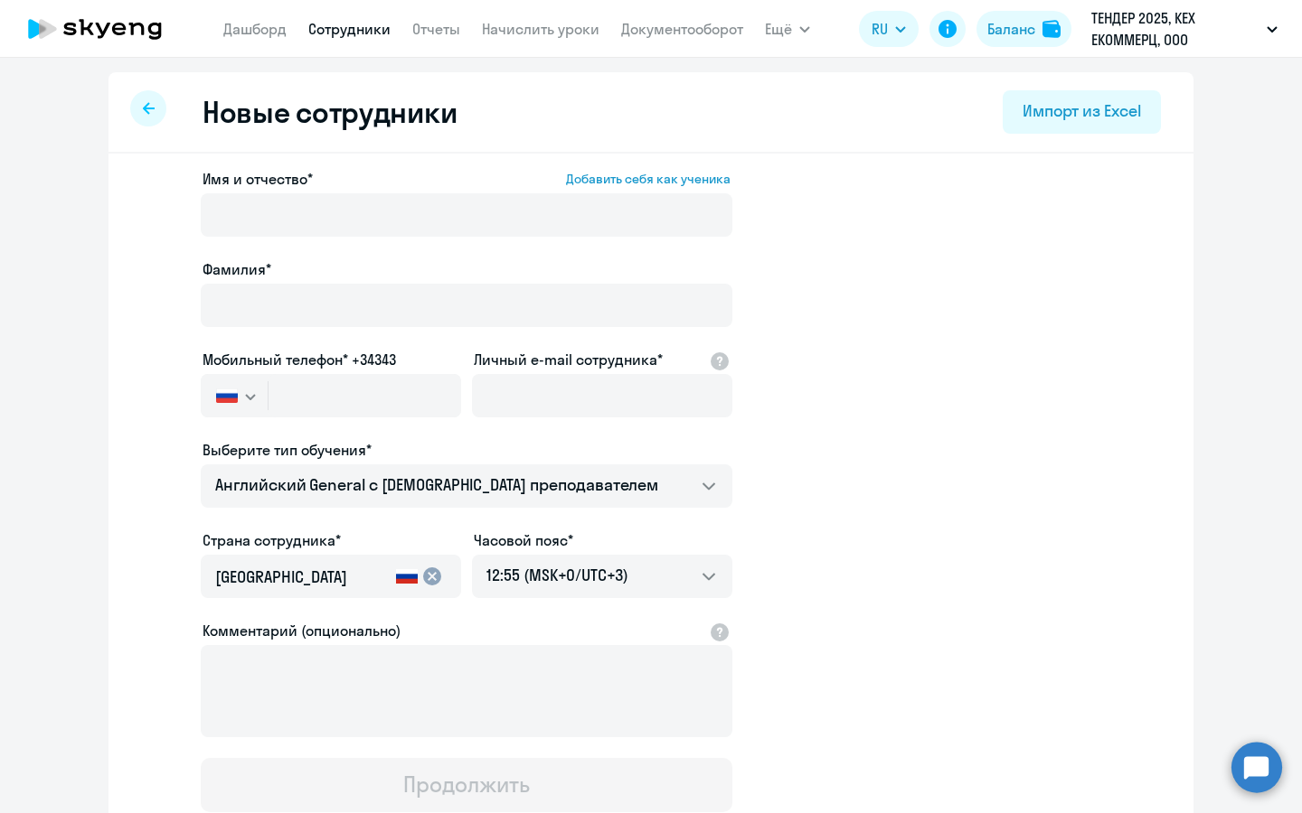
click at [577, 365] on label "Личный e-mail сотрудника*" at bounding box center [568, 360] width 189 height 22
click at [577, 374] on input "Личный e-mail сотрудника*" at bounding box center [602, 395] width 260 height 43
paste input "[EMAIL_ADDRESS][DOMAIN_NAME]"
type input "[EMAIL_ADDRESS][DOMAIN_NAME]"
click at [634, 409] on input "[EMAIL_ADDRESS][DOMAIN_NAME]" at bounding box center [602, 395] width 260 height 43
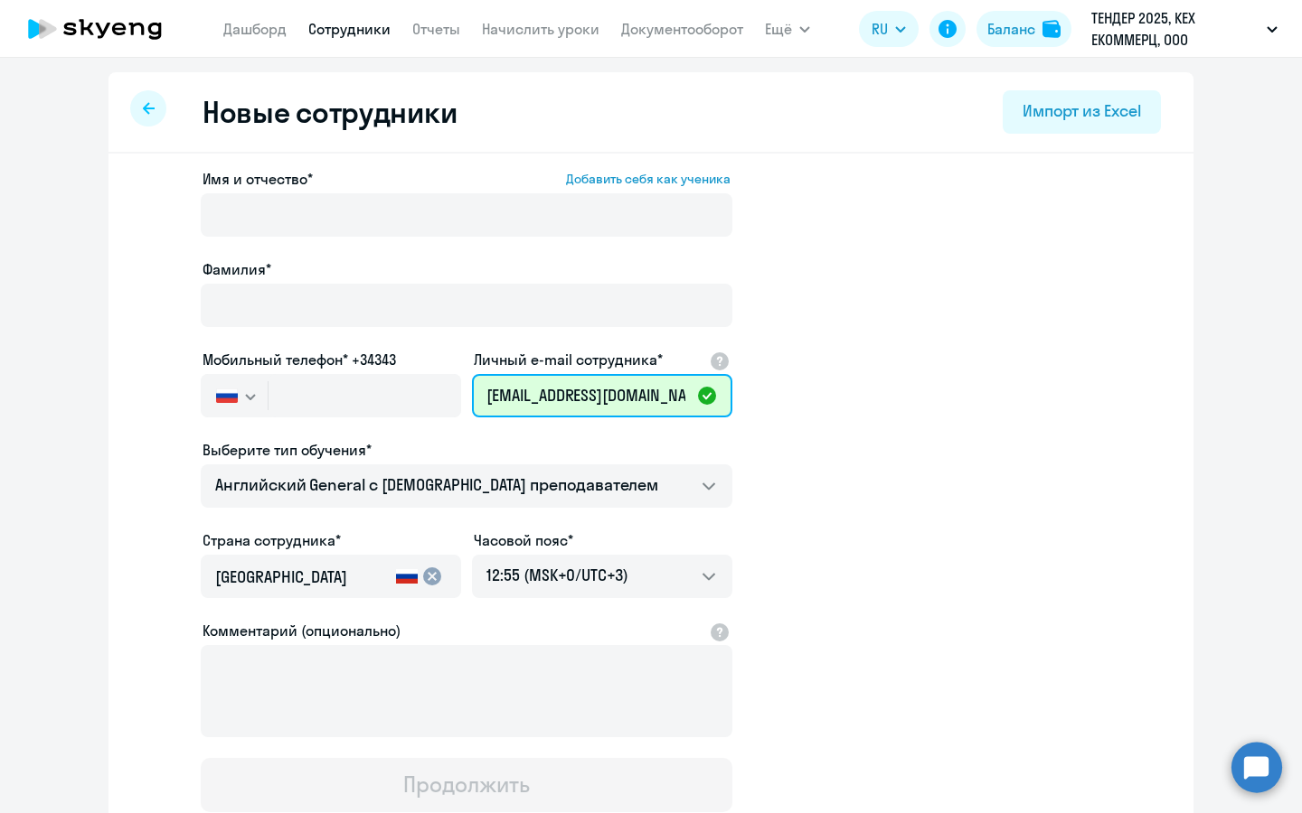
click at [634, 409] on input "[EMAIL_ADDRESS][DOMAIN_NAME]" at bounding box center [602, 395] width 260 height 43
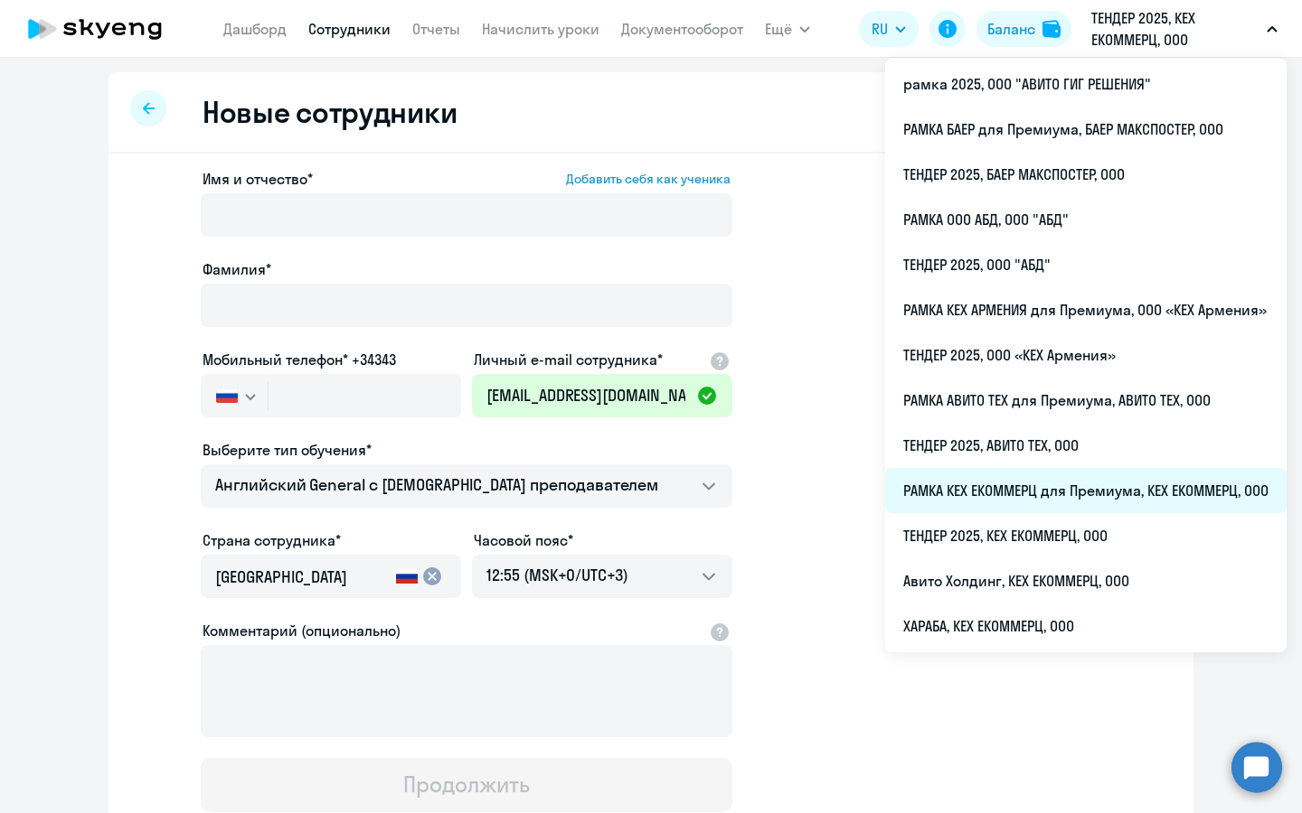
click at [1061, 494] on li "РАМКА КЕХ ЕКОММЕРЦ для Премиума, КЕХ ЕКОММЕРЦ, ООО" at bounding box center [1085, 490] width 401 height 45
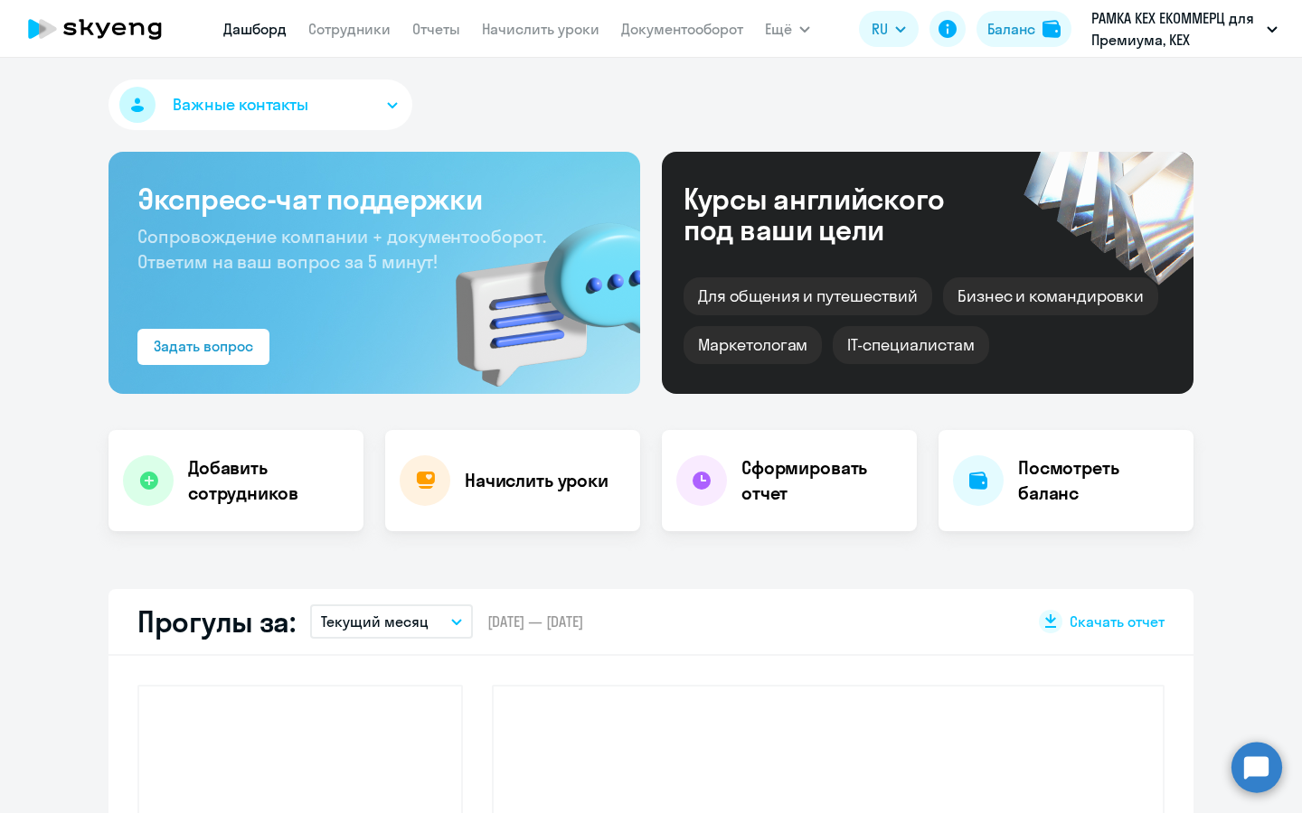
select select "30"
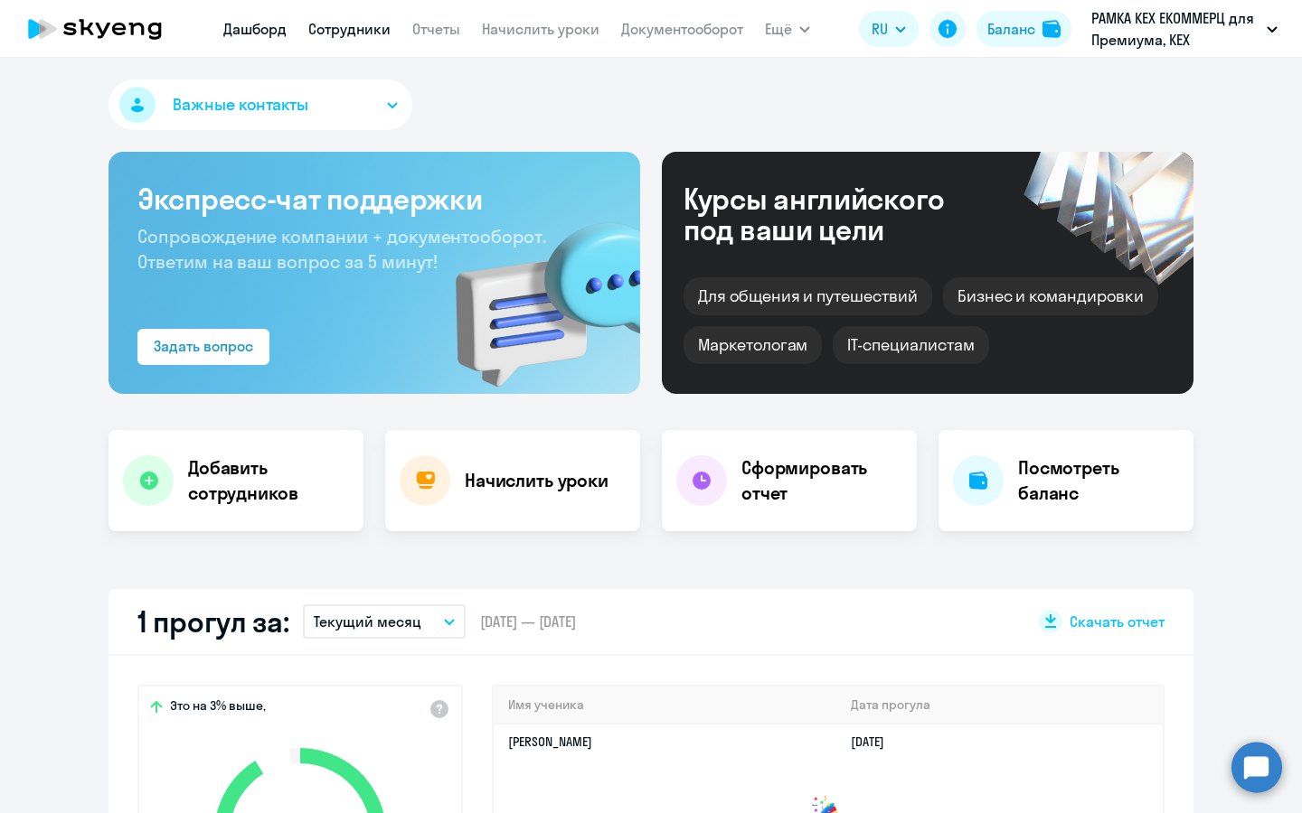
click at [352, 23] on link "Сотрудники" at bounding box center [349, 29] width 82 height 18
select select "30"
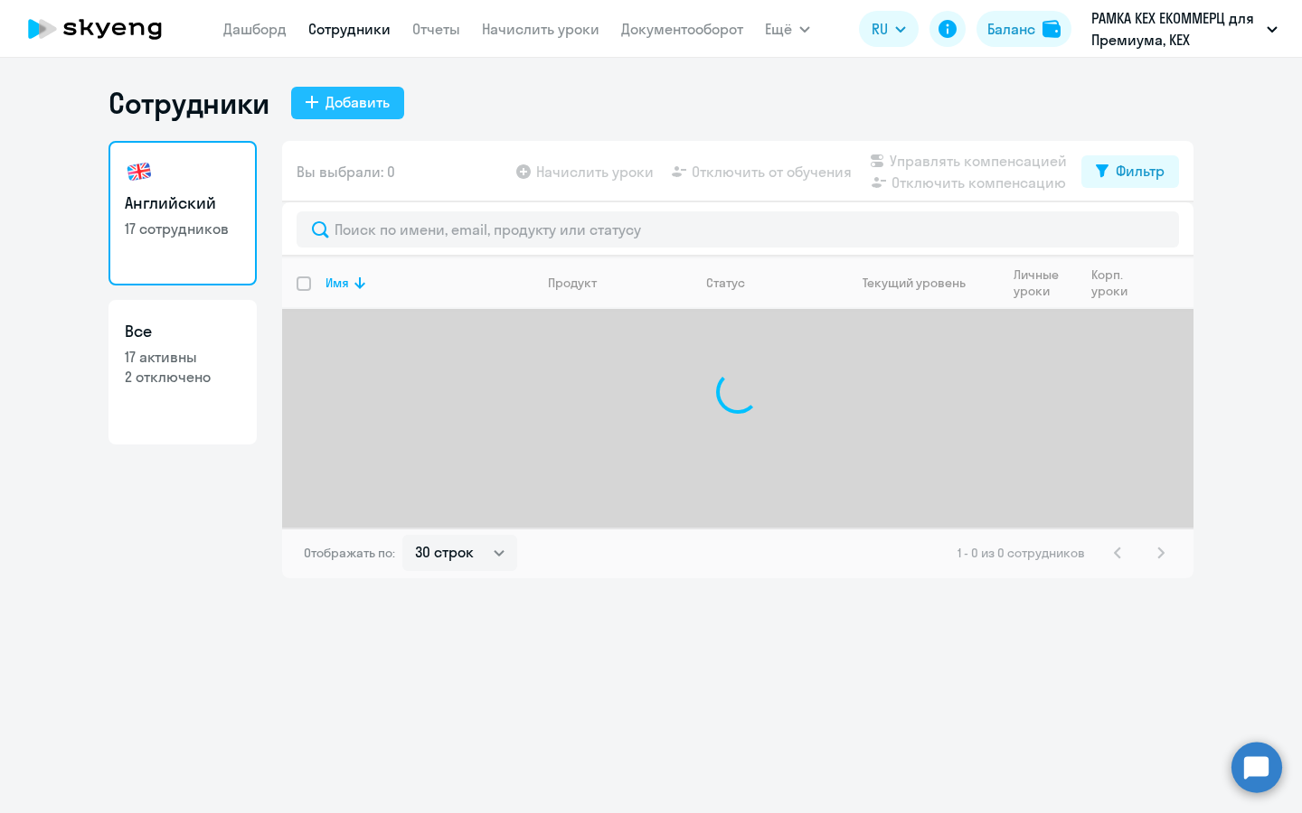
click at [335, 105] on div "Добавить" at bounding box center [357, 102] width 64 height 22
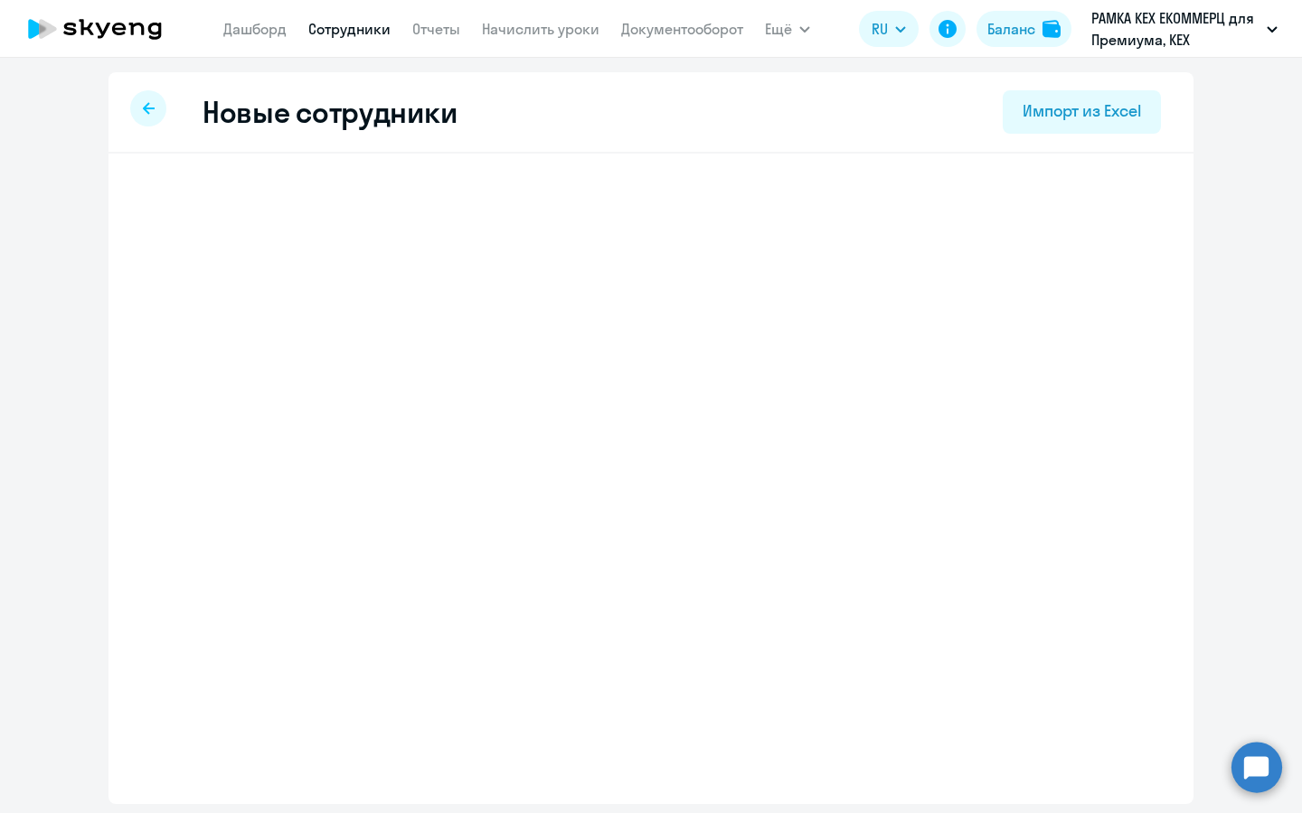
select select "english_adult_not_native_speaker_premium"
select select "3"
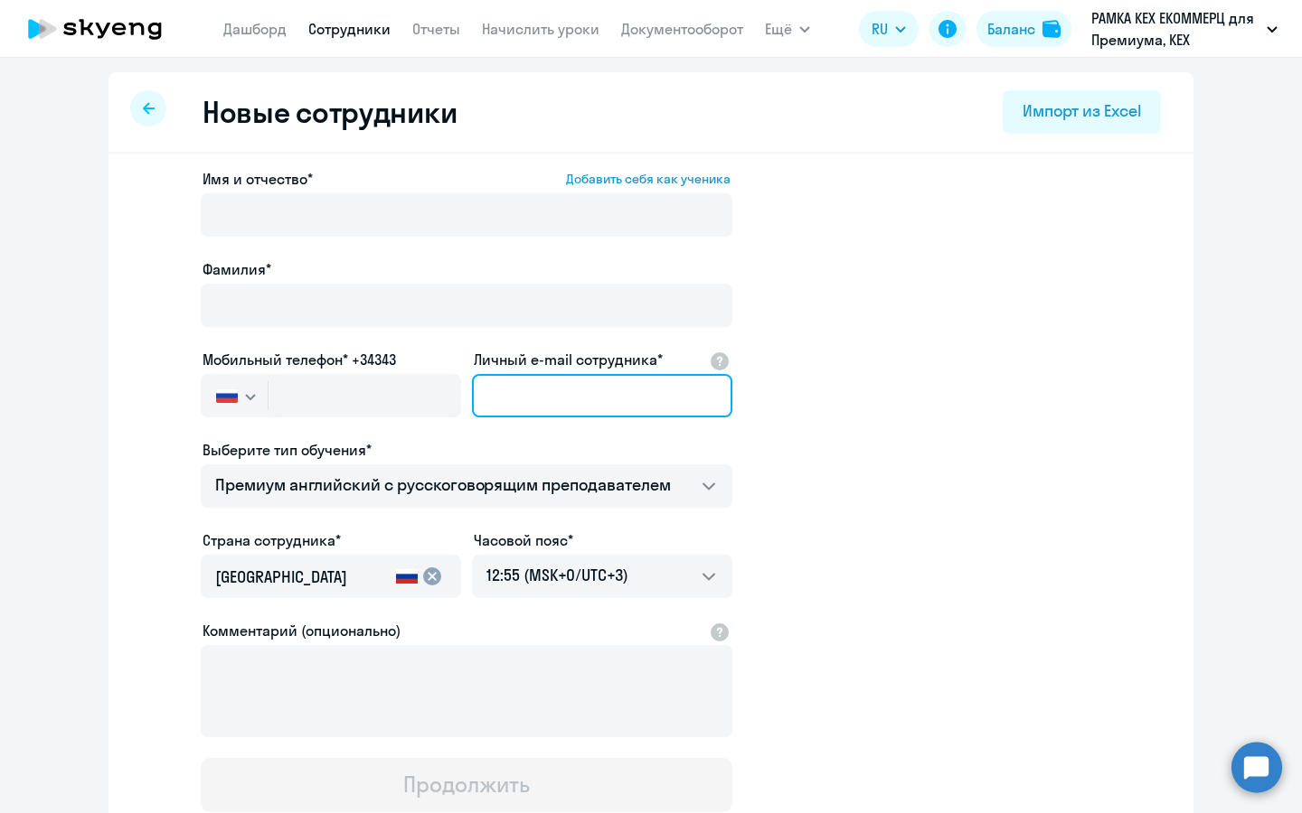
click at [573, 397] on input "Личный e-mail сотрудника*" at bounding box center [602, 395] width 260 height 43
paste input "[EMAIL_ADDRESS][DOMAIN_NAME]"
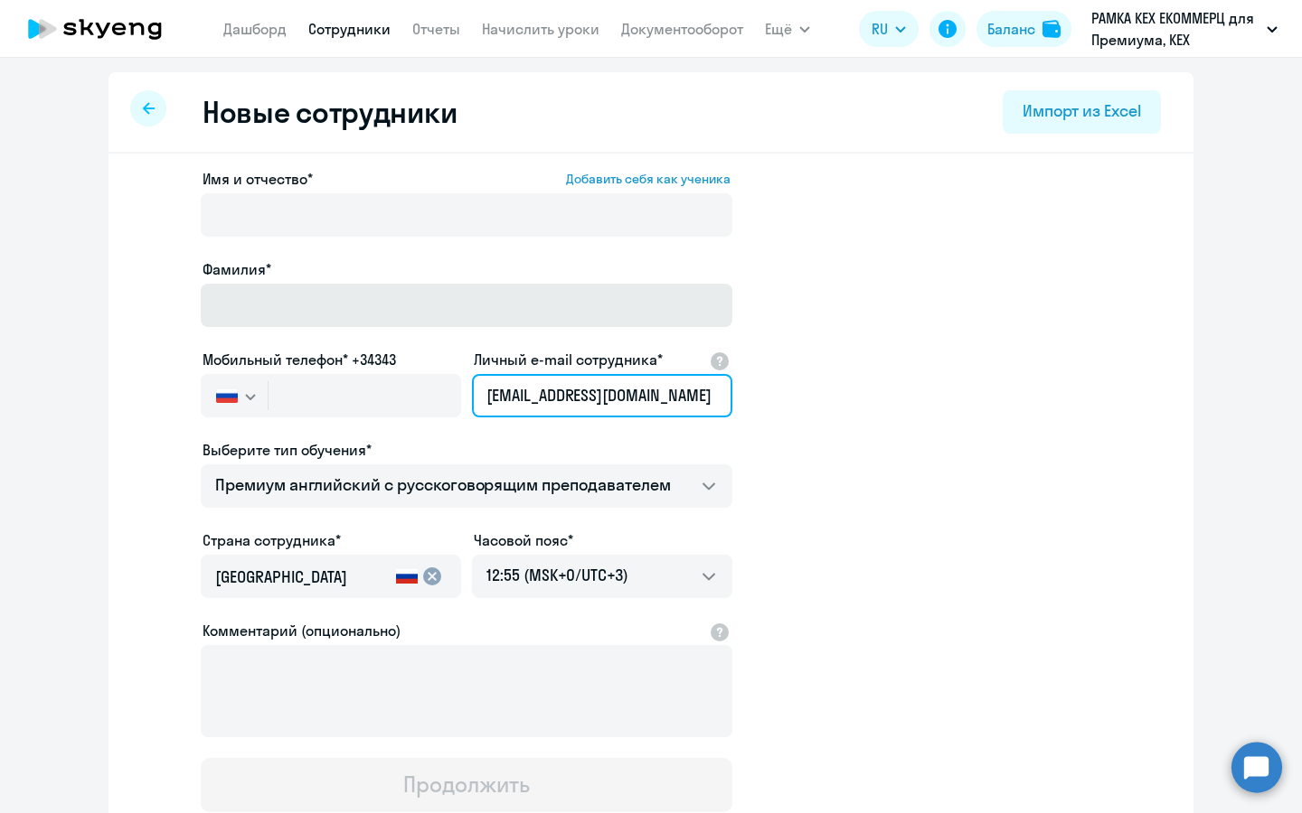
type input "[EMAIL_ADDRESS][DOMAIN_NAME]"
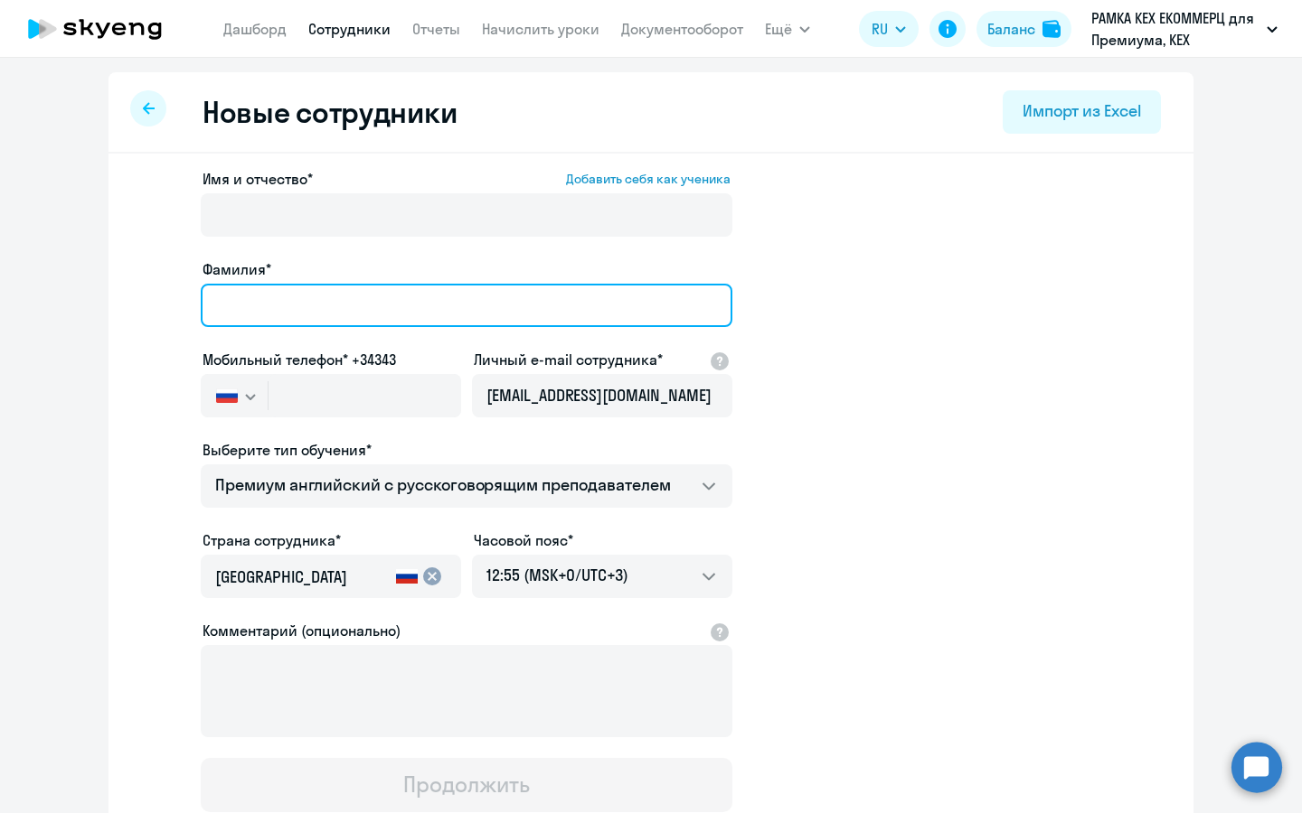
click at [436, 290] on input "Фамилия*" at bounding box center [466, 305] width 531 height 43
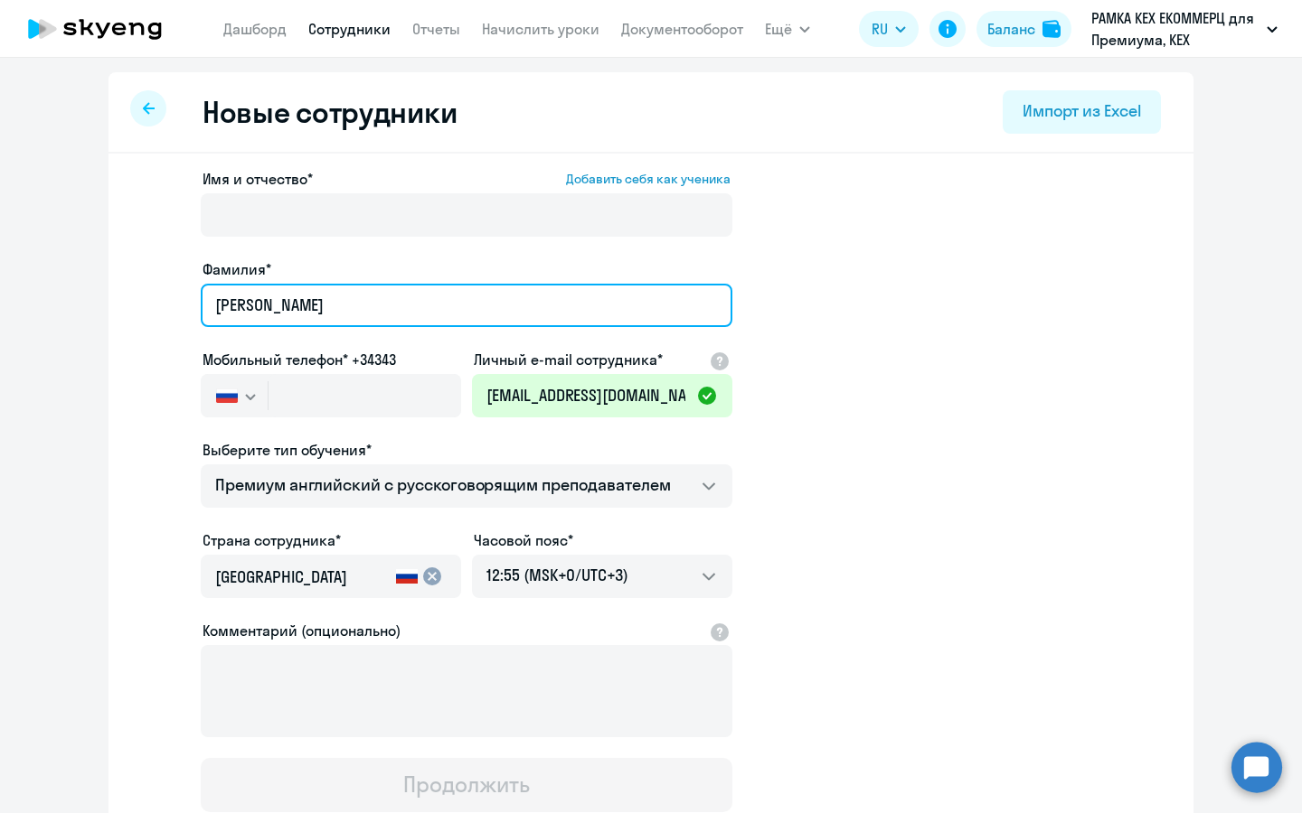
type input "Туманян"
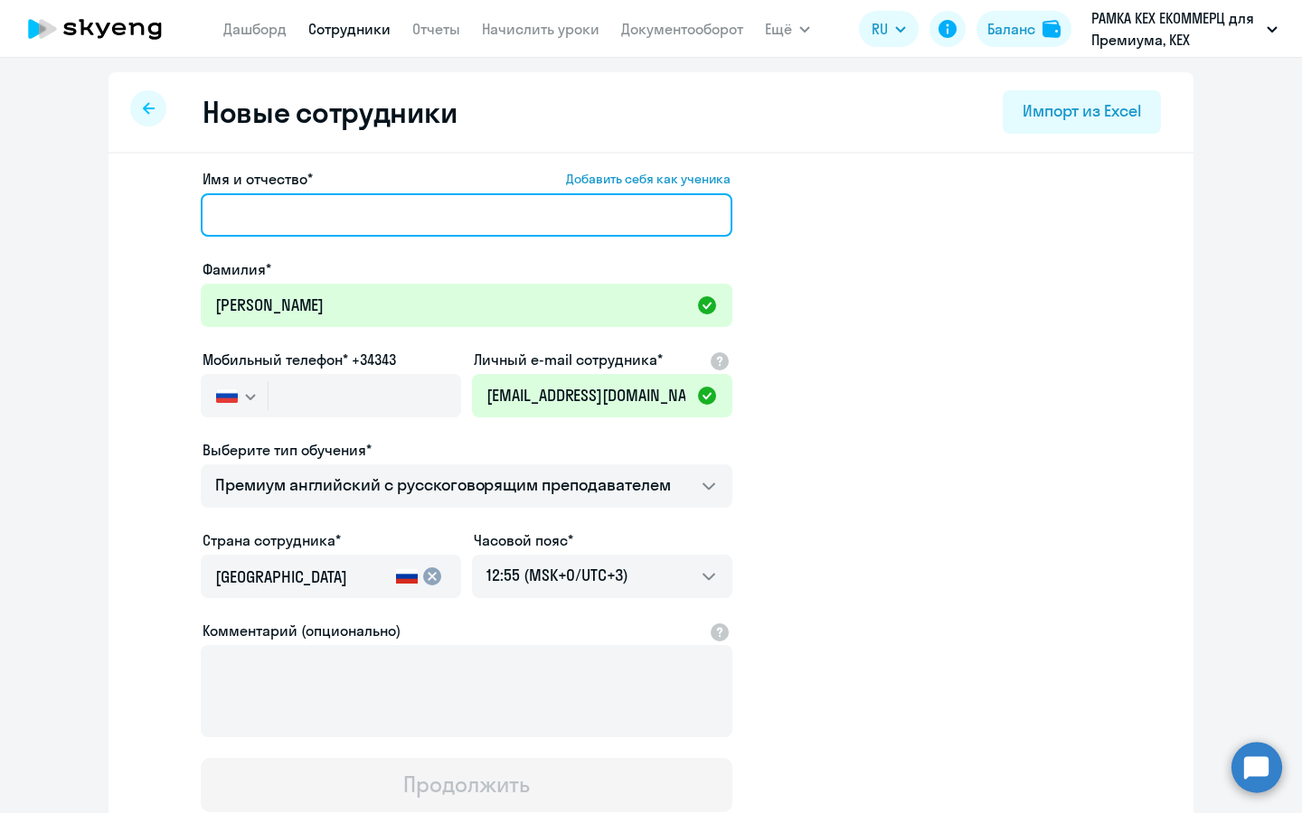
click at [562, 208] on input "Имя и отчество* Добавить себя как ученика" at bounding box center [466, 214] width 531 height 43
paste input "Полина Игоревна"
type input "Полина Игоревна"
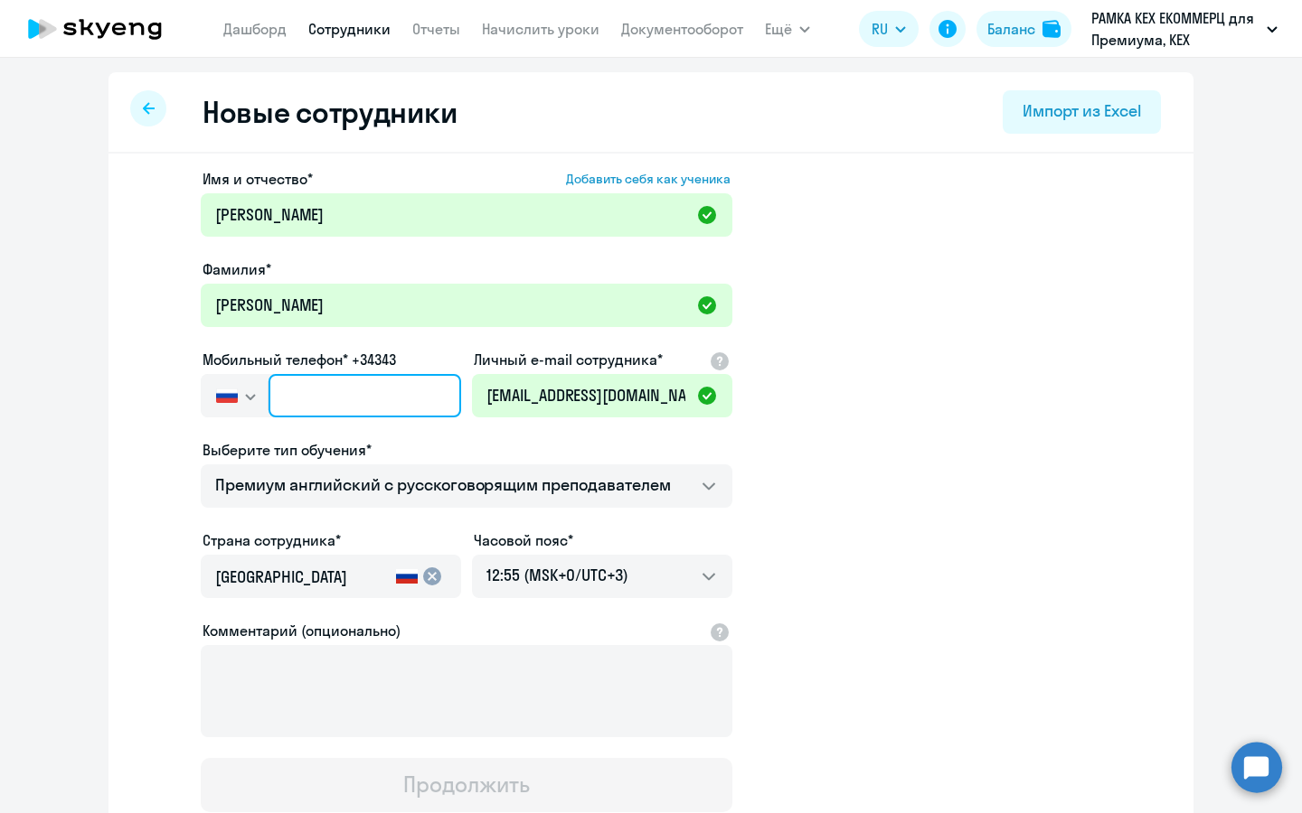
click at [411, 386] on input "text" at bounding box center [364, 395] width 193 height 43
paste input "+7 981 798-61-23"
type input "+7 981 798-61-23"
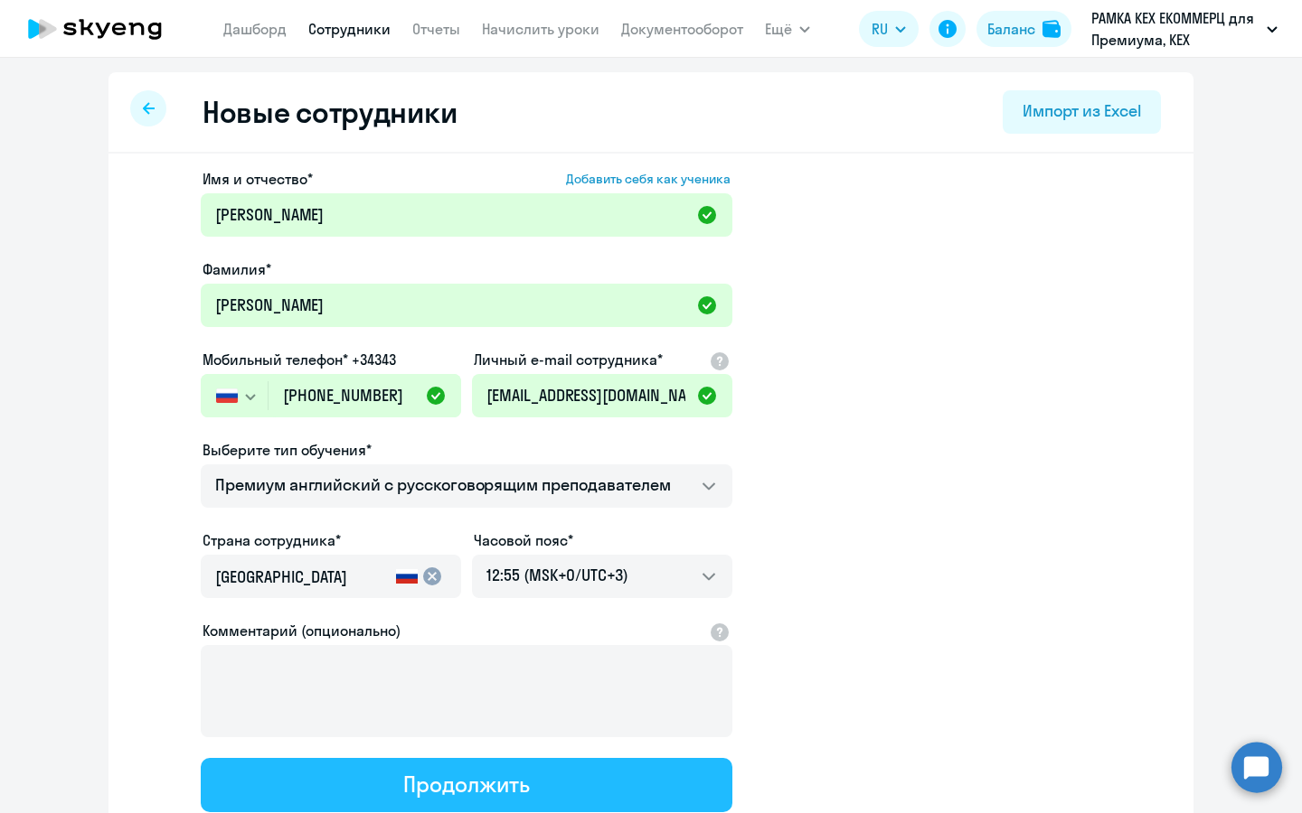
click at [509, 791] on div "Продолжить" at bounding box center [466, 784] width 126 height 29
select select "english_adult_not_native_speaker_premium"
select select "3"
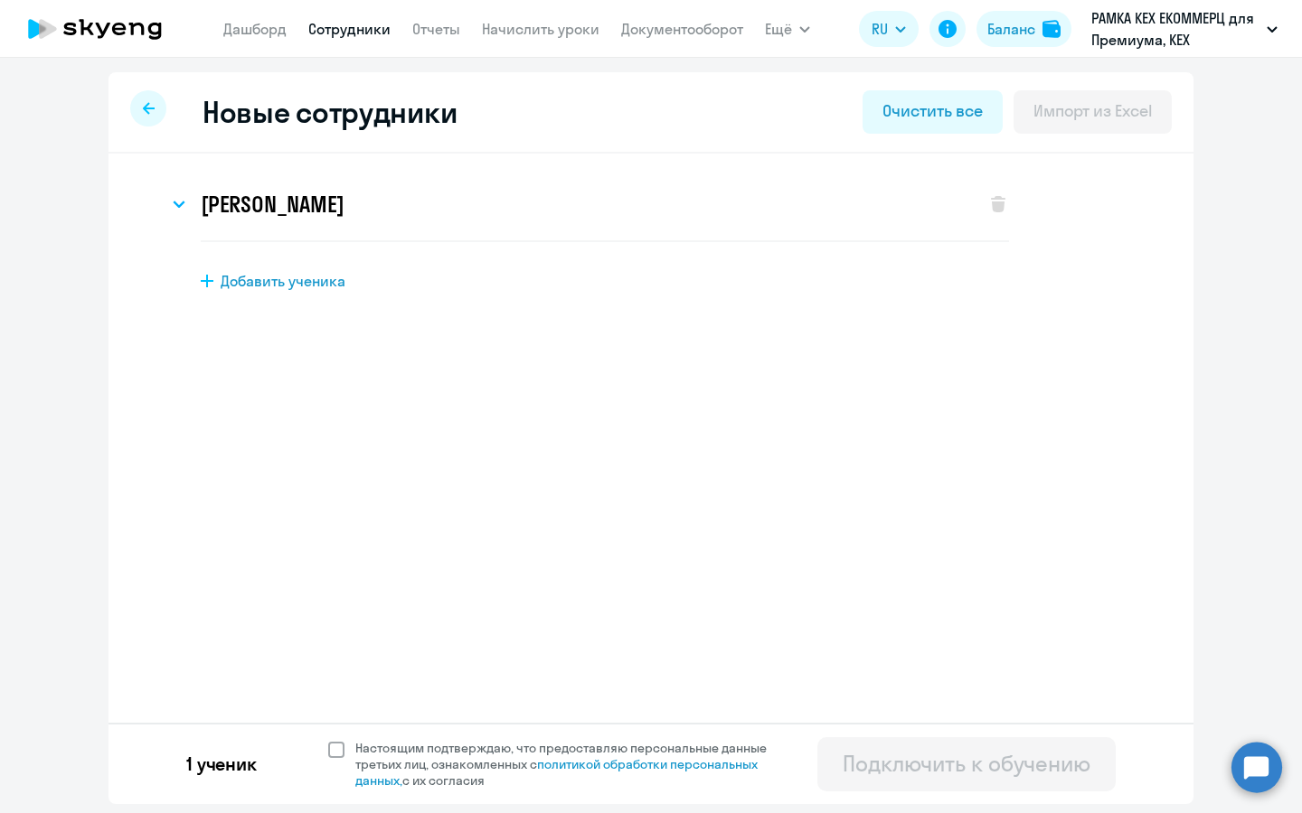
click at [429, 762] on span "Настоящим подтверждаю, что предоставляю персональные данные третьих лиц, ознако…" at bounding box center [571, 764] width 433 height 49
click at [328, 740] on input "Настоящим подтверждаю, что предоставляю персональные данные третьих лиц, ознако…" at bounding box center [327, 739] width 1 height 1
checkbox input "true"
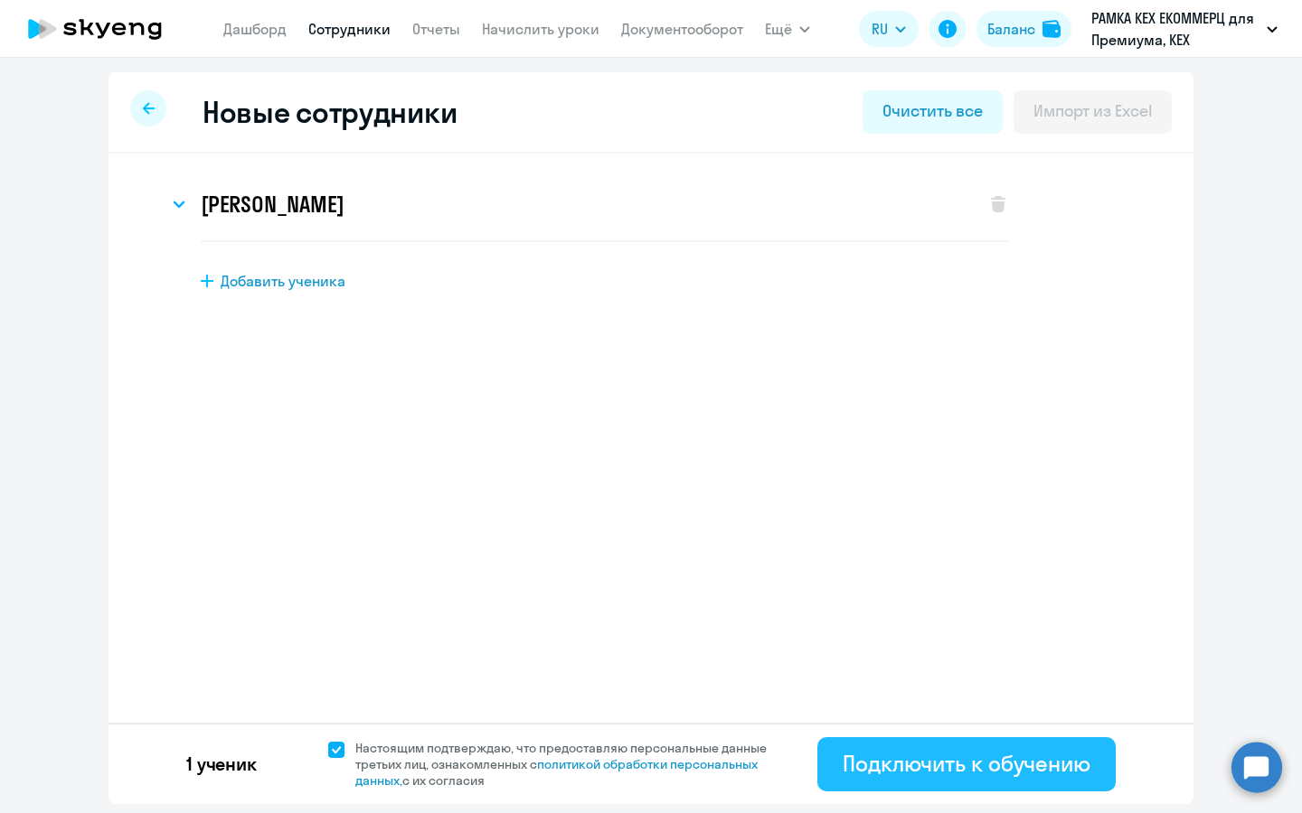
click at [945, 751] on div "Подключить к обучению" at bounding box center [966, 763] width 248 height 29
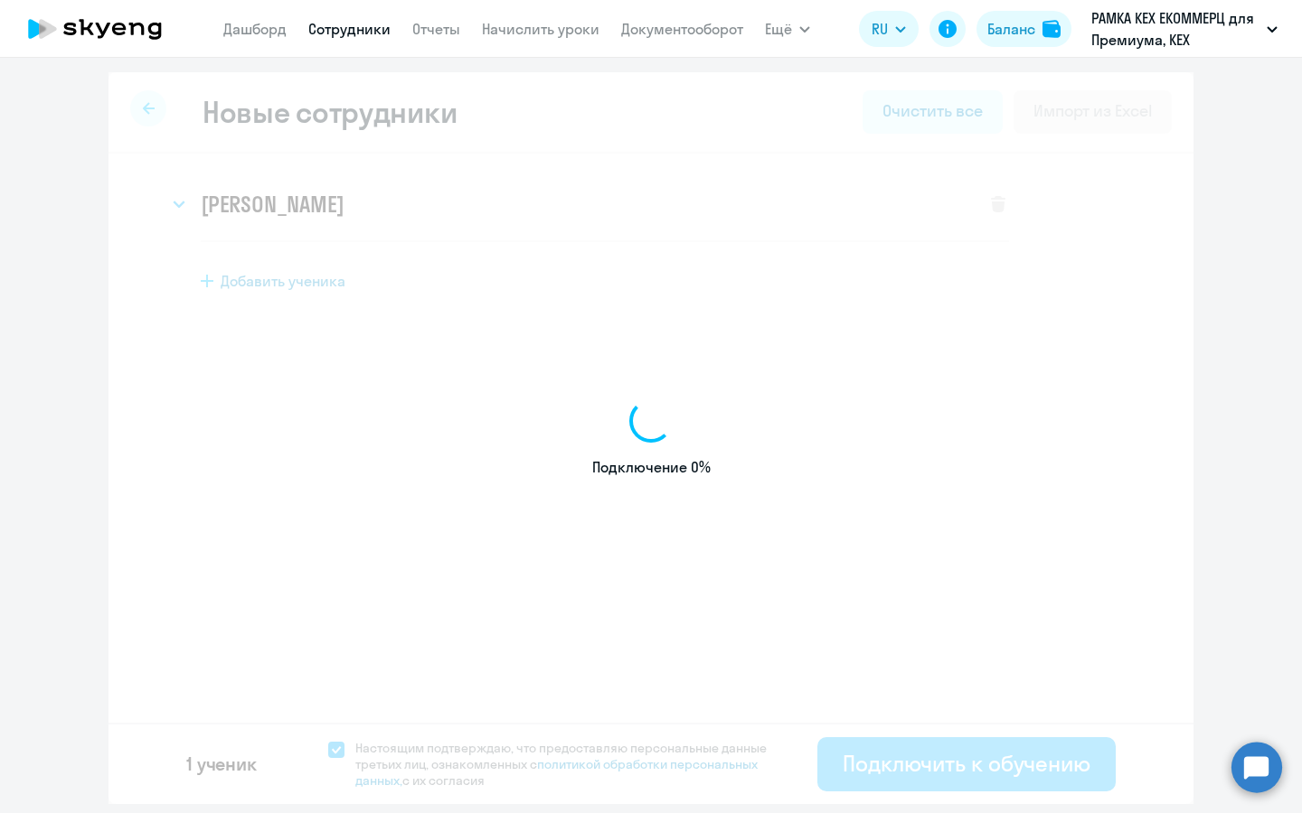
select select "english_adult_not_native_speaker_premium"
select select "3"
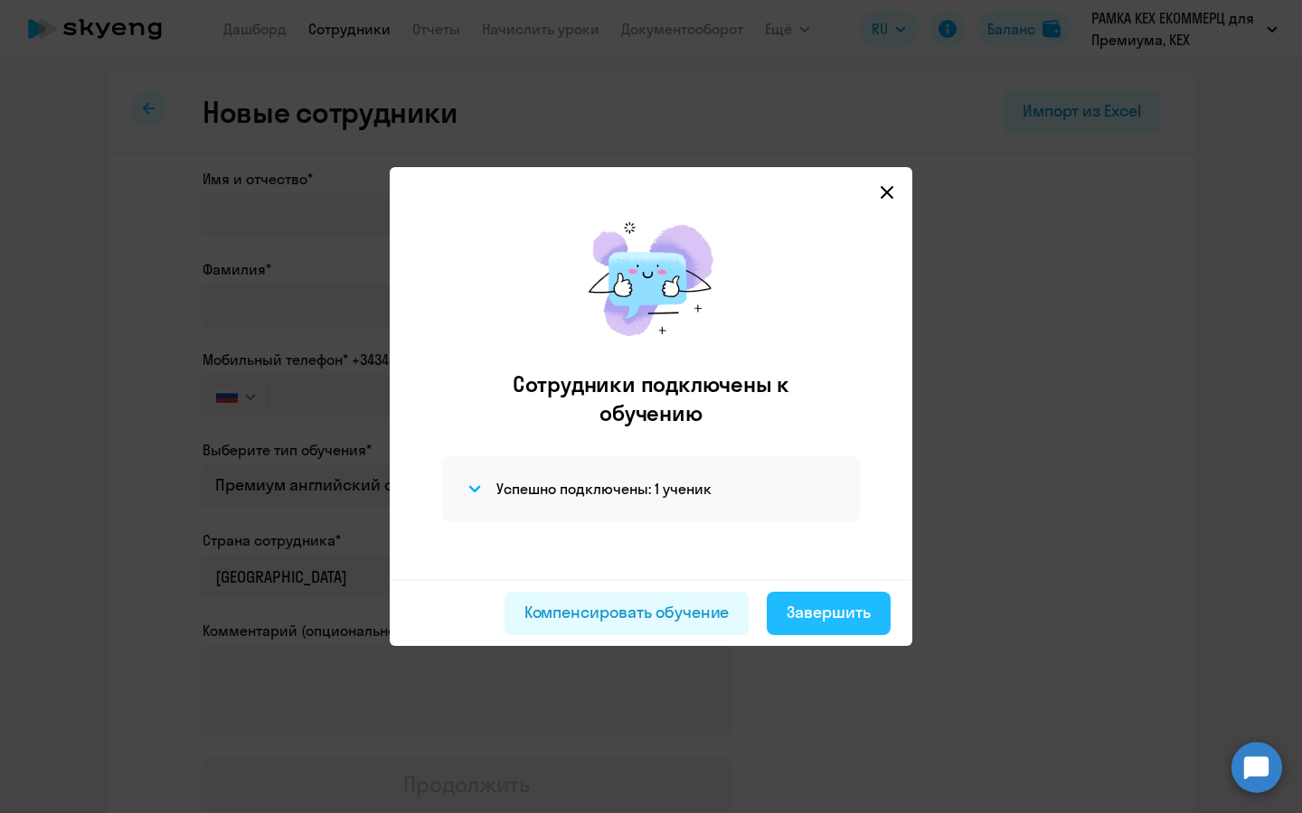
click at [829, 614] on div "Завершить" at bounding box center [828, 612] width 84 height 23
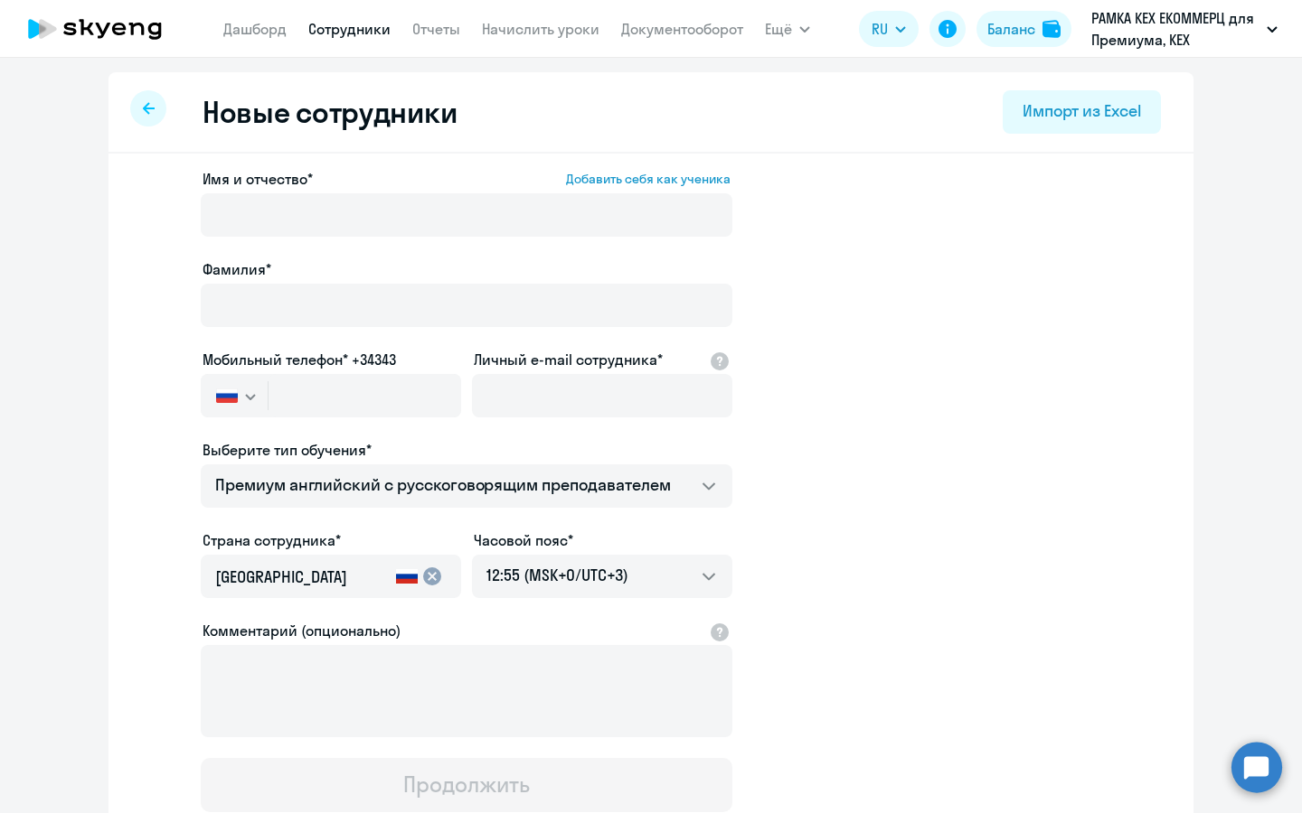
select select "30"
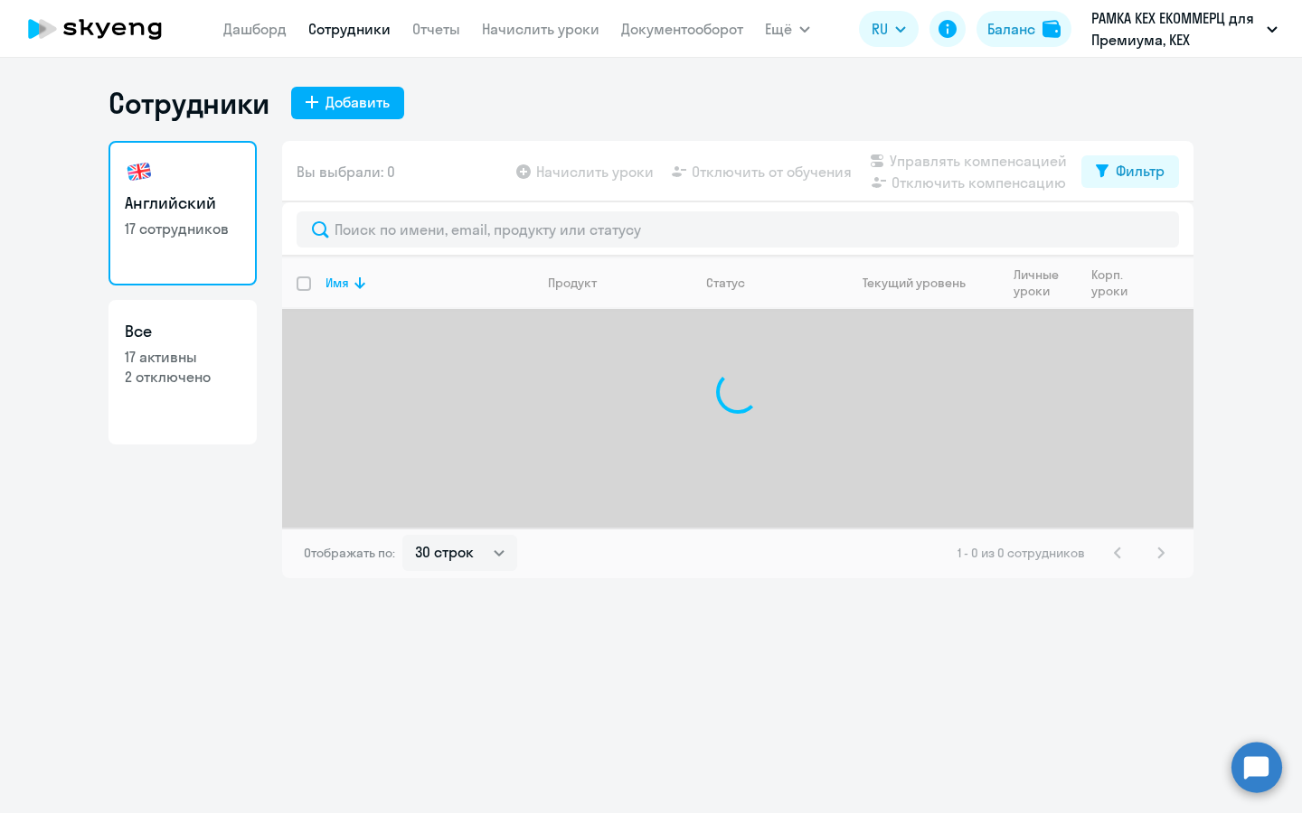
select select "30"
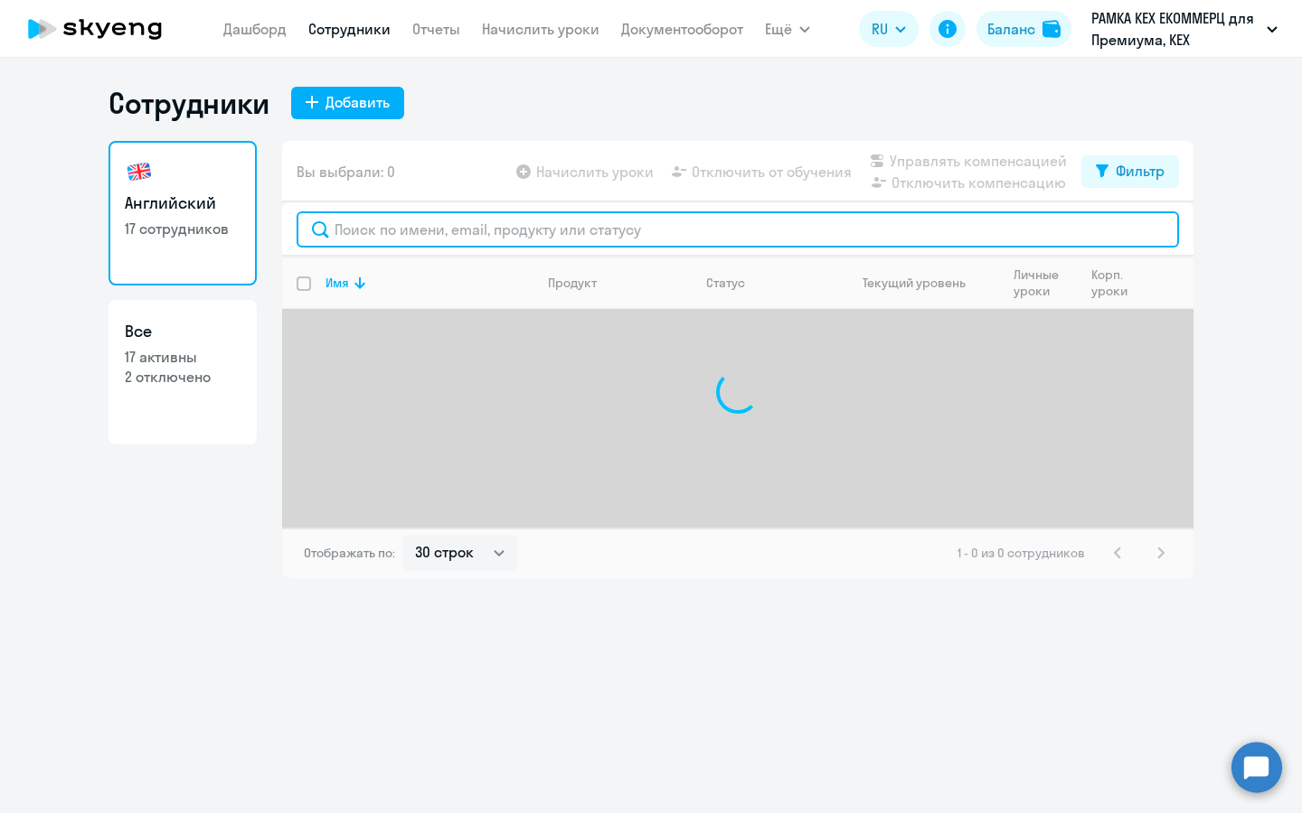
click at [555, 236] on input "text" at bounding box center [737, 229] width 882 height 36
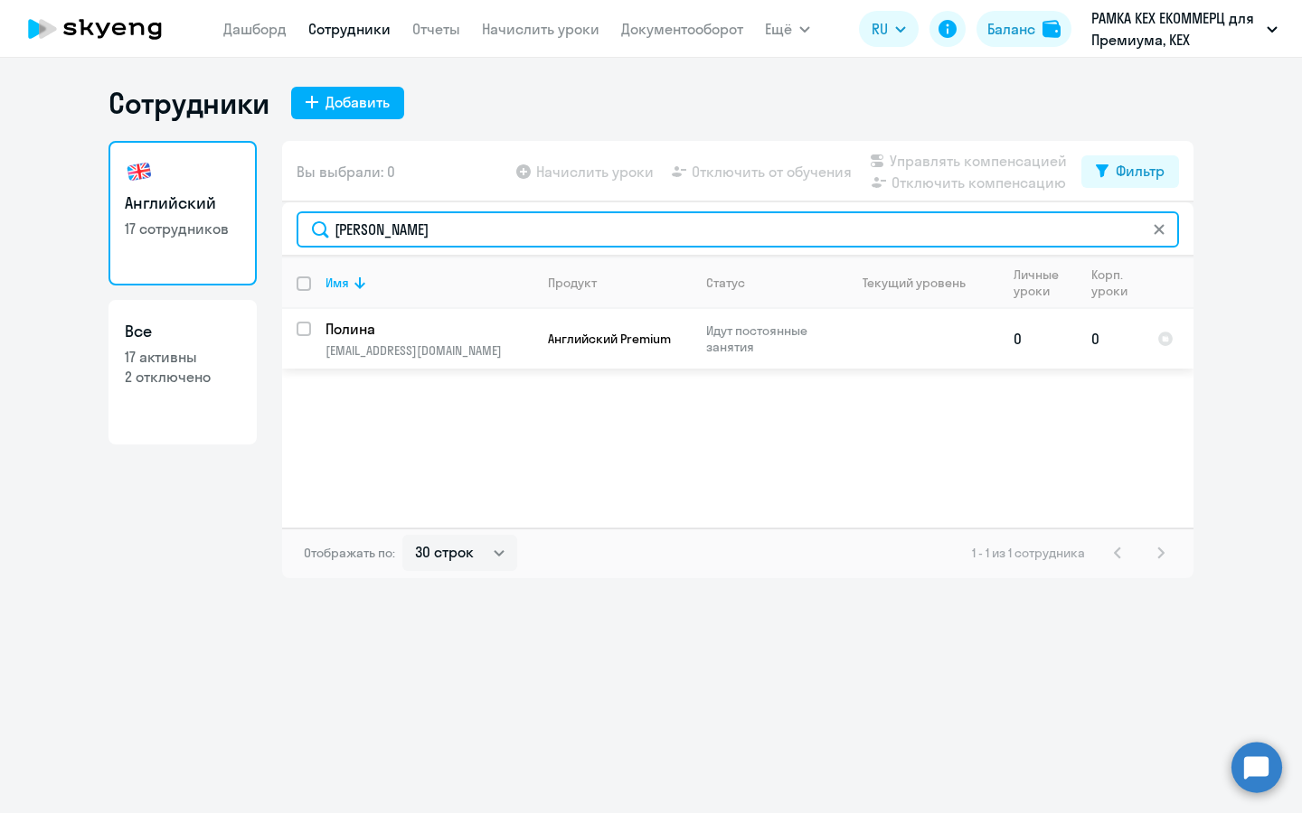
type input "[PERSON_NAME]"
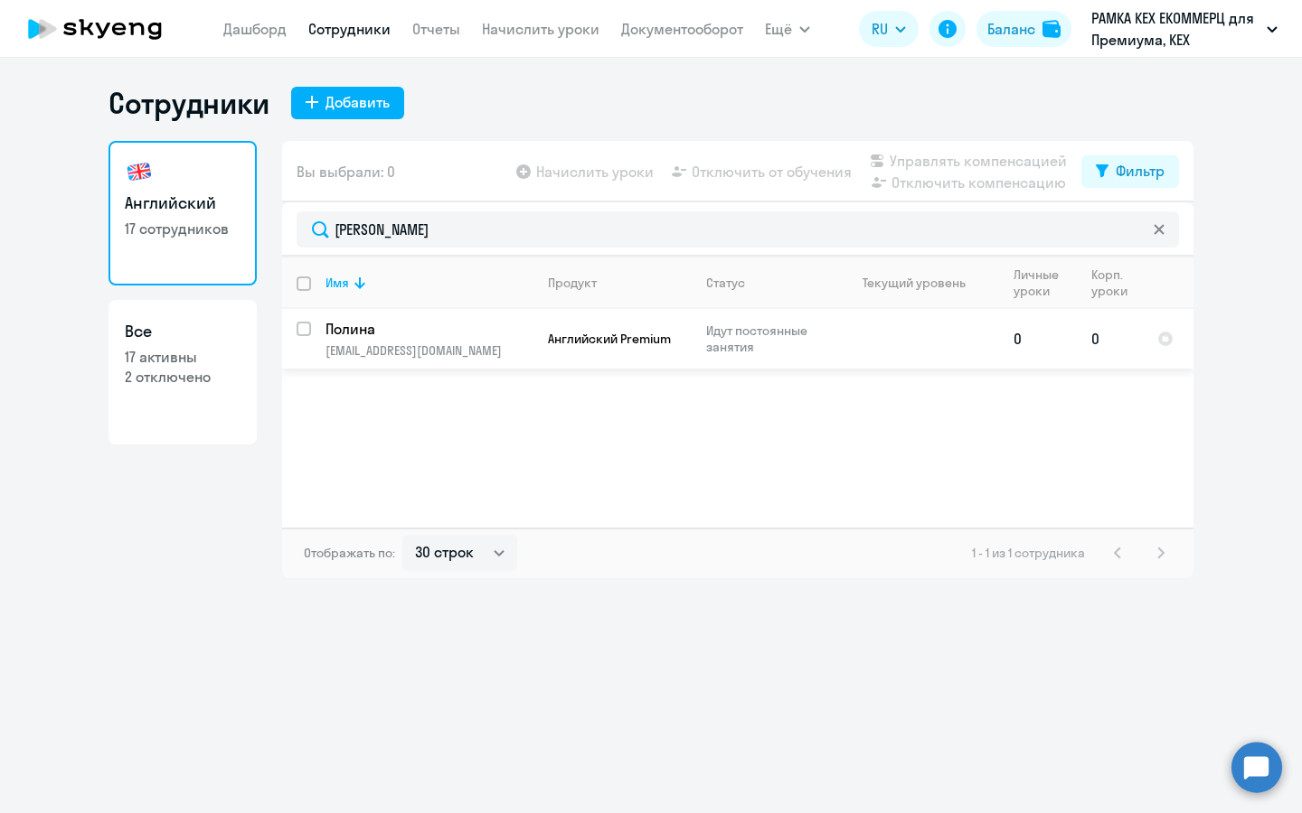
click at [497, 339] on td "[PERSON_NAME] [PERSON_NAME][EMAIL_ADDRESS][DOMAIN_NAME]" at bounding box center [422, 339] width 222 height 60
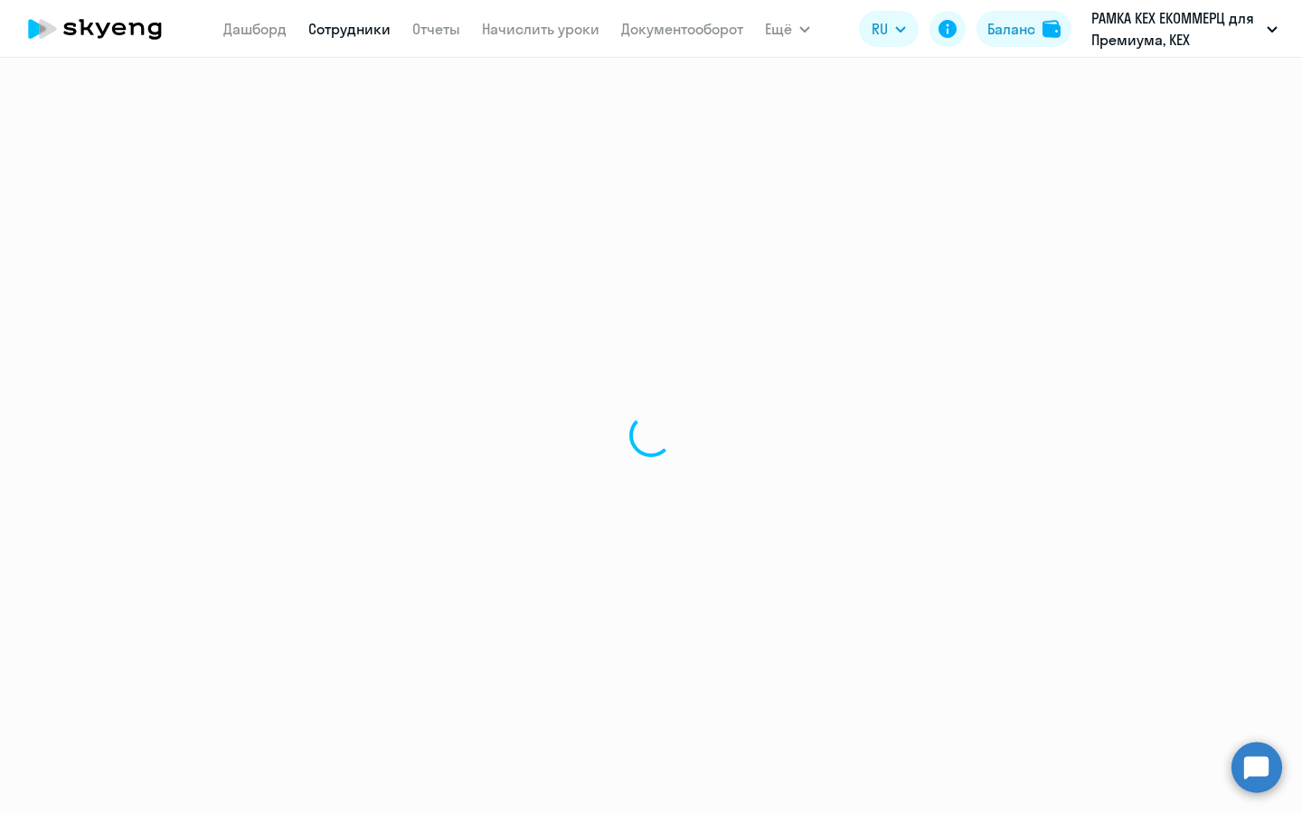
select select "english"
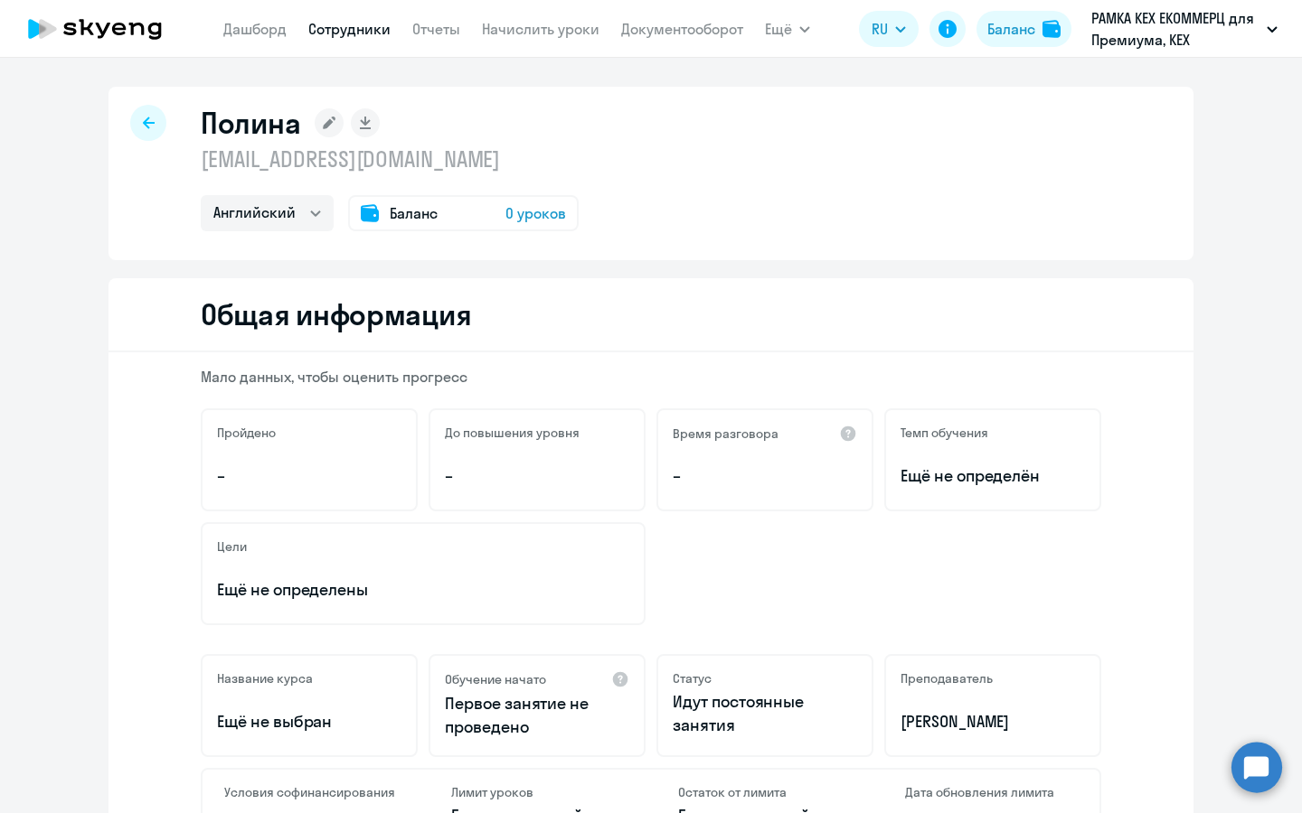
click at [530, 203] on span "0 уроков" at bounding box center [535, 213] width 61 height 22
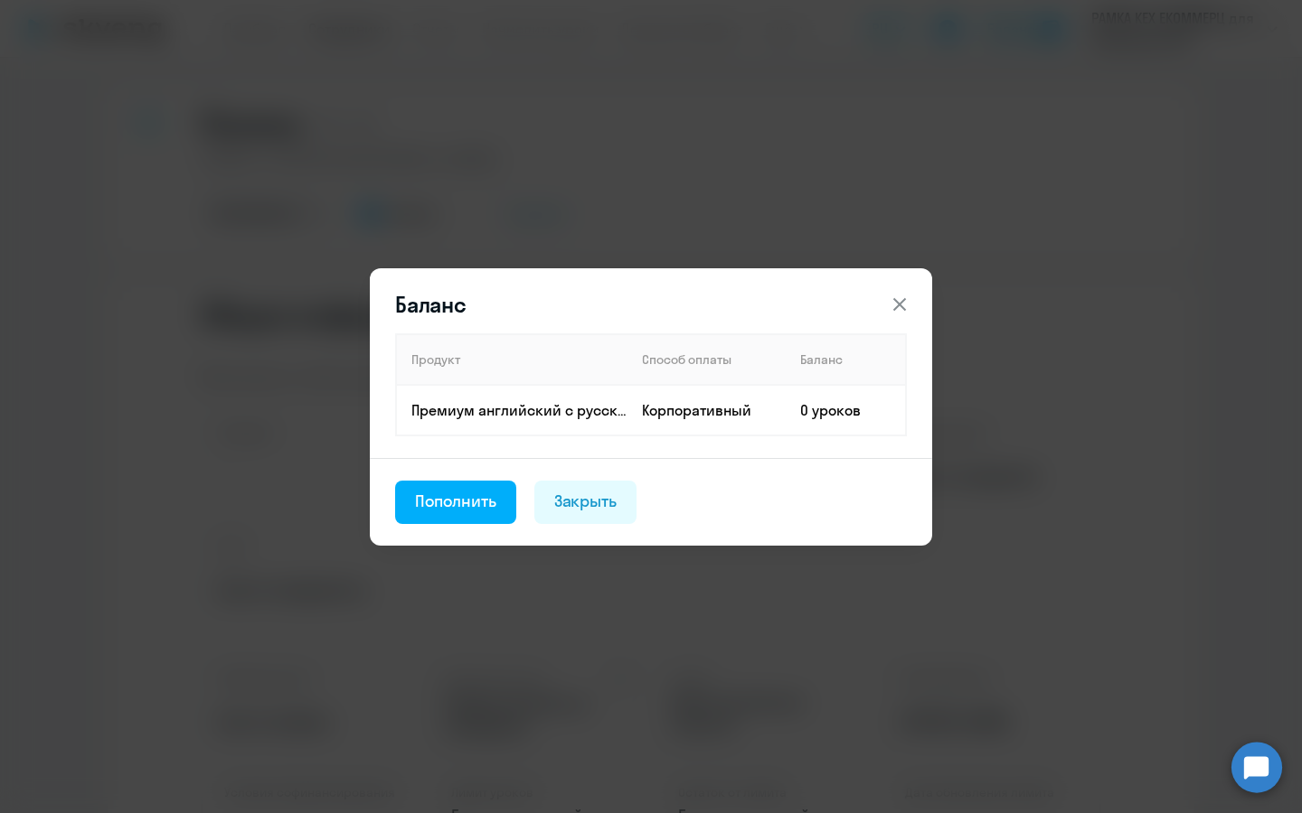
click at [444, 475] on footer "Пополнить Закрыть" at bounding box center [651, 502] width 562 height 88
click at [444, 500] on div "Пополнить" at bounding box center [455, 501] width 81 height 23
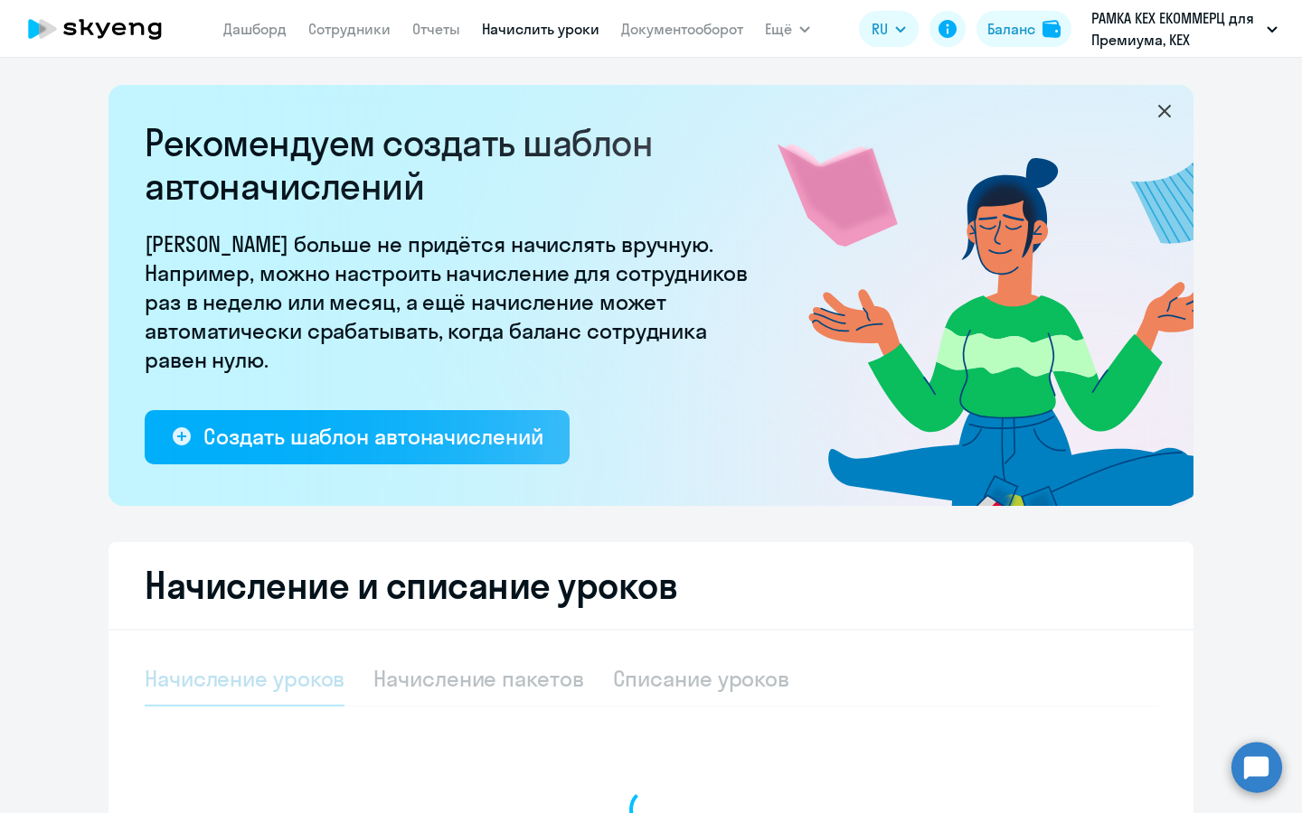
select select "10"
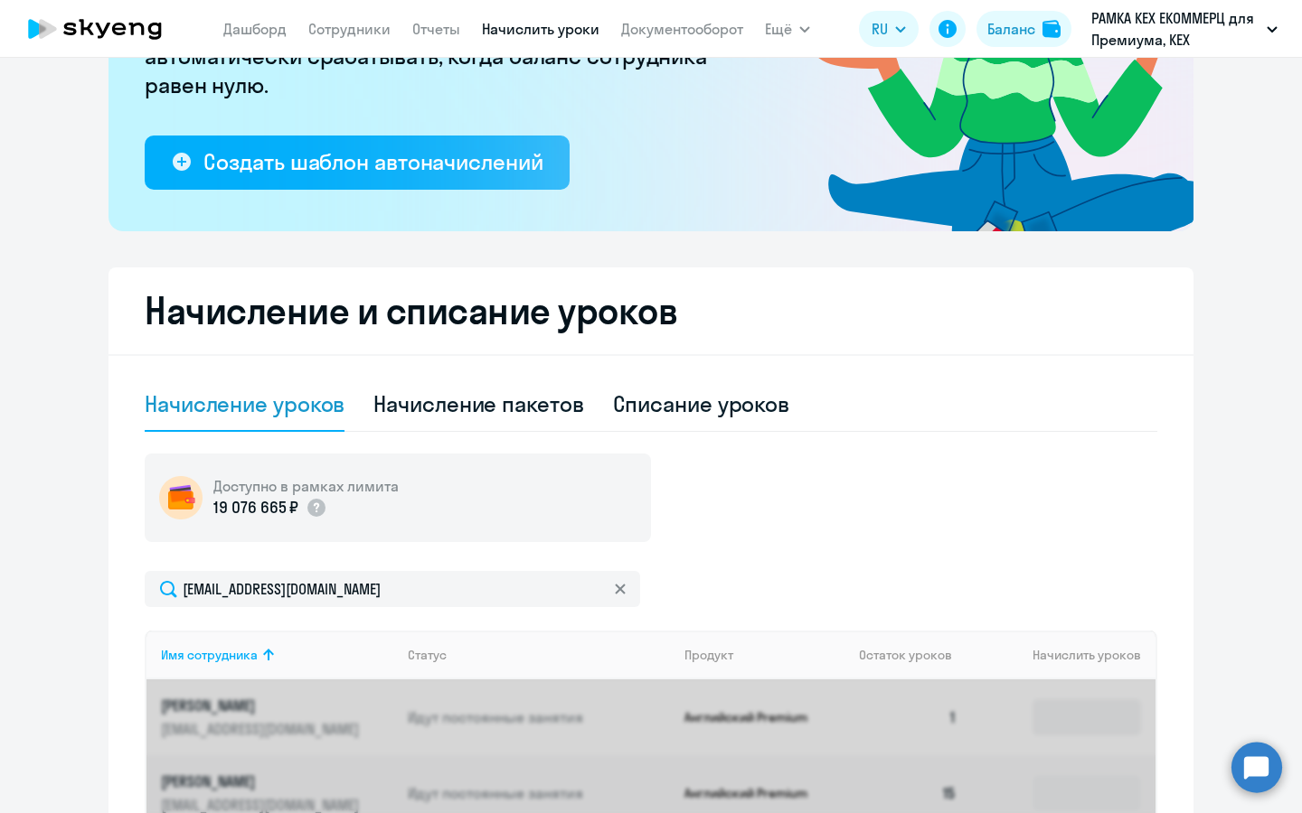
scroll to position [390, 0]
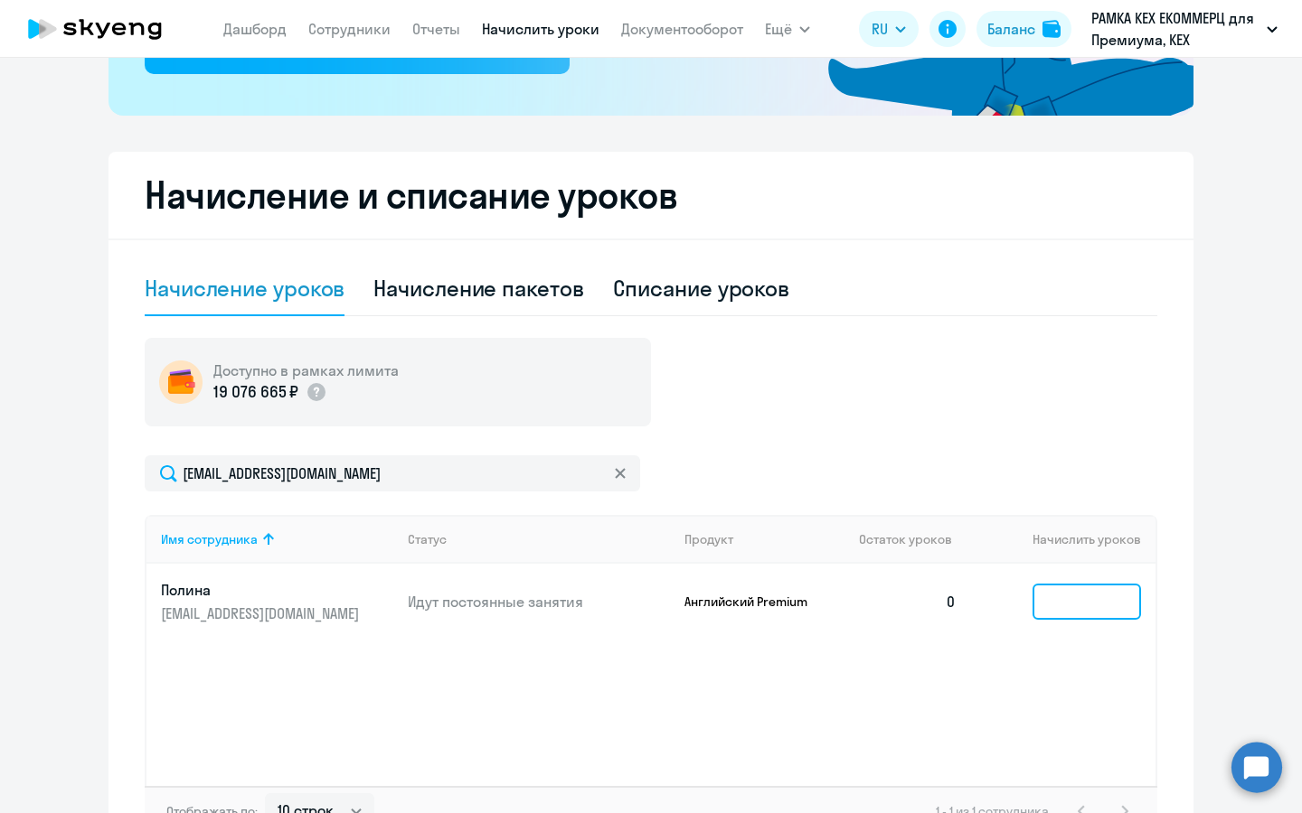
click at [1108, 605] on input at bounding box center [1086, 602] width 108 height 36
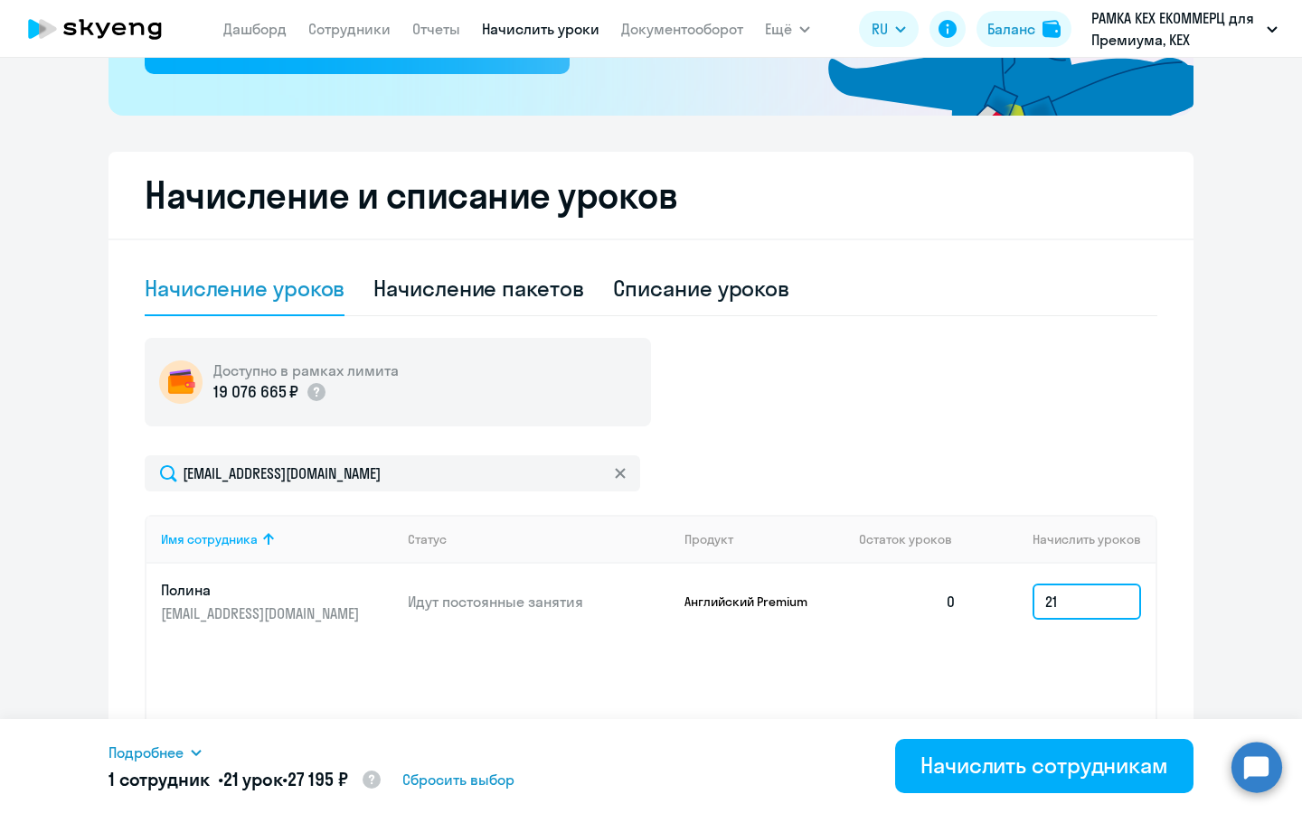
type input "21"
drag, startPoint x: 312, startPoint y: 775, endPoint x: 355, endPoint y: 775, distance: 43.4
click at [348, 775] on span "27 195 ₽" at bounding box center [317, 779] width 61 height 23
copy span "27 195"
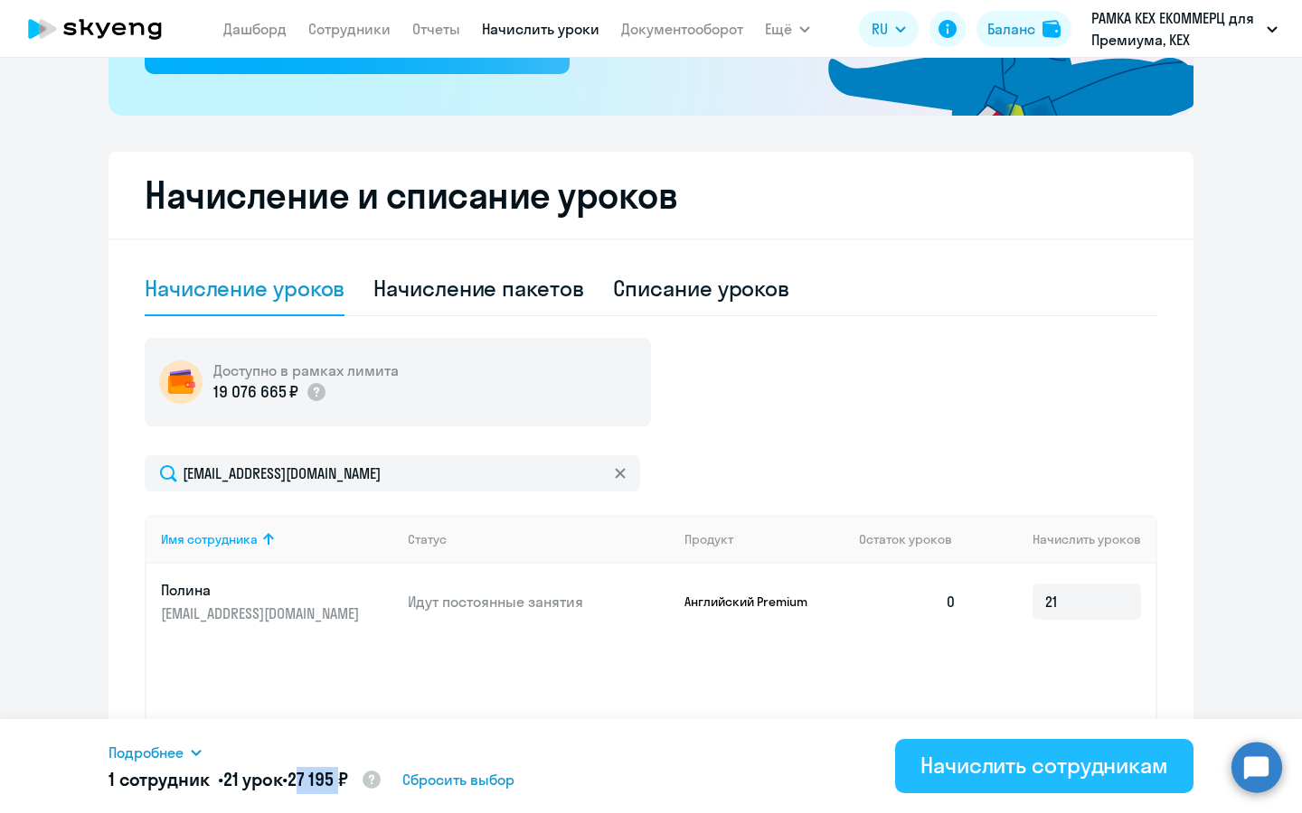
click at [1086, 777] on div "Начислить сотрудникам" at bounding box center [1044, 765] width 248 height 29
